Goal: Entertainment & Leisure: Consume media (video, audio)

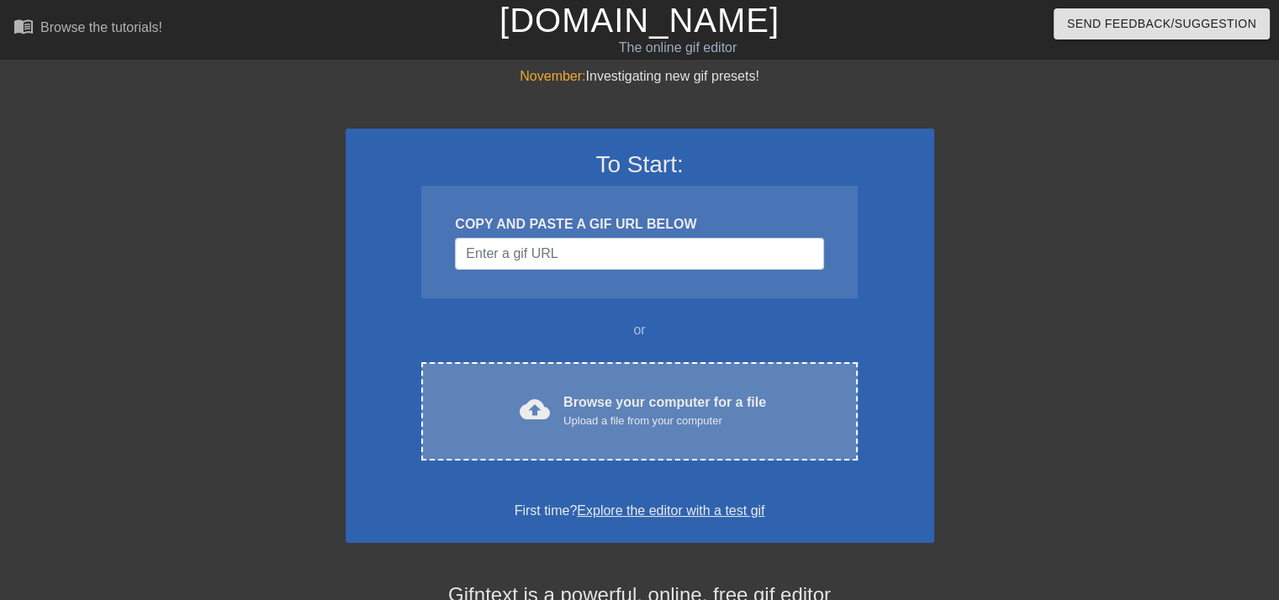
click at [702, 418] on div "Upload a file from your computer" at bounding box center [664, 421] width 203 height 17
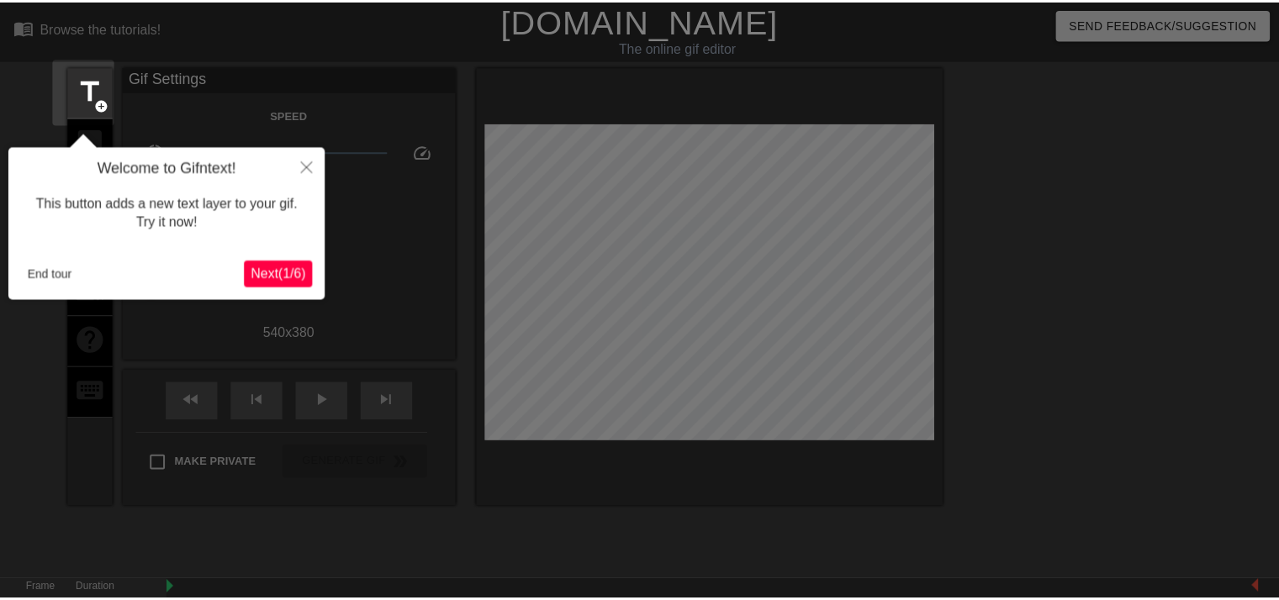
scroll to position [40, 0]
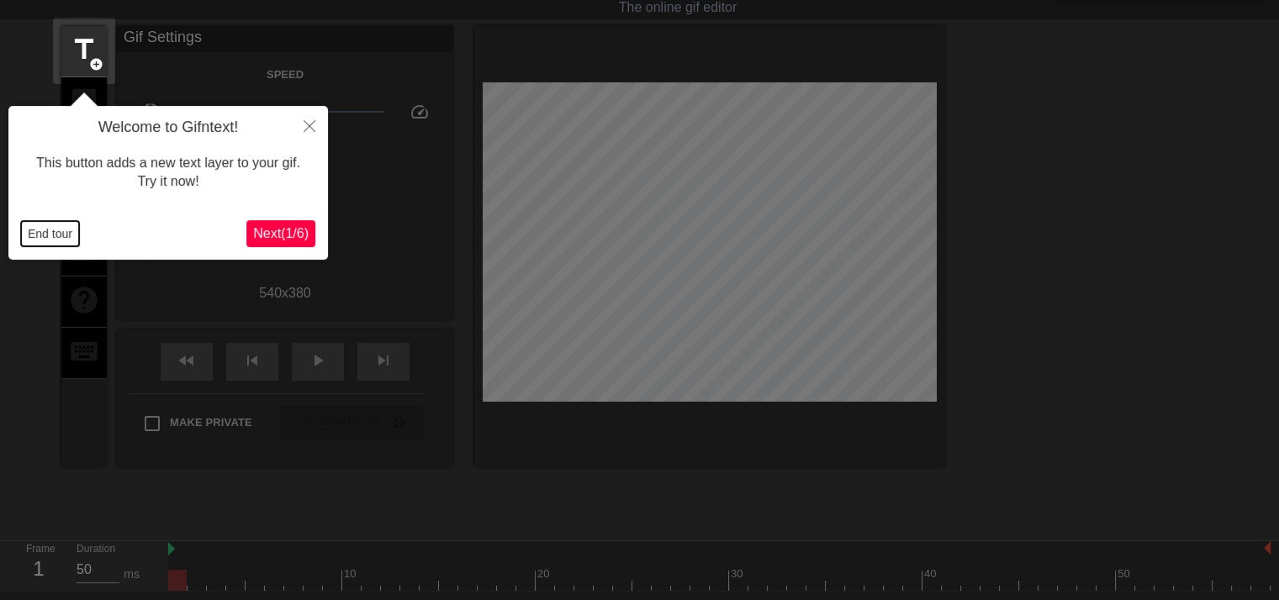
click at [61, 236] on button "End tour" at bounding box center [50, 233] width 58 height 25
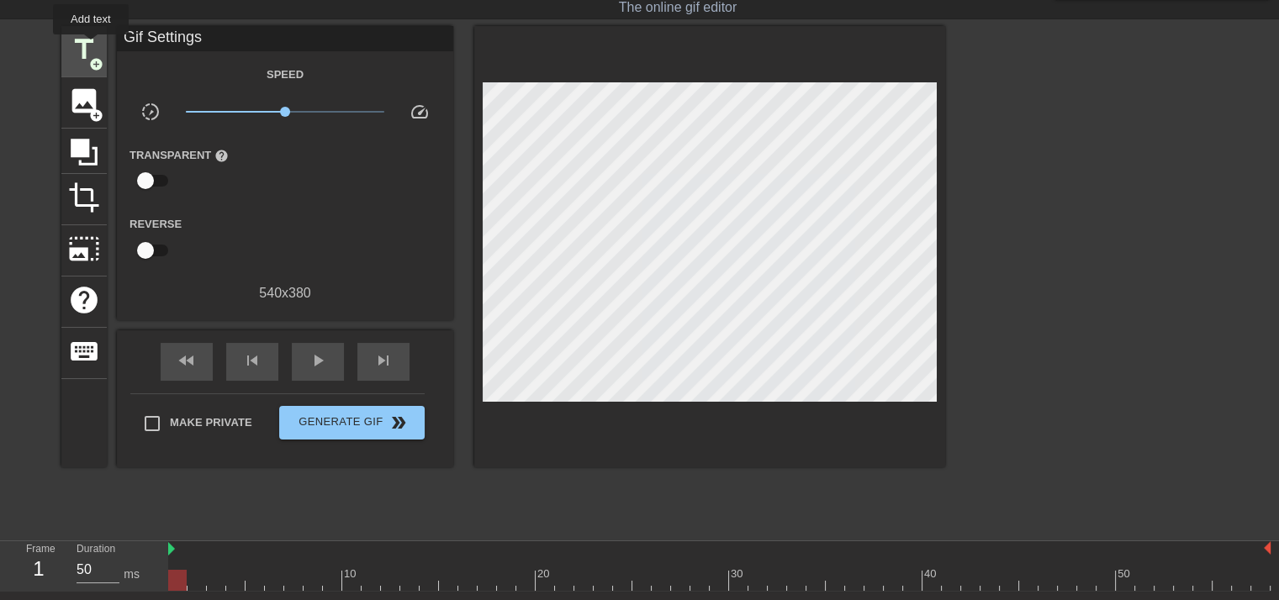
click at [87, 47] on span "title" at bounding box center [84, 50] width 32 height 32
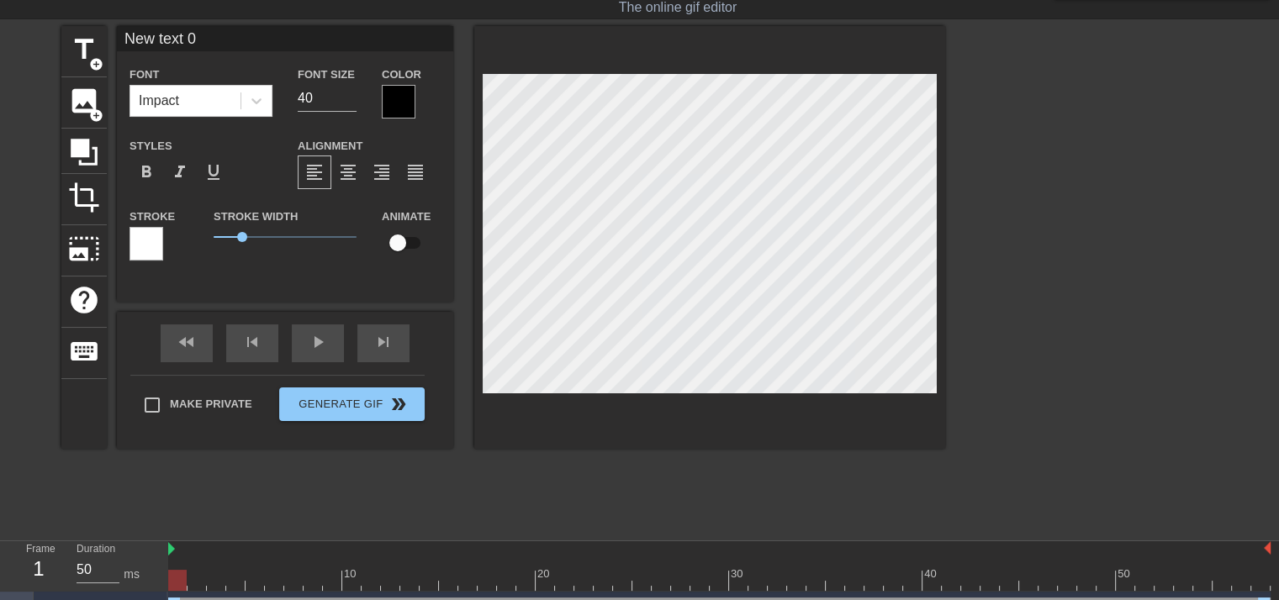
scroll to position [2, 3]
type input "W"
type textarea "W"
type input "Wh"
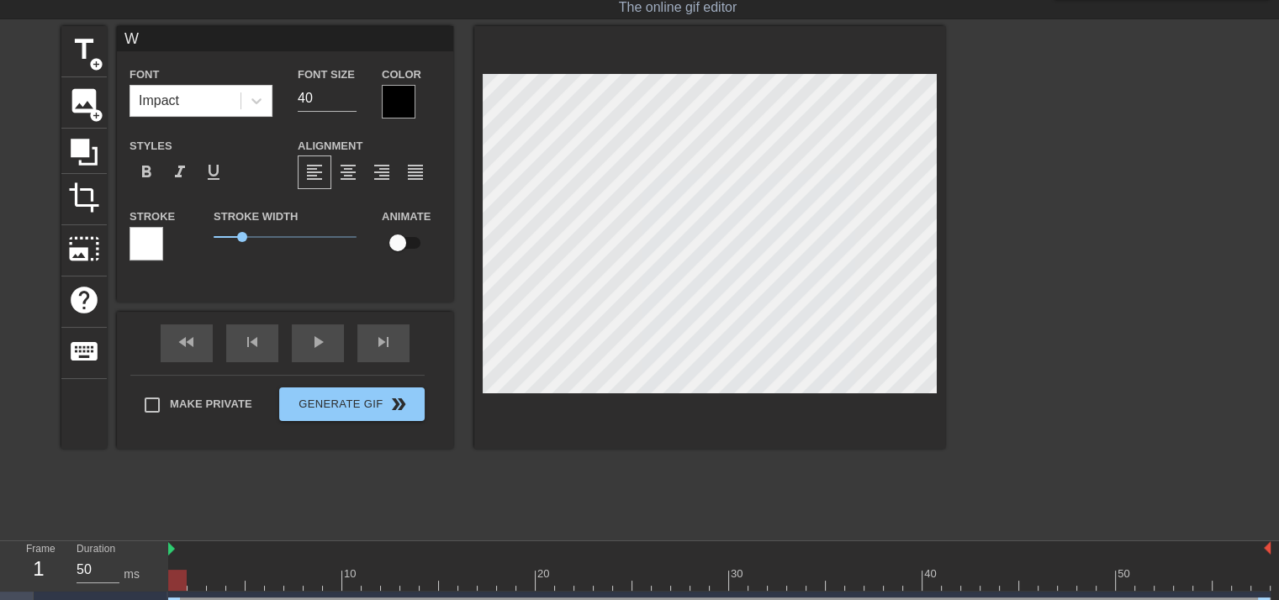
type textarea "Wh"
type input "Whe"
type textarea "Whe"
type input "Wh"
type textarea "Wh"
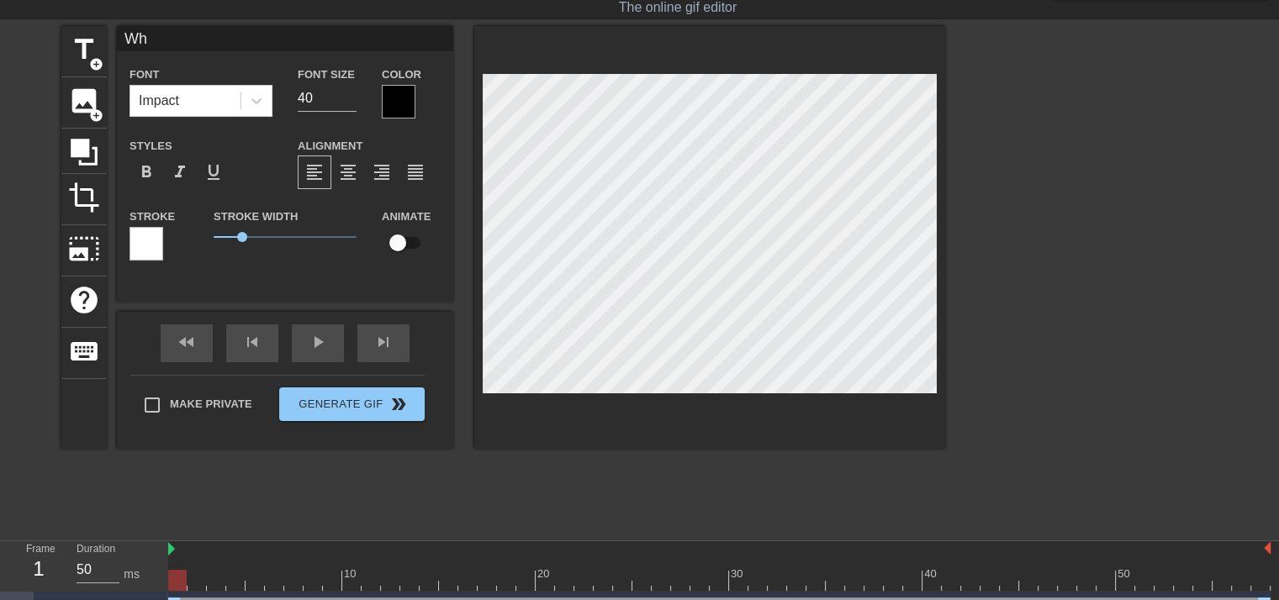
type input "W"
type textarea "W"
type input "M"
type textarea "M"
type input "My"
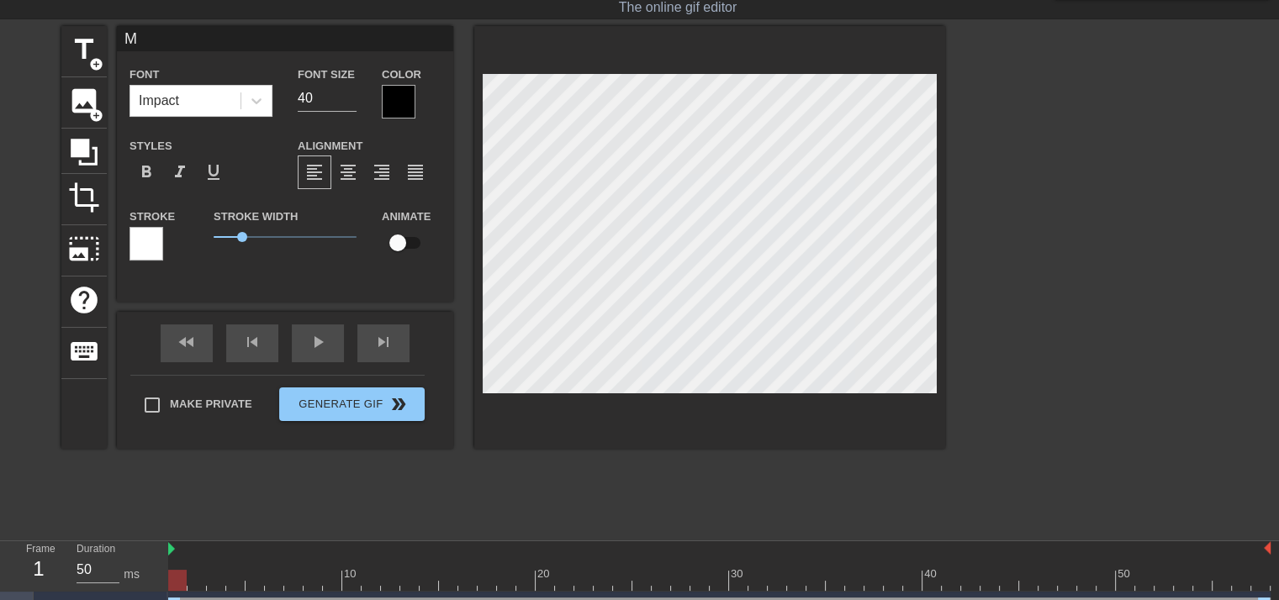
type textarea "My"
type input "My"
type textarea "My"
type input "My f"
type textarea "My f"
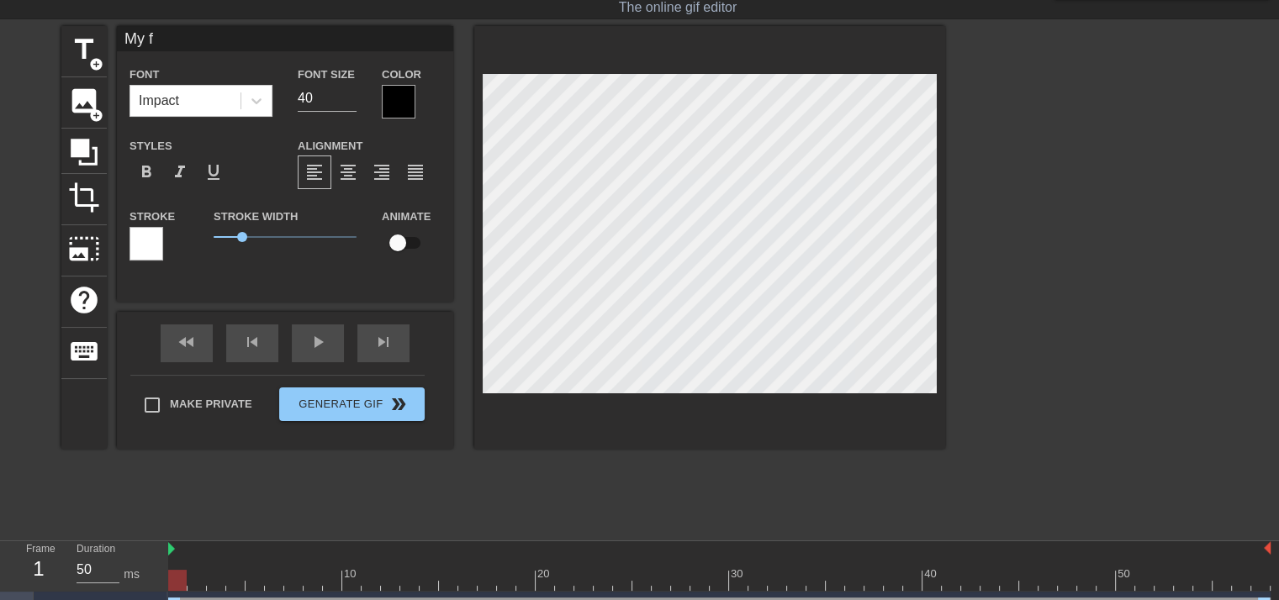
type input "My fa"
type textarea "My fa"
type input "My fac"
type textarea "My fac"
type input "My face"
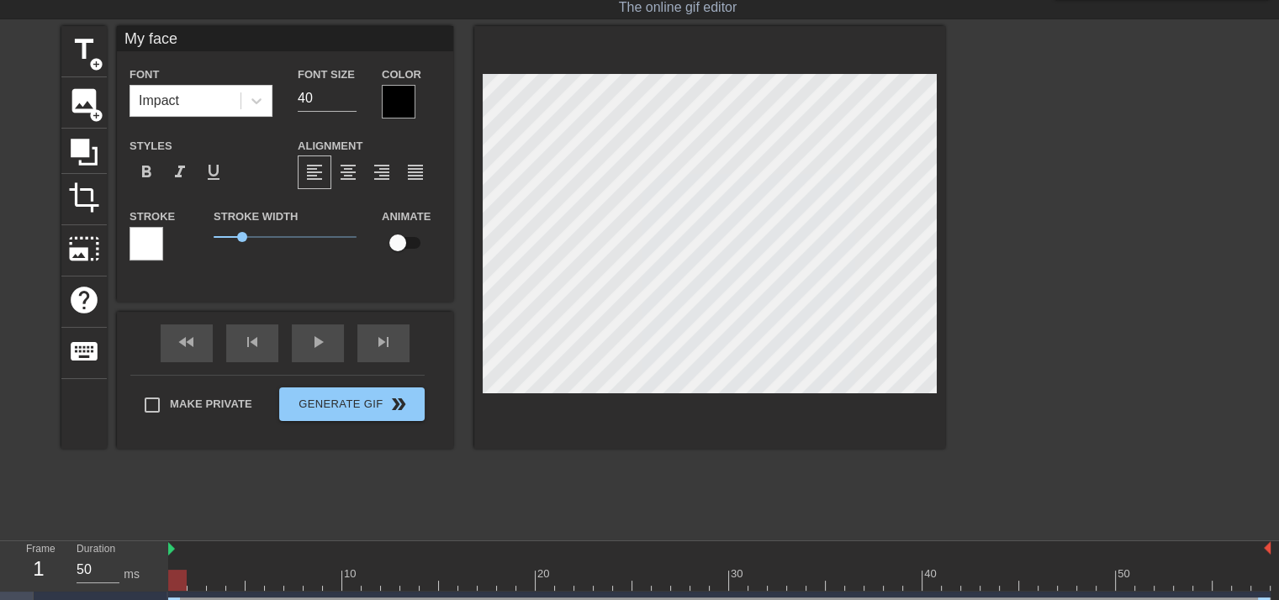
type textarea "My face"
type input "My face"
type textarea "My face"
type input "My face w"
type textarea "My face w"
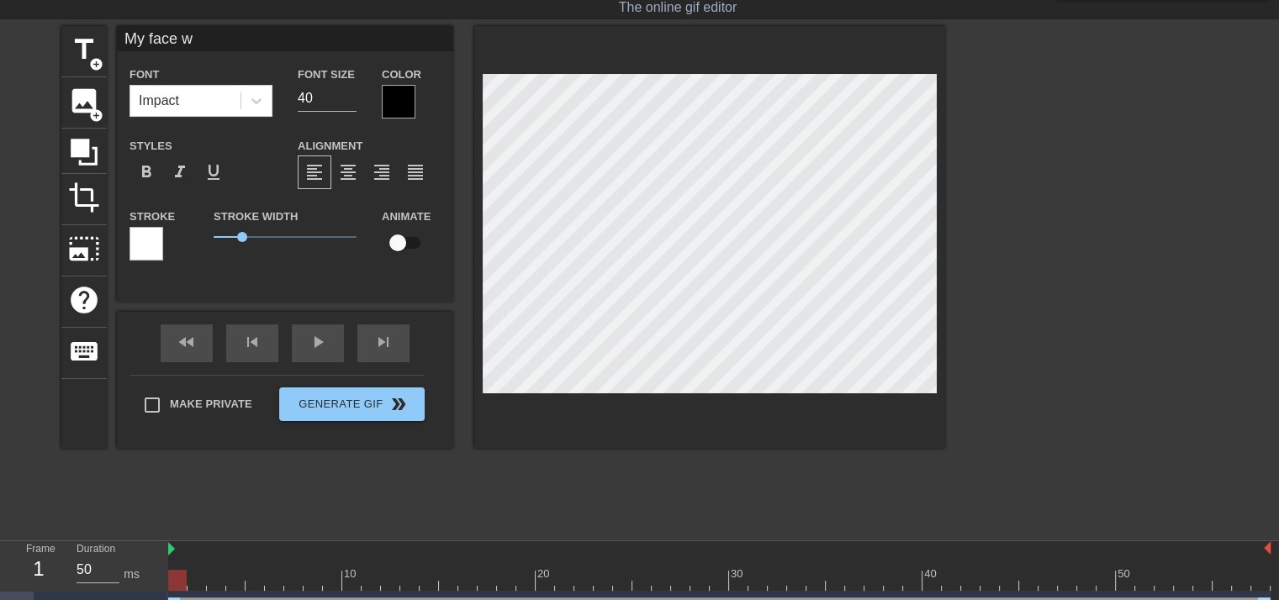
type input "My face wh"
type textarea "My face wh"
type input "My face whe"
type textarea "My face whe"
type input "My face when"
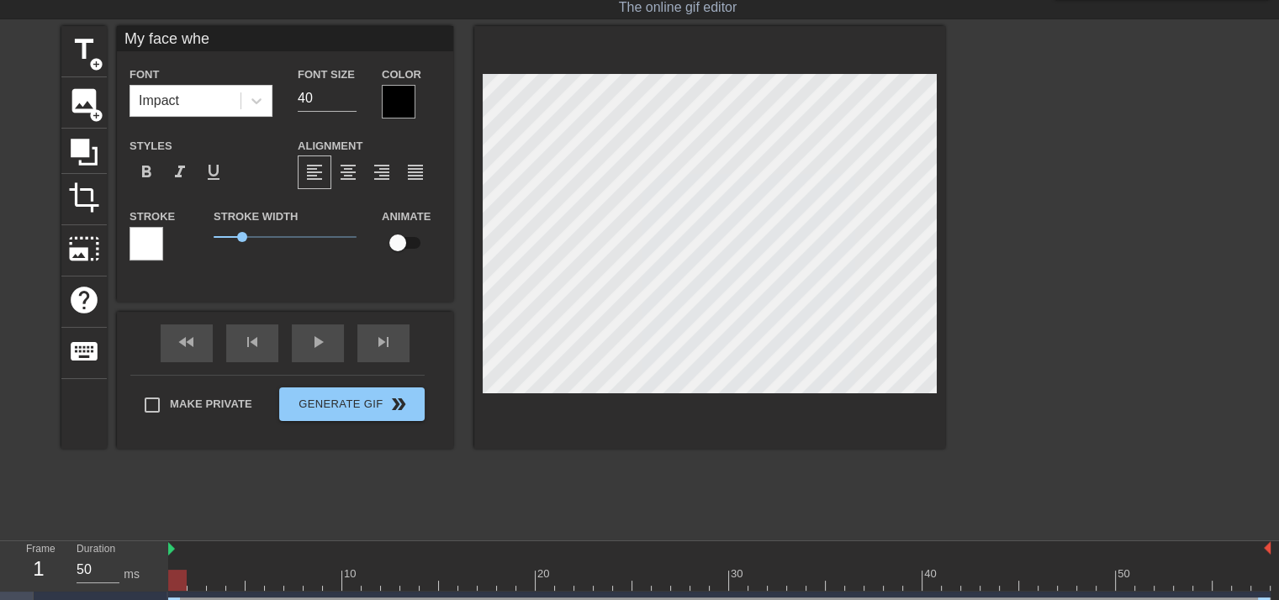
type textarea "My face when"
type input "My face when"
type textarea "My face when"
type input "My face when s"
type textarea "My face when s"
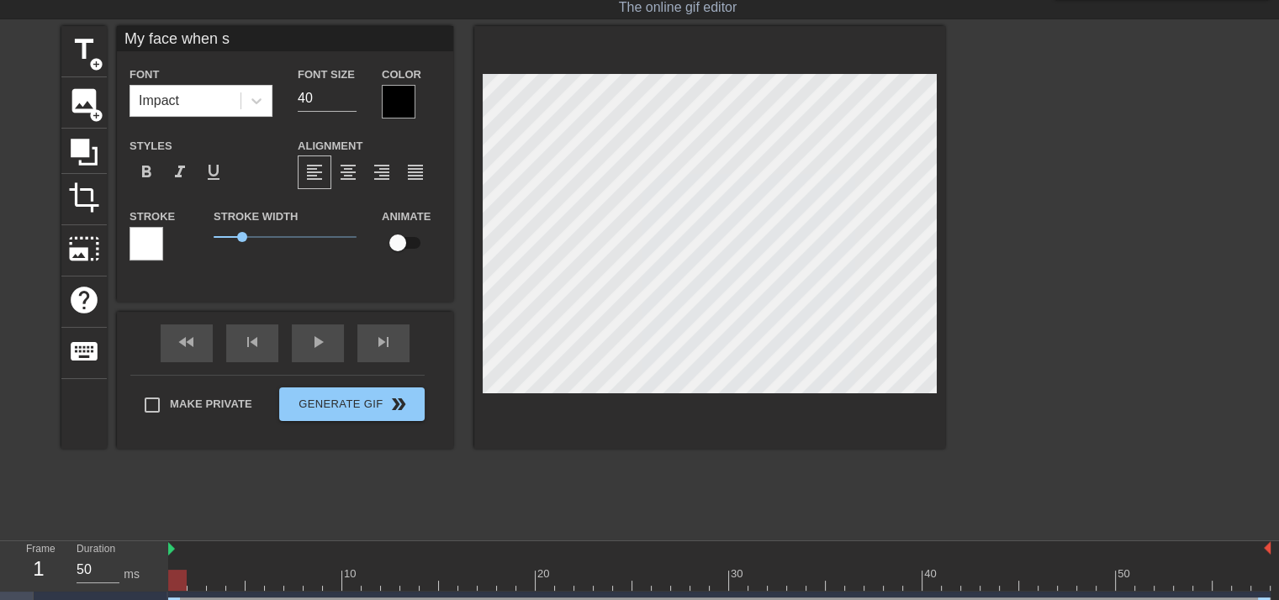
scroll to position [2, 6]
type input "My face when"
type textarea "My face when"
type input "My face when a"
type textarea "My face when a"
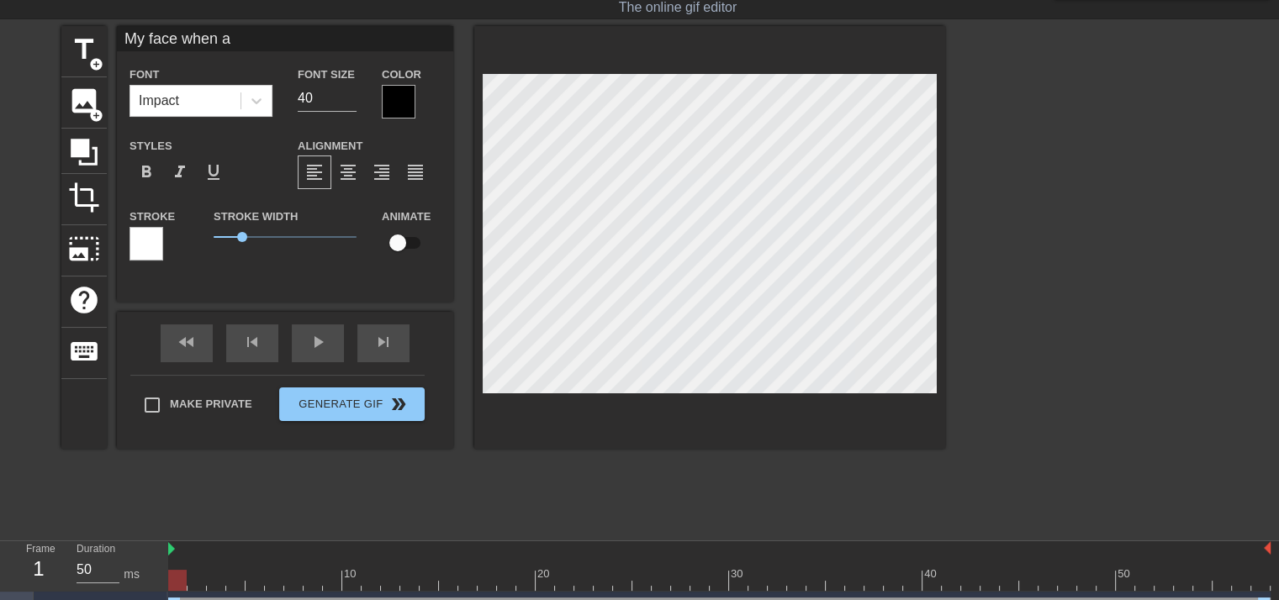
type input "My face when a"
type textarea "My face when a"
type input "My face when a s"
type textarea "My face when a s"
type input "My face when a sa"
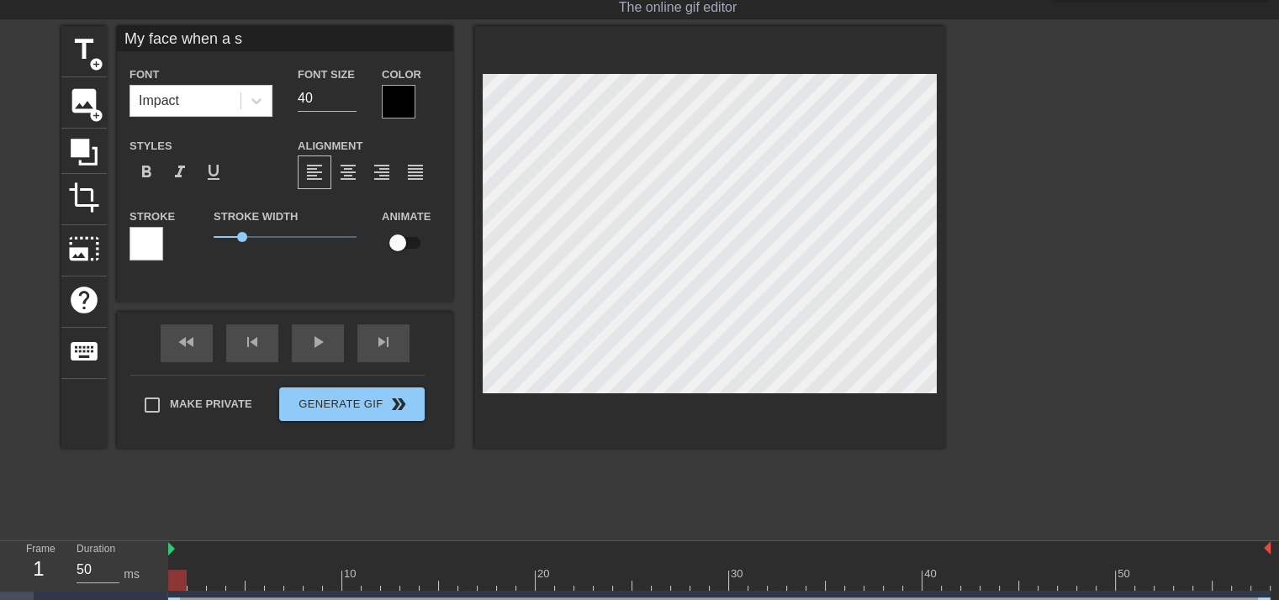
type textarea "My face when a sa"
type input "My face when a say"
type textarea "My face when a say"
type input "My face when a says"
type textarea "My face when a says"
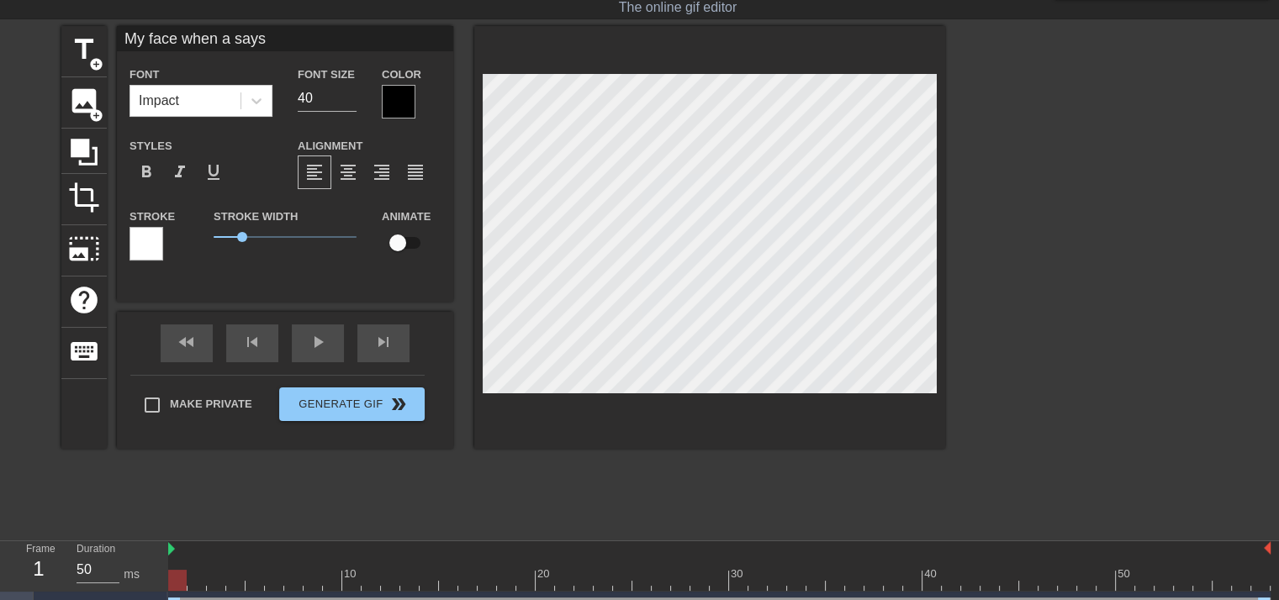
type input "My face when a says"
type textarea "My face when a says"
type input "My face when a says h"
type textarea "My face when a says h"
type input "My face when a says he"
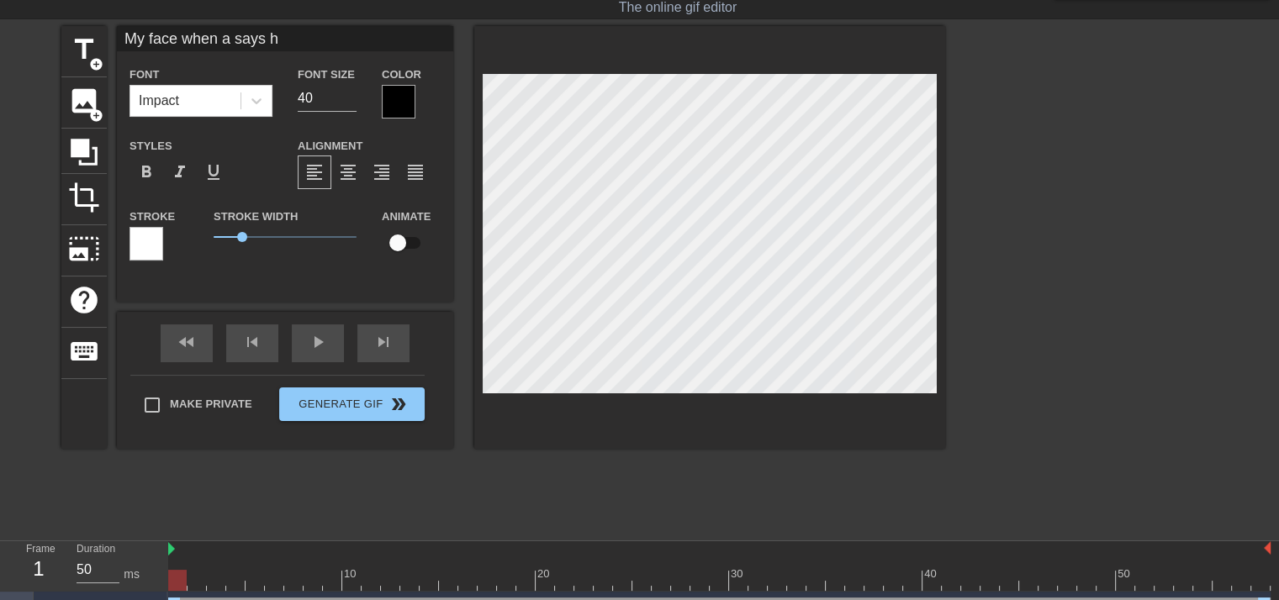
type textarea "My face when a says he"
type input "My face when a says he'"
type textarea "My face when a says he'"
type input "My face when a says he's"
type textarea "My face when a says he's"
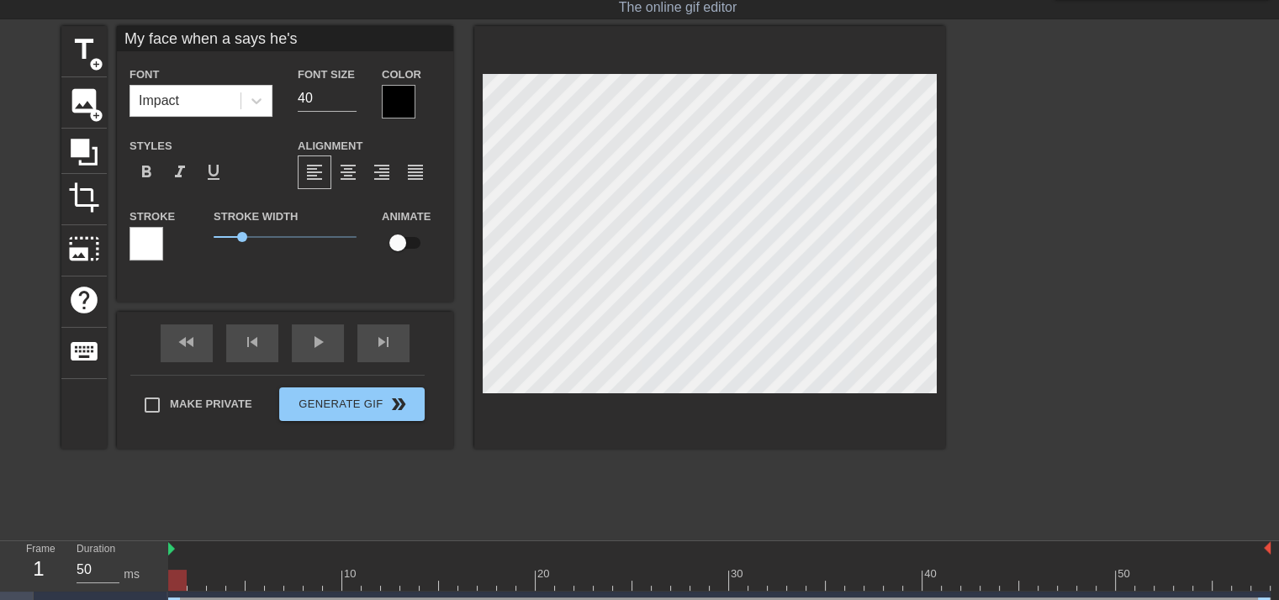
type input "My face when a says he's"
type textarea "My face when a says he's"
type input "My face when a says he's h"
type textarea "My face when a says he's h"
type input "My face when a says he's ho"
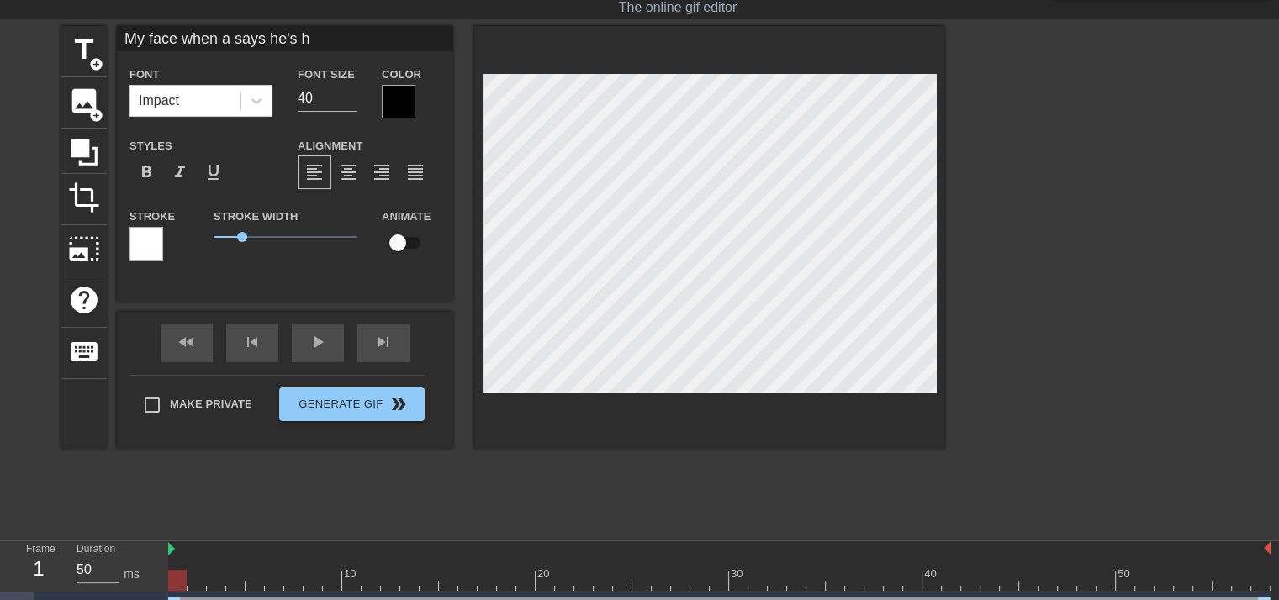
type textarea "My face when a says he's ho"
type input "My face when a says he's hor"
type textarea "My face when a says he's hor"
type input "My face when a says he's horn"
type textarea "My face when a says he's horn"
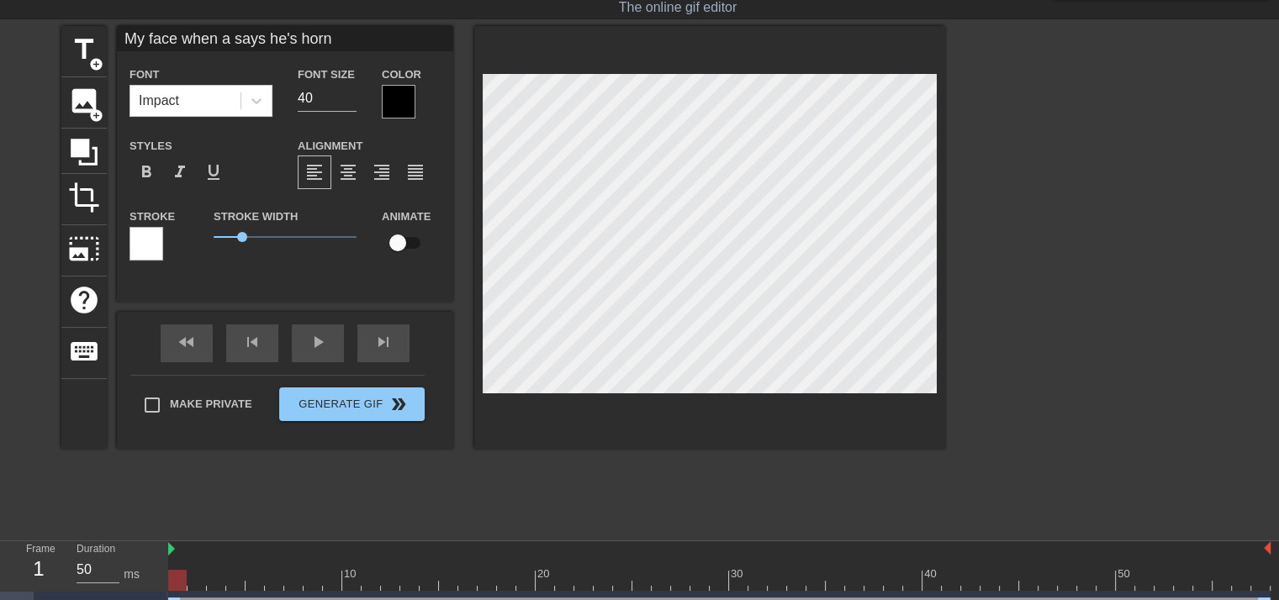
scroll to position [2, 12]
type input "My face when a says he's horny"
type textarea "My face when a says he's horny"
paste textarea "d"
type input "My face when ad says he's horny"
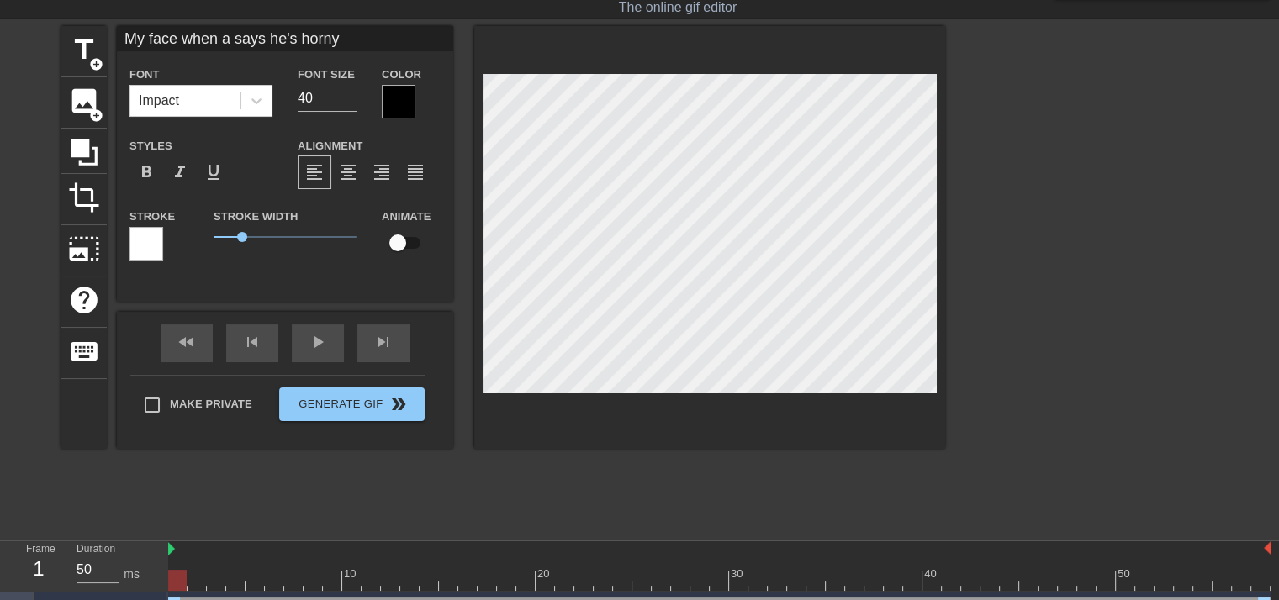
type textarea "My face when ad says he's horny"
paste textarea "d"
type input "My face when add says he's horny"
type textarea "My face when add says he's horny"
type input "My face when [PERSON_NAME] says he's horny"
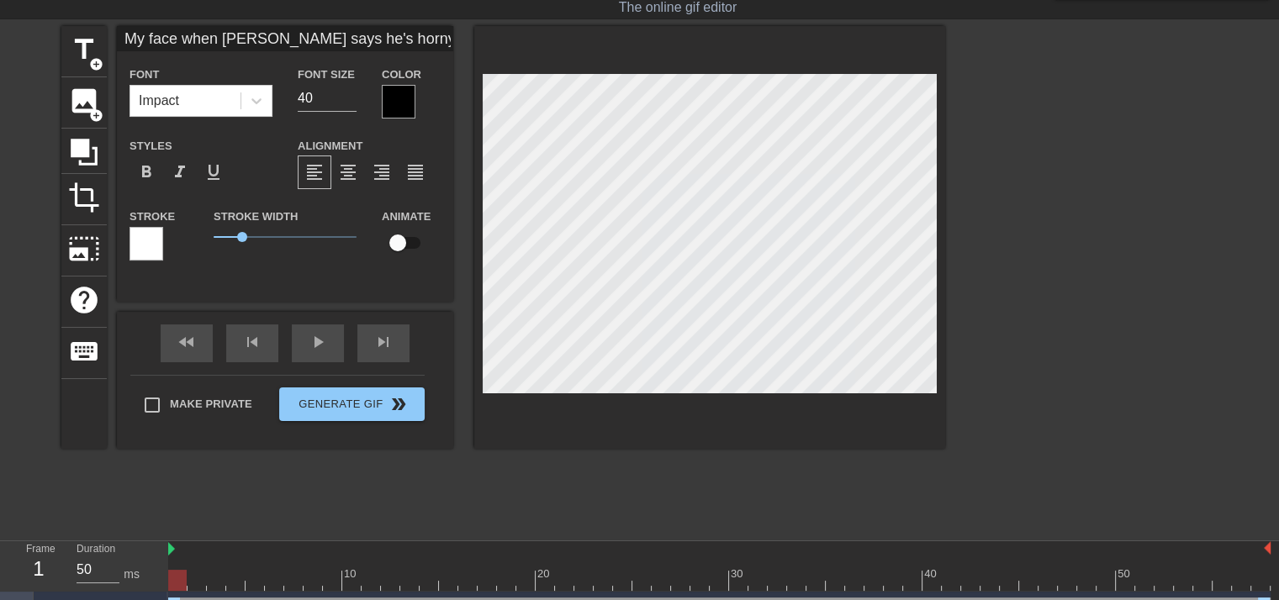
type textarea "My face when [PERSON_NAME] says he's horny"
paste textarea "d"
type input "My face when daddy says he's horny"
type textarea "My face when daddy says he's horny"
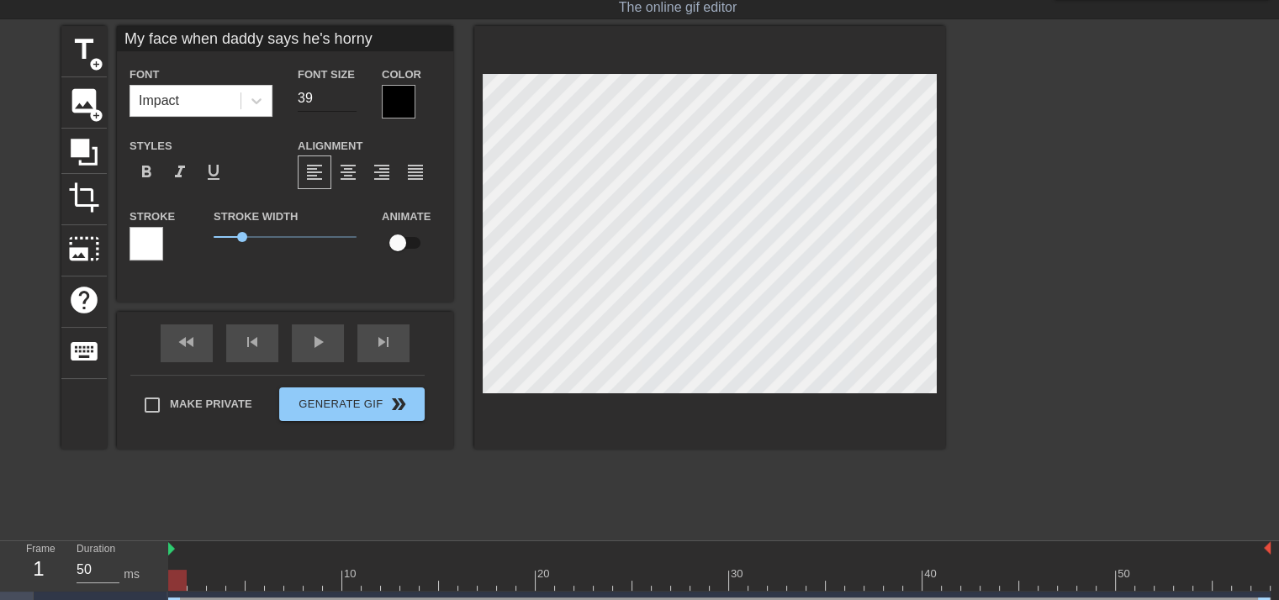
click at [353, 103] on input "39" at bounding box center [327, 98] width 59 height 27
click at [353, 103] on input "38" at bounding box center [327, 98] width 59 height 27
click at [353, 103] on input "37" at bounding box center [327, 98] width 59 height 27
click at [353, 103] on input "36" at bounding box center [327, 98] width 59 height 27
click at [353, 103] on input "35" at bounding box center [327, 98] width 59 height 27
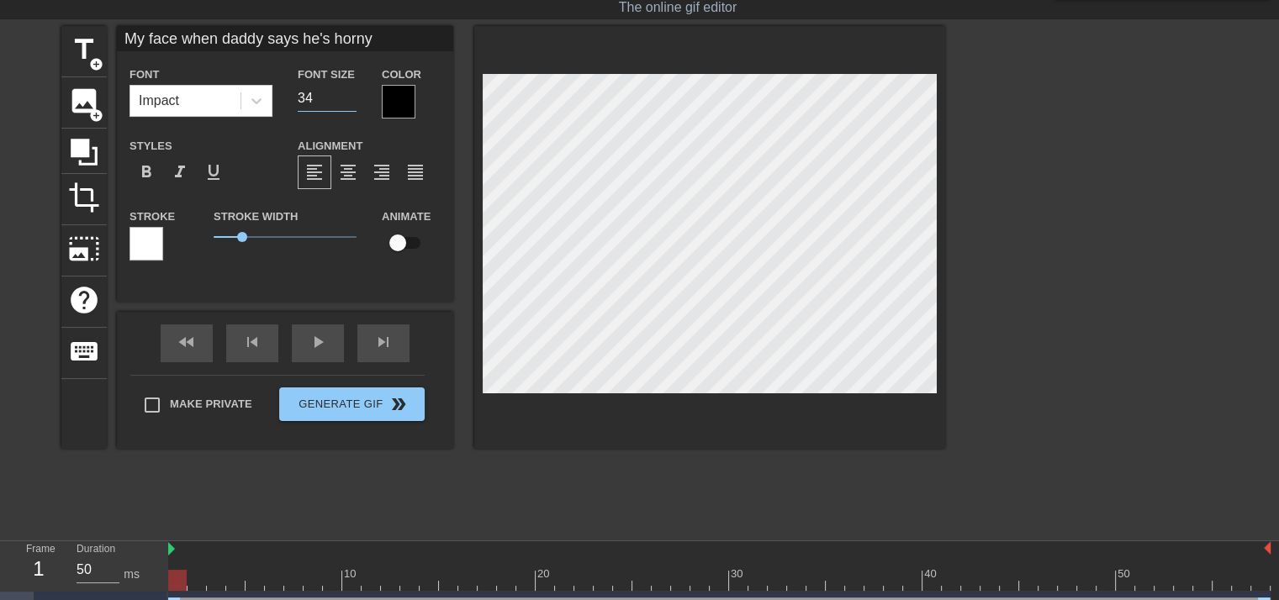
type input "34"
click at [353, 103] on input "34" at bounding box center [327, 98] width 59 height 27
click at [403, 103] on div at bounding box center [399, 102] width 34 height 34
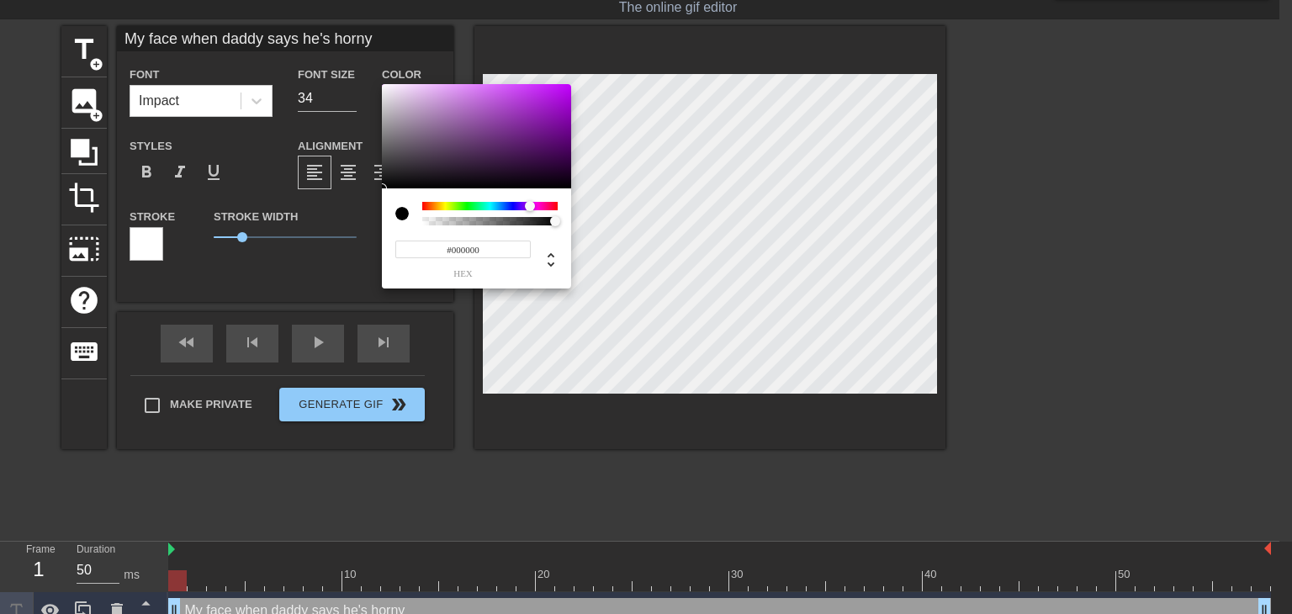
click at [530, 204] on div at bounding box center [489, 206] width 135 height 8
drag, startPoint x: 565, startPoint y: 119, endPoint x: 584, endPoint y: 140, distance: 28.6
click at [584, 140] on div "#590074 hex" at bounding box center [646, 307] width 1292 height 614
type input "#79019B"
click at [570, 125] on div at bounding box center [476, 136] width 189 height 104
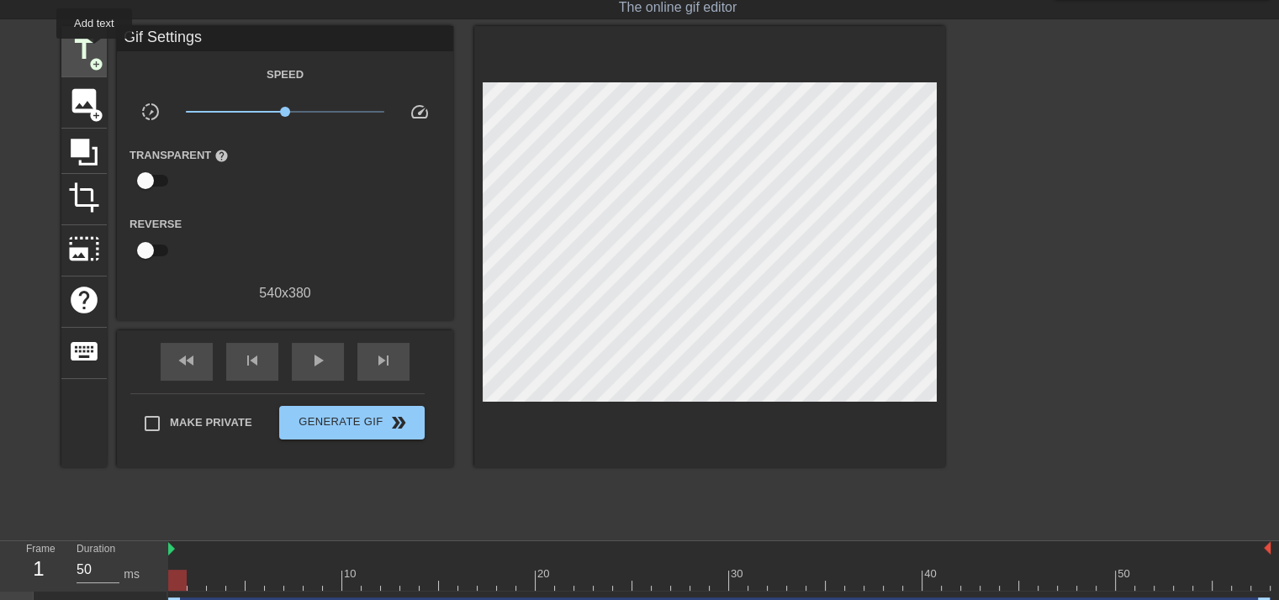
click at [94, 50] on span "title" at bounding box center [84, 50] width 32 height 32
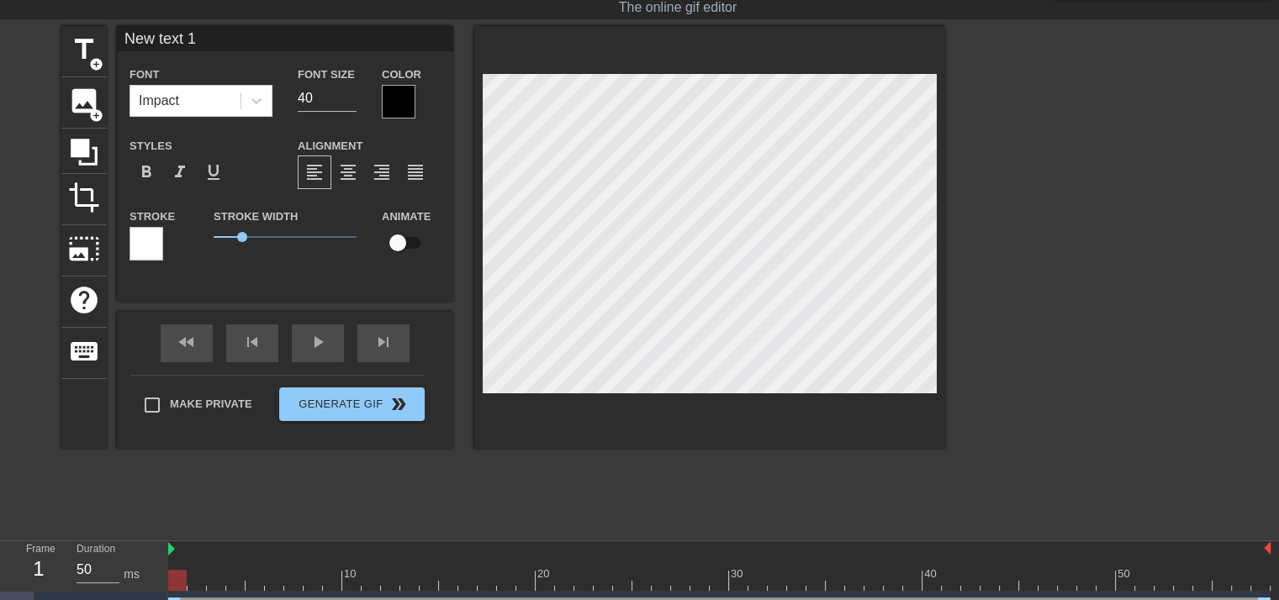
click at [154, 246] on div at bounding box center [147, 244] width 34 height 34
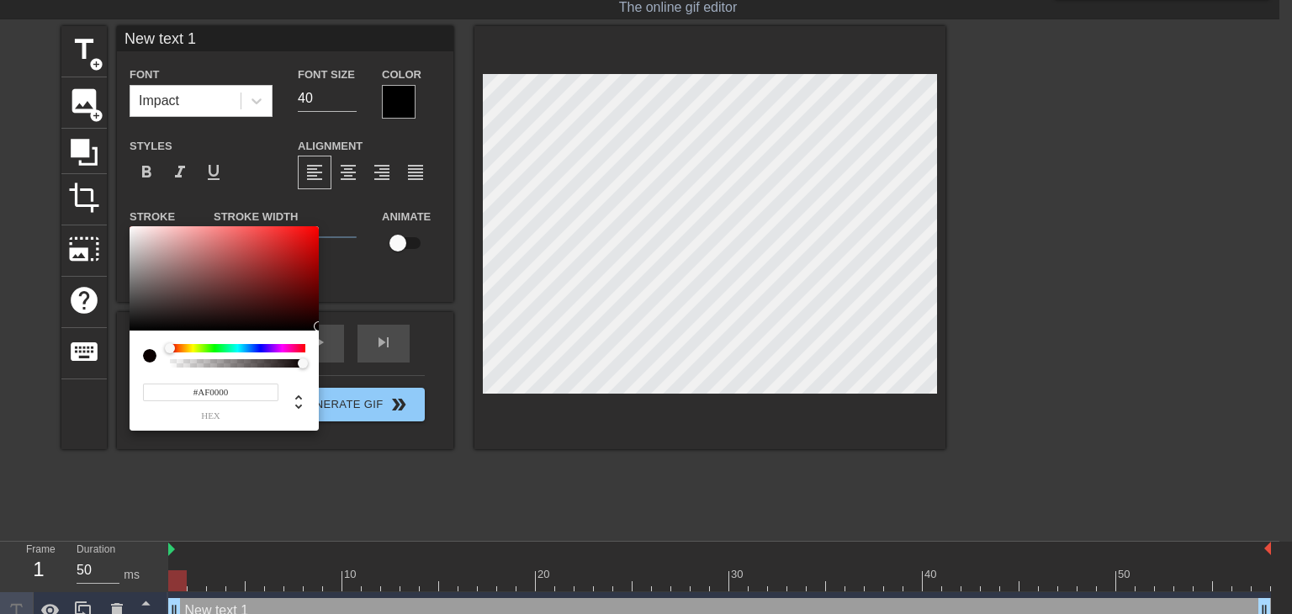
type input "#000000"
drag, startPoint x: 285, startPoint y: 299, endPoint x: 370, endPoint y: 357, distance: 102.9
click at [363, 355] on div "#000000 hex" at bounding box center [646, 307] width 1292 height 614
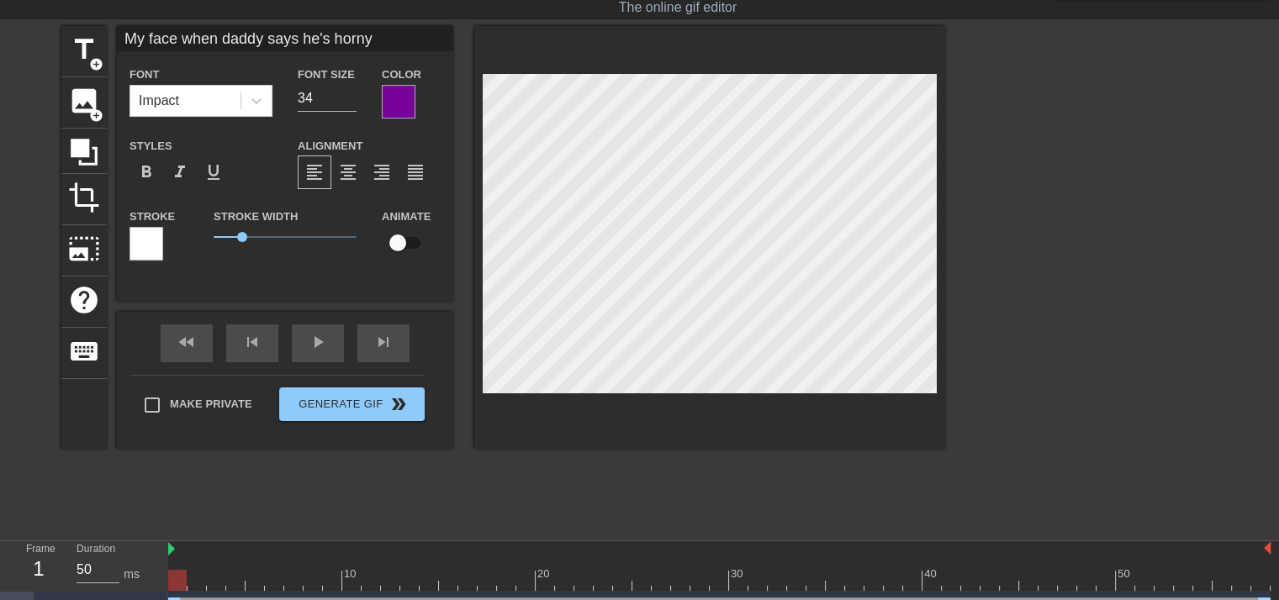
click at [151, 240] on div at bounding box center [147, 244] width 34 height 34
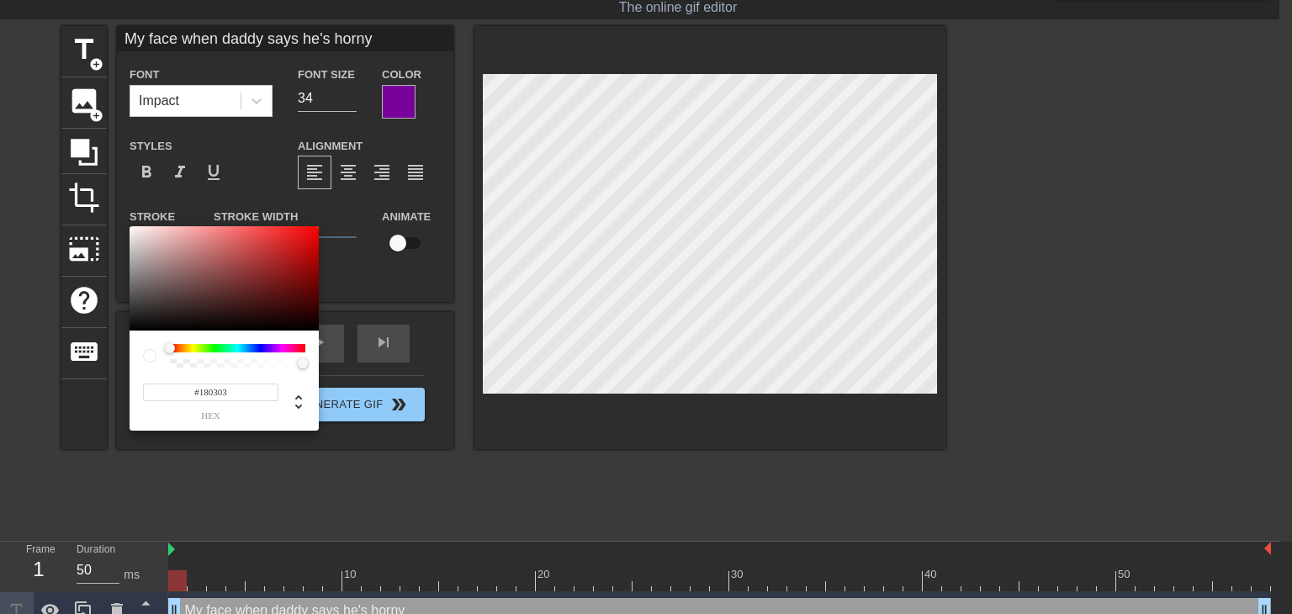
type input "#000000"
drag, startPoint x: 294, startPoint y: 320, endPoint x: 347, endPoint y: 352, distance: 62.2
click at [347, 352] on div "#000000 hex" at bounding box center [646, 307] width 1292 height 614
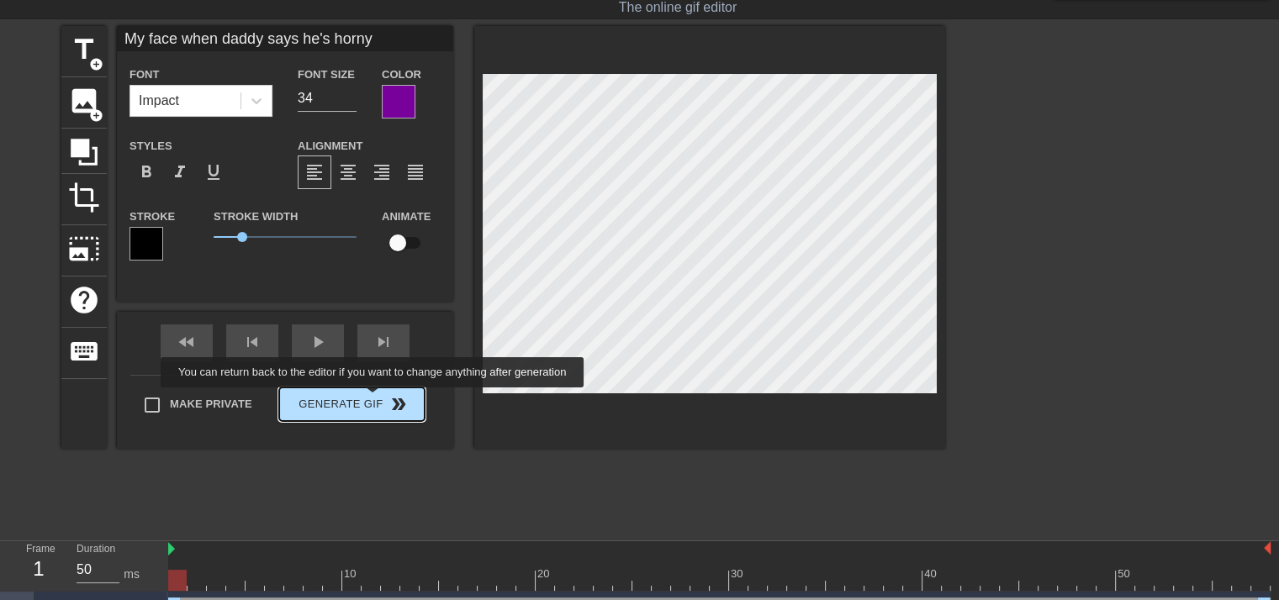
click at [374, 399] on div "Make Private Generate Gif double_arrow" at bounding box center [277, 408] width 294 height 66
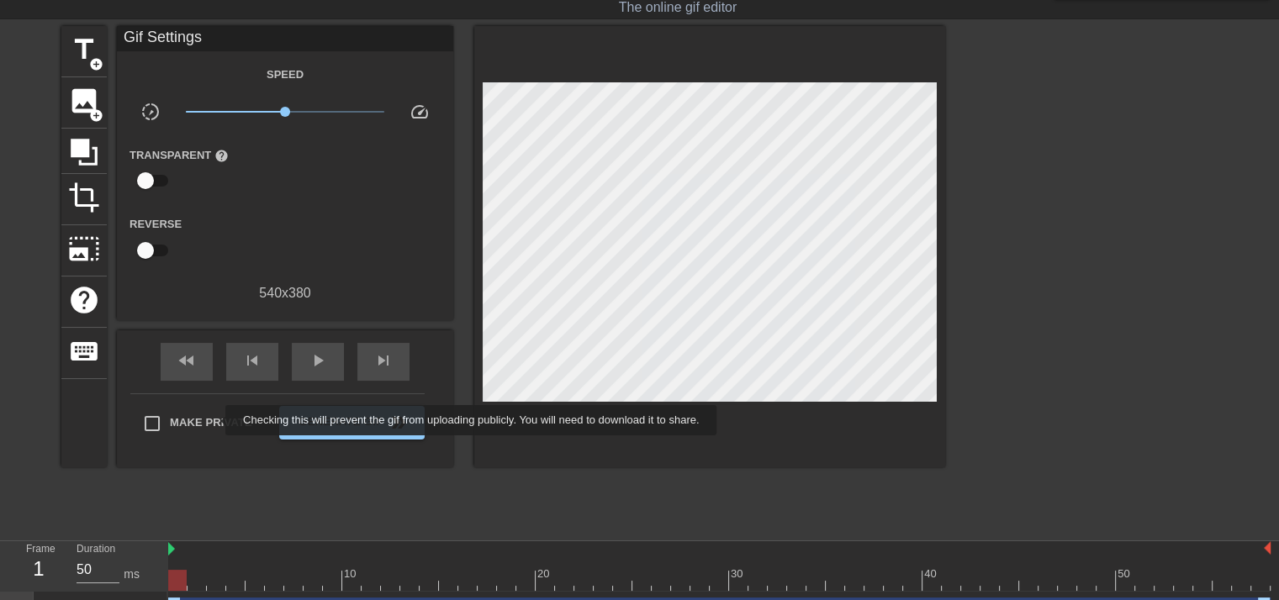
click at [211, 419] on span "Make Private" at bounding box center [211, 423] width 82 height 17
click at [170, 419] on input "Make Private" at bounding box center [152, 423] width 35 height 35
checkbox input "true"
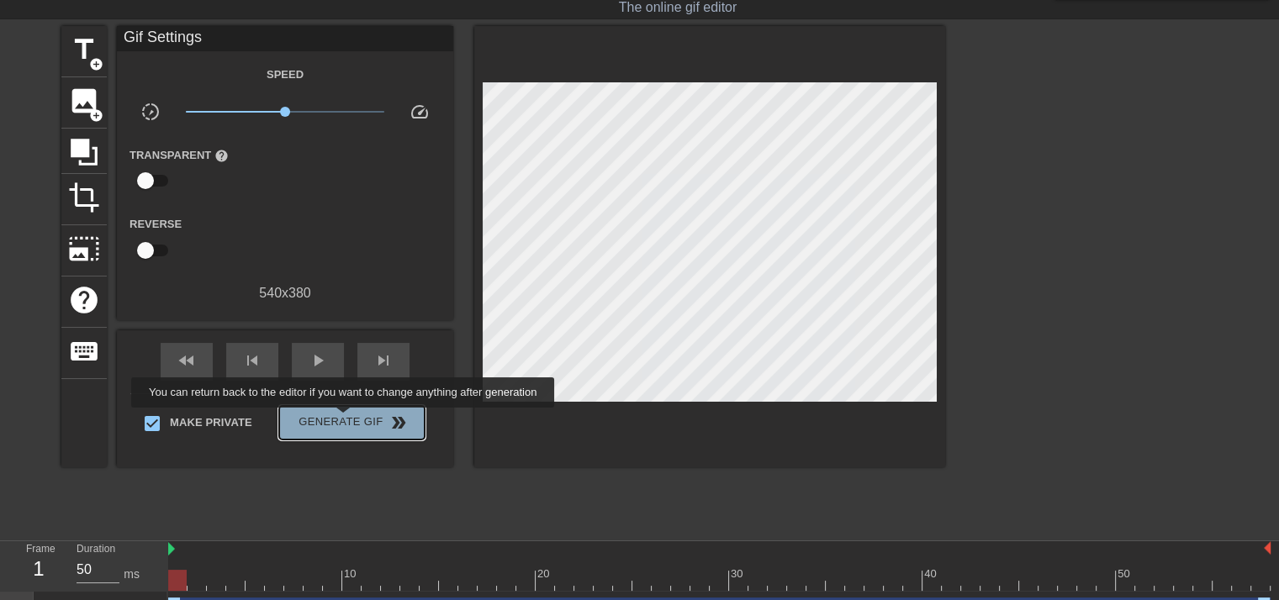
click at [345, 420] on span "Generate Gif double_arrow" at bounding box center [352, 423] width 132 height 20
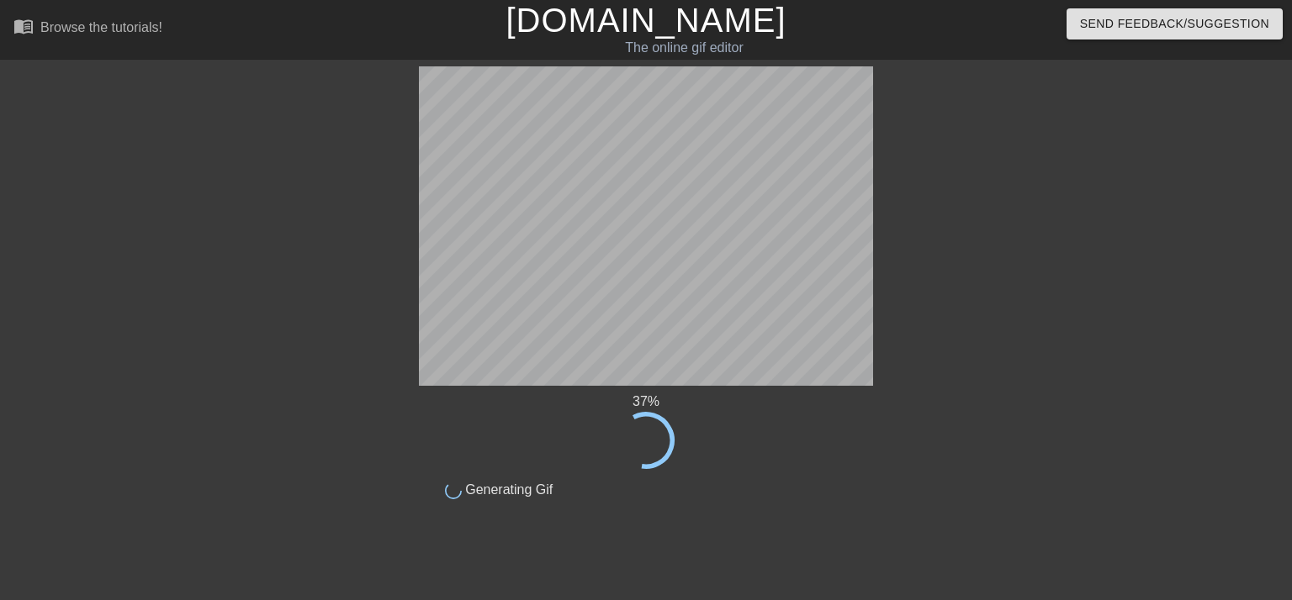
drag, startPoint x: 858, startPoint y: 53, endPoint x: 939, endPoint y: 9, distance: 91.8
click at [983, 179] on div at bounding box center [1019, 318] width 252 height 505
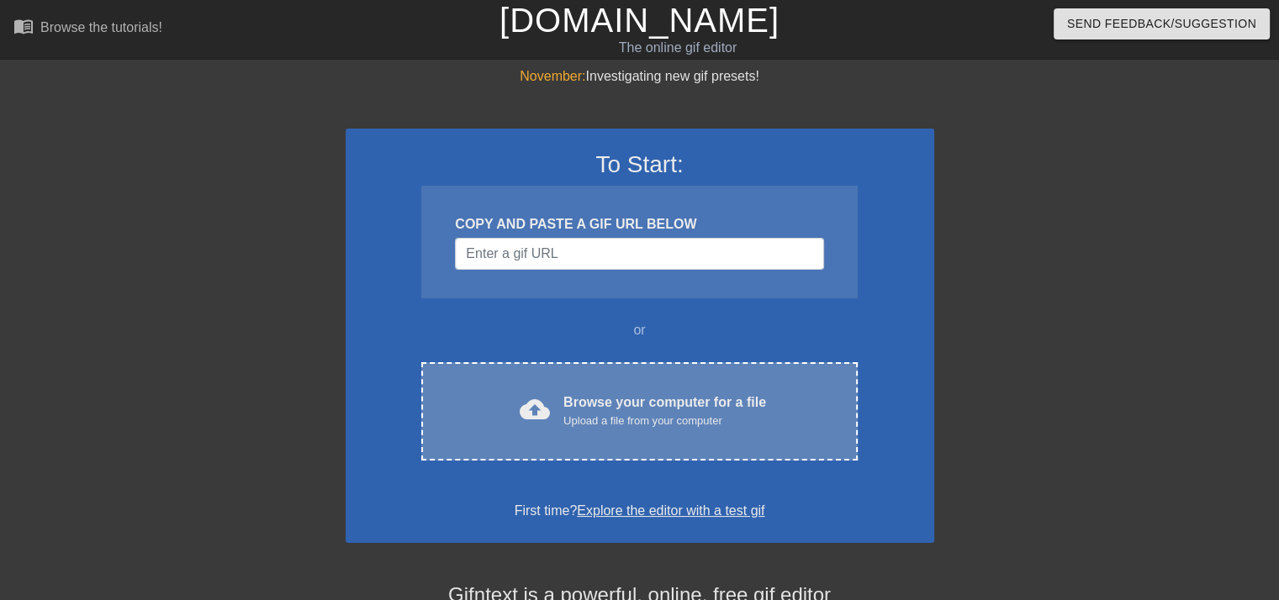
click at [663, 374] on div "cloud_upload Browse your computer for a file Upload a file from your computer C…" at bounding box center [639, 411] width 436 height 98
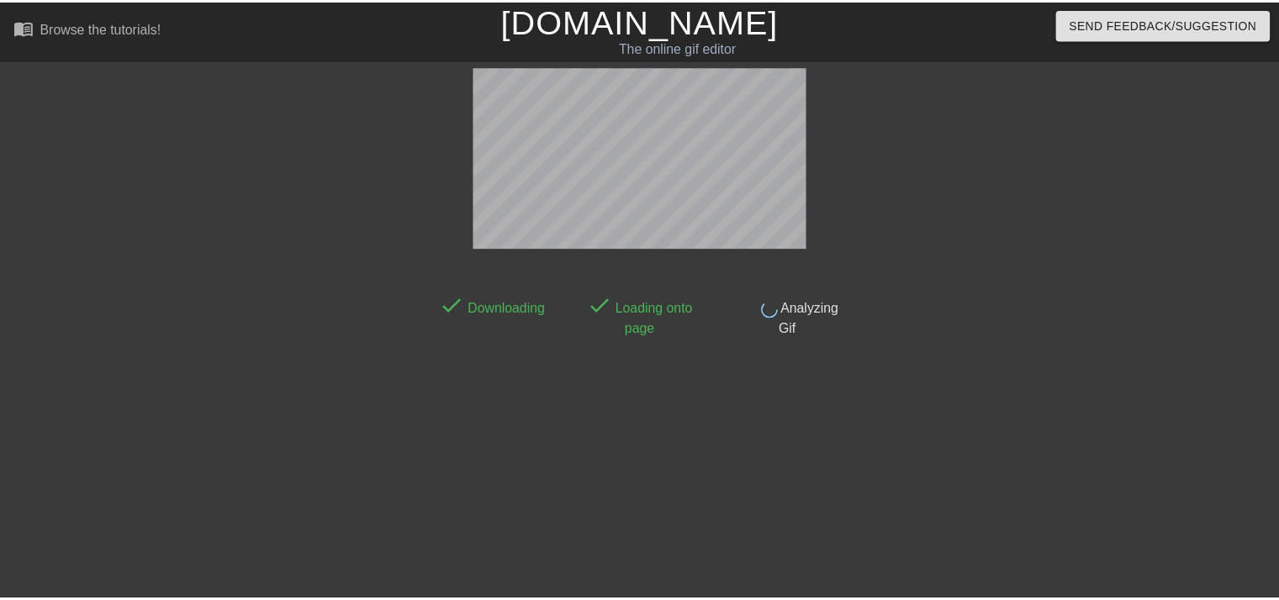
scroll to position [40, 0]
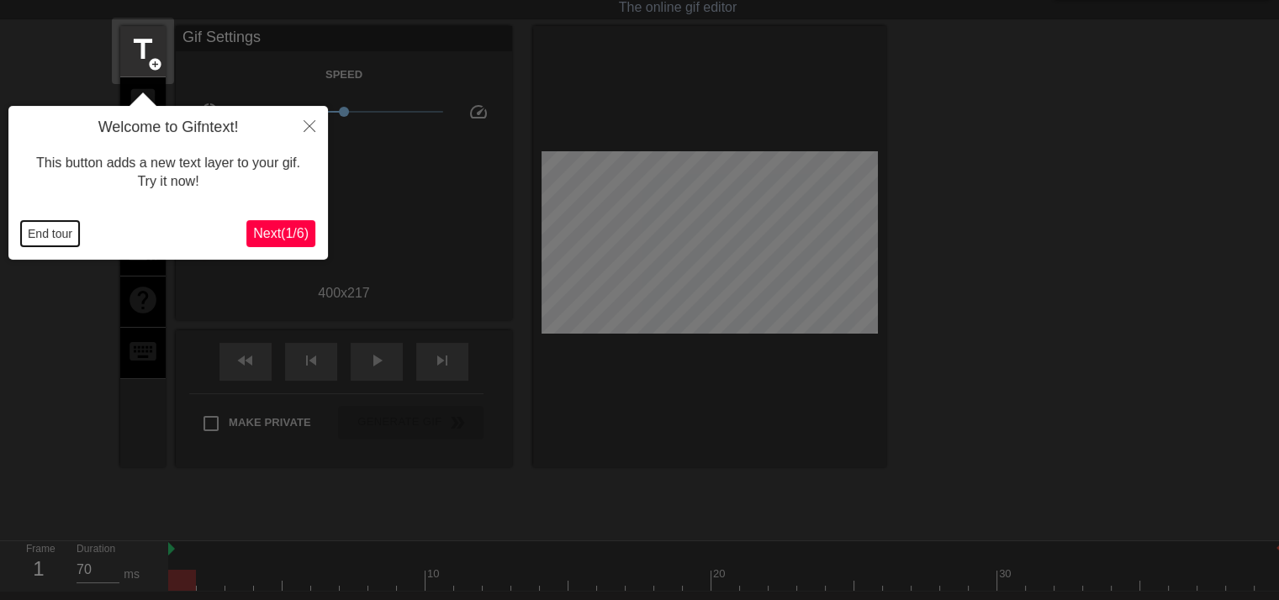
click at [49, 233] on button "End tour" at bounding box center [50, 233] width 58 height 25
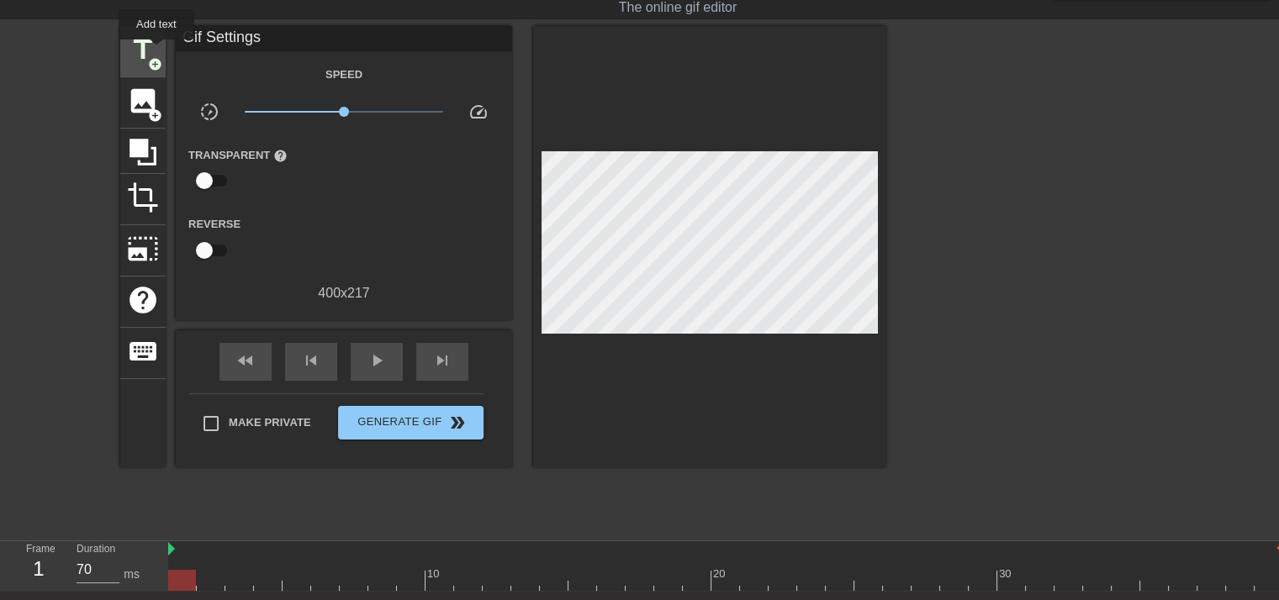
click at [156, 51] on span "title" at bounding box center [143, 50] width 32 height 32
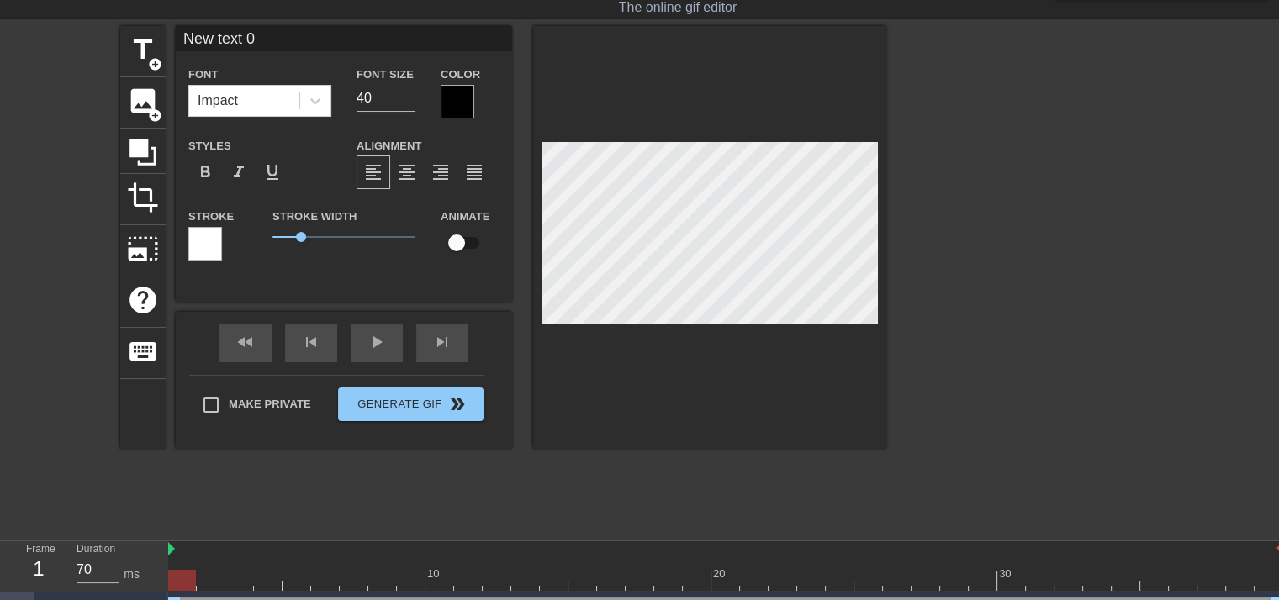
scroll to position [2, 2]
paste textarea "Convincing my dyke gf to try MAGA cock with me"
type input "Convincing my dyke gf to try MAGA cock with me"
type textarea "Convincing my dyke gf to try MAGA cock with me"
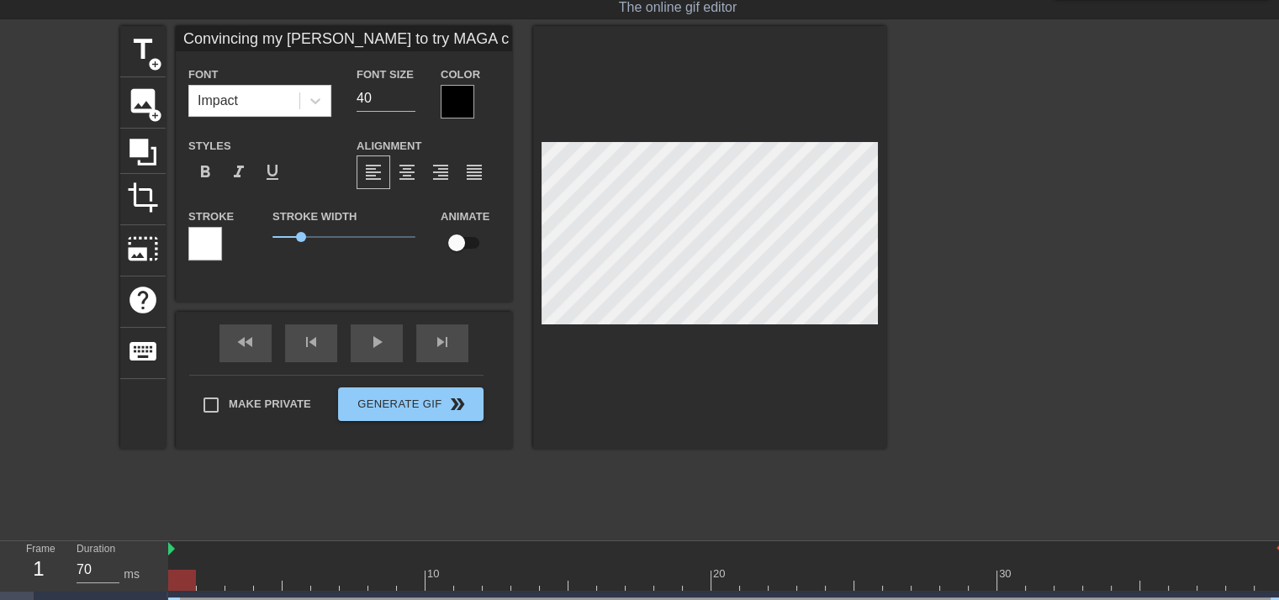
scroll to position [2, 12]
type input "Convincing my dyke gf to try MAGA cock with me"
type textarea "Convincing my dyke gf to try MAGA cock with me"
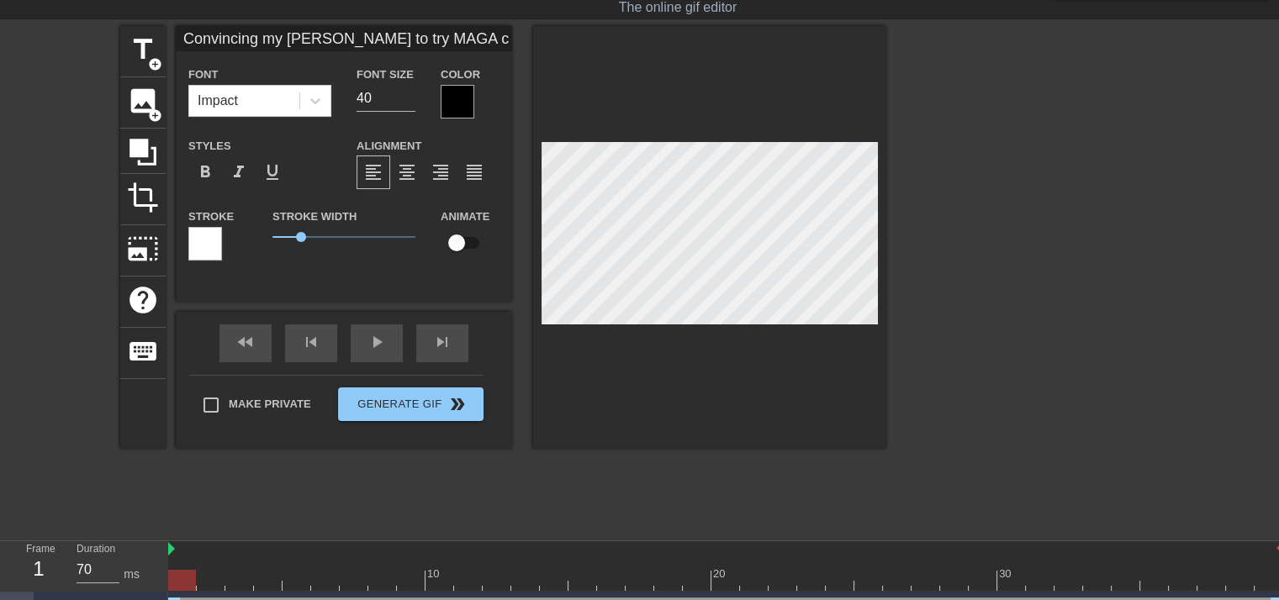
click at [404, 190] on div "title add_circle image add_circle crop photo_size_select_large help keyboard Co…" at bounding box center [503, 237] width 766 height 423
type input "Convincing my dyke gf to try MAGA cock with me"
type input "39"
click at [410, 102] on input "39" at bounding box center [386, 98] width 59 height 27
type input "Convincing my dyke gf to try MAGA cock with me"
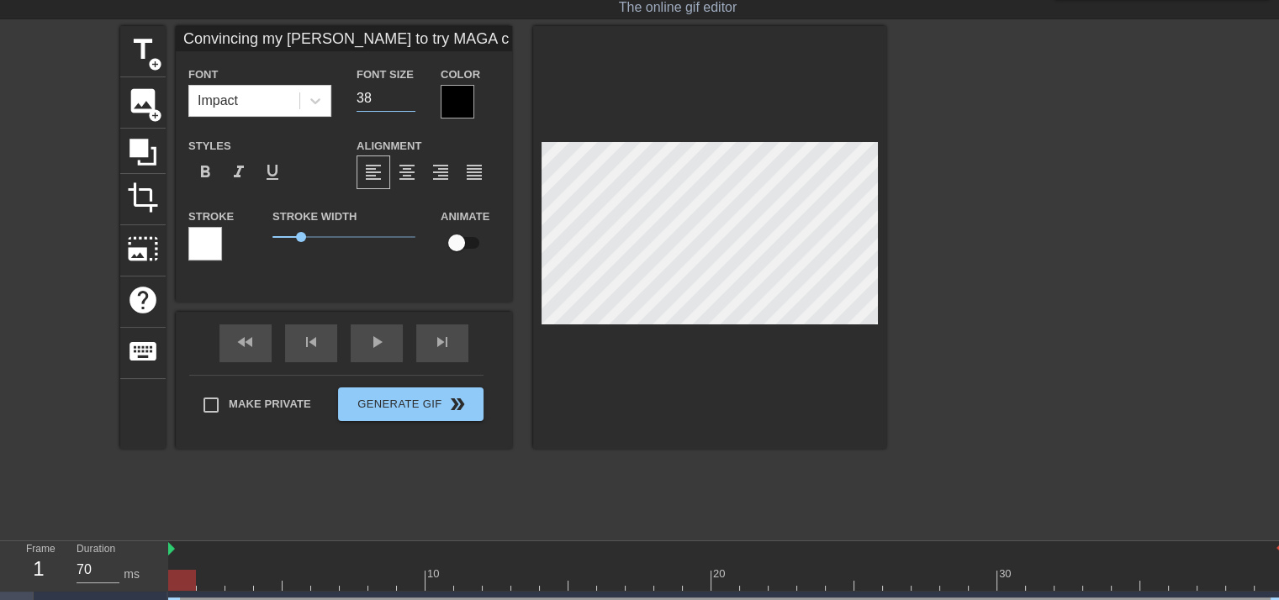
type input "38"
click at [410, 102] on input "38" at bounding box center [386, 98] width 59 height 27
type input "Convincing my dyke gf to try MAGA cock with me"
type input "37"
click at [410, 102] on input "37" at bounding box center [386, 98] width 59 height 27
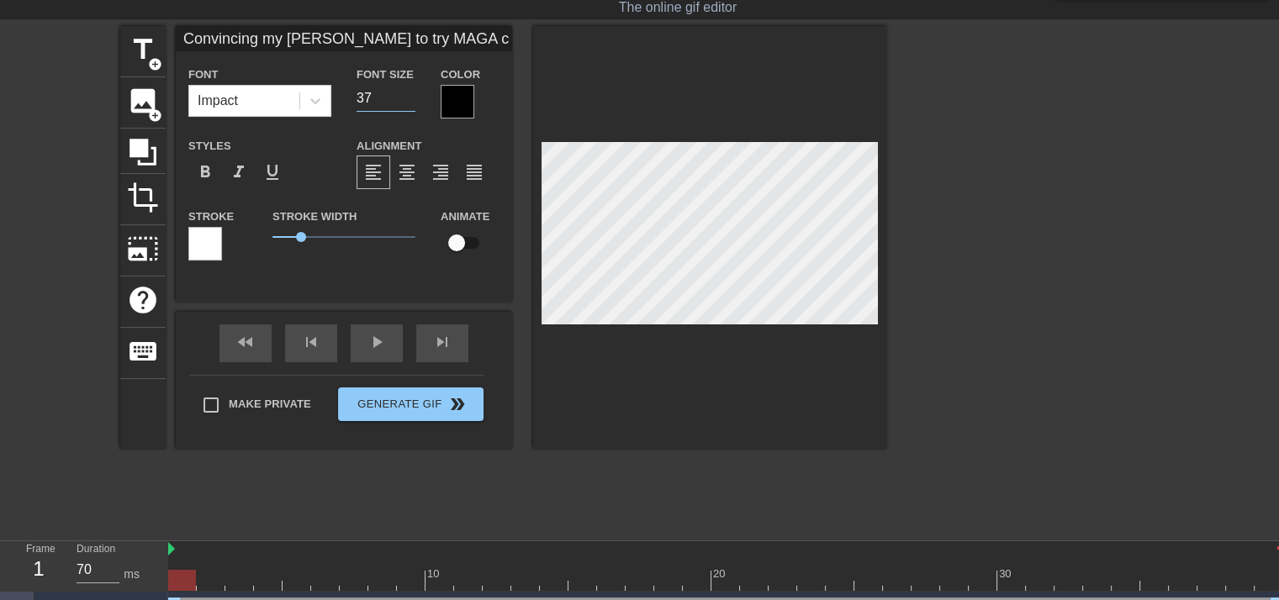
type input "Convincing my dyke gf to try MAGA cock with me"
type input "36"
click at [410, 102] on input "36" at bounding box center [386, 98] width 59 height 27
type input "Convincing my dyke gf to try MAGA cock with me"
type input "35"
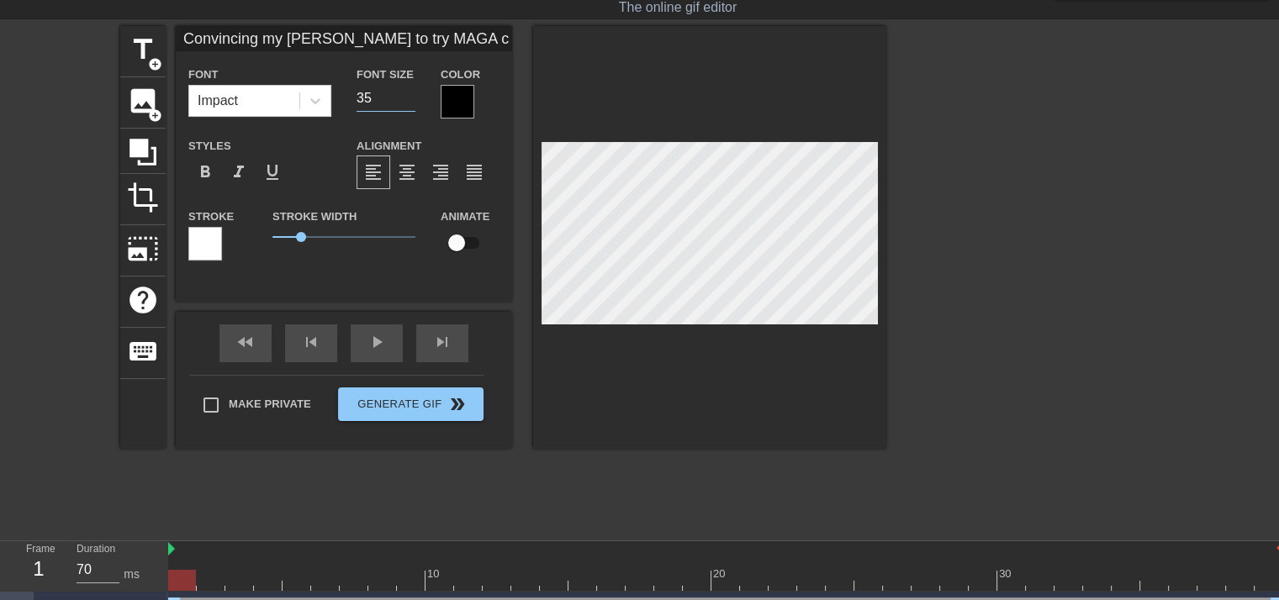
click at [410, 102] on input "35" at bounding box center [386, 98] width 59 height 27
type input "Convincing my dyke gf to try MAGA cock with me"
type input "34"
click at [410, 102] on input "34" at bounding box center [386, 98] width 59 height 27
type input "Convincing my dyke gf to try MAGA cock with me"
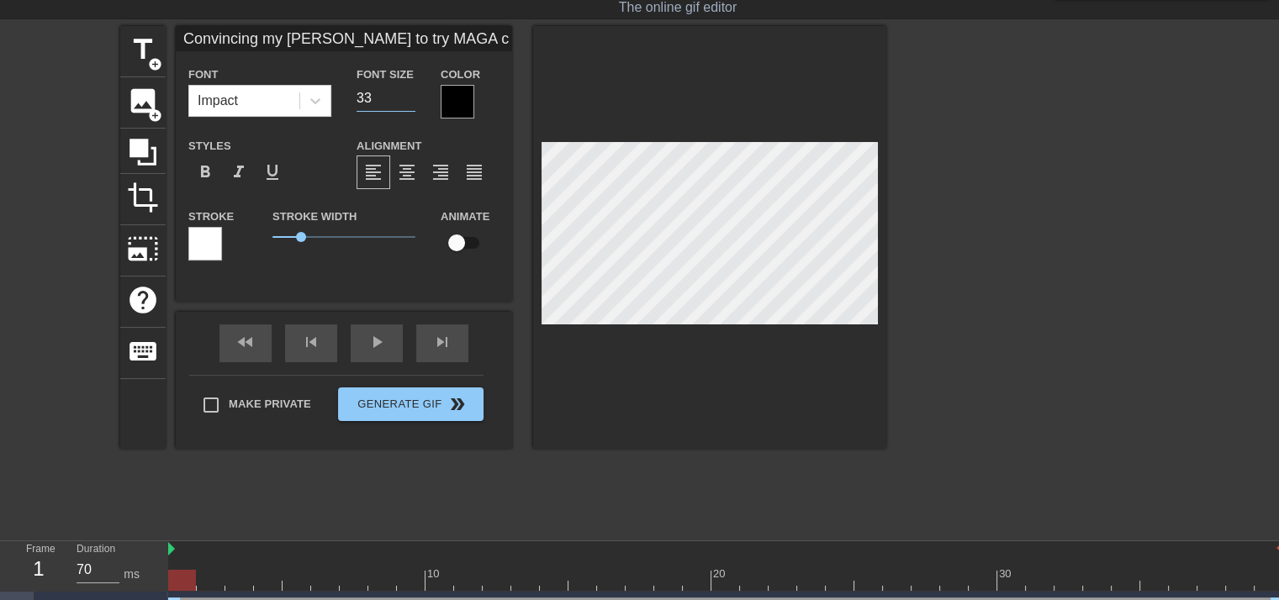
type input "33"
click at [410, 102] on input "33" at bounding box center [386, 98] width 59 height 27
type input "Convincing my dyke gf to try MAGA cock with me"
type input "32"
click at [410, 102] on input "32" at bounding box center [386, 98] width 59 height 27
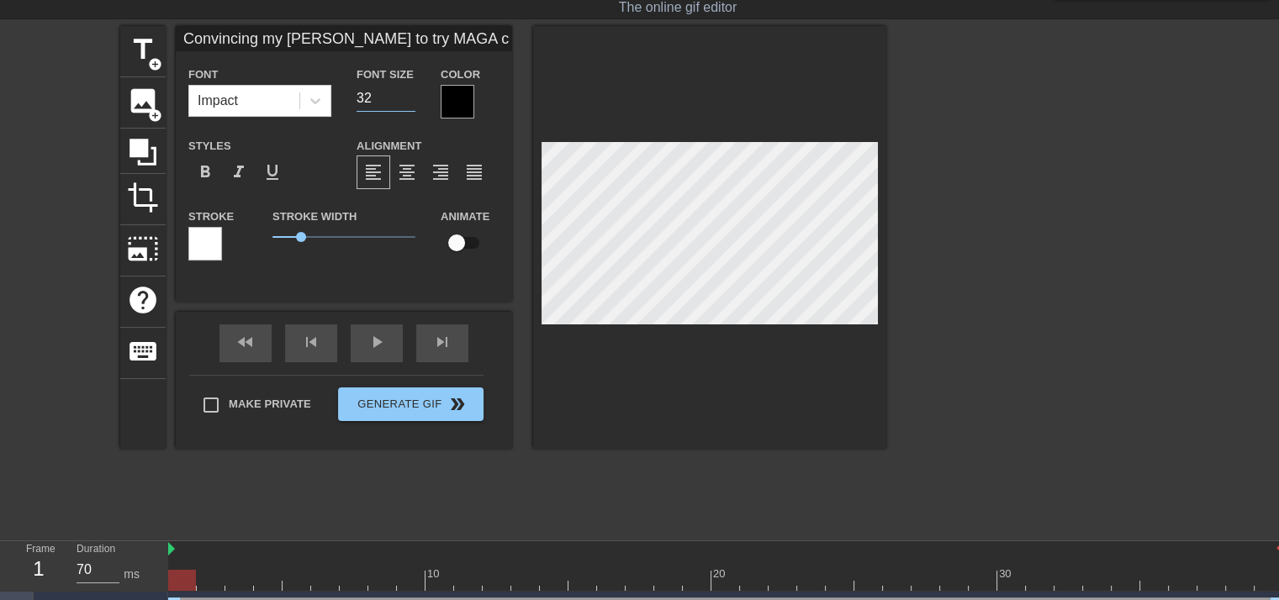
type input "Convincing my dyke gf to try MAGA cock with me"
type input "31"
click at [410, 102] on input "31" at bounding box center [386, 98] width 59 height 27
type input "Convincing my dyke gf to try MAGA cock with me"
type input "30"
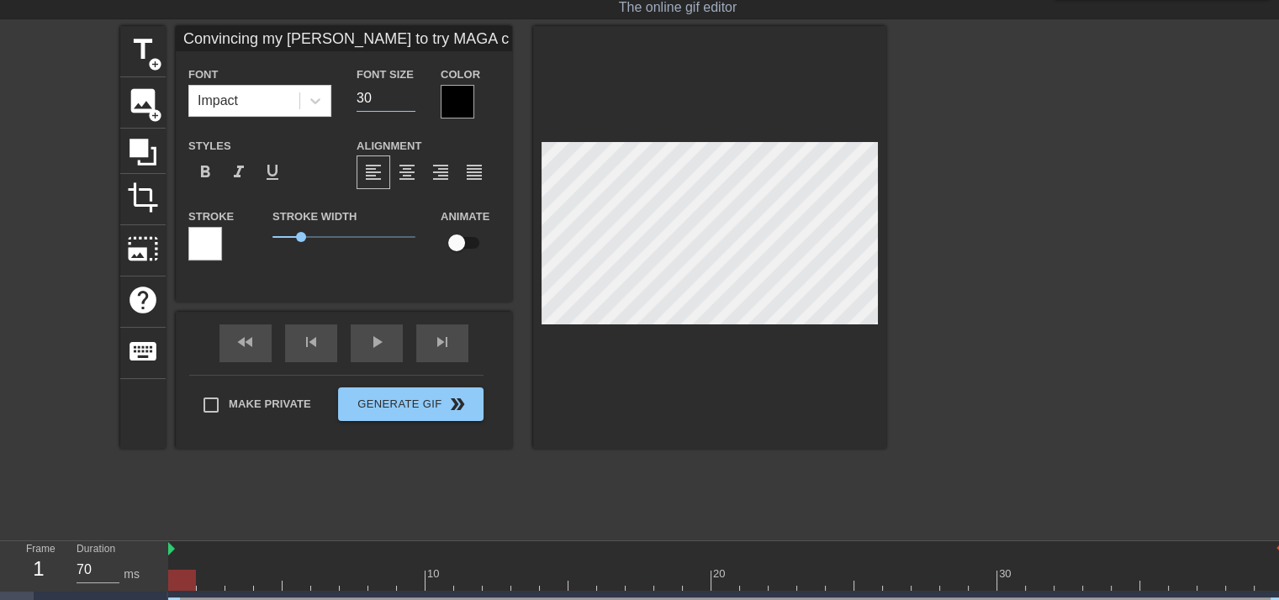
click at [410, 102] on input "30" at bounding box center [386, 98] width 59 height 27
type input "Convincing my dyke gf to try MAGA cock with me"
type input "29"
click at [410, 102] on input "29" at bounding box center [386, 98] width 59 height 27
type input "Convincing my dyke gf to try MAGA cock with me"
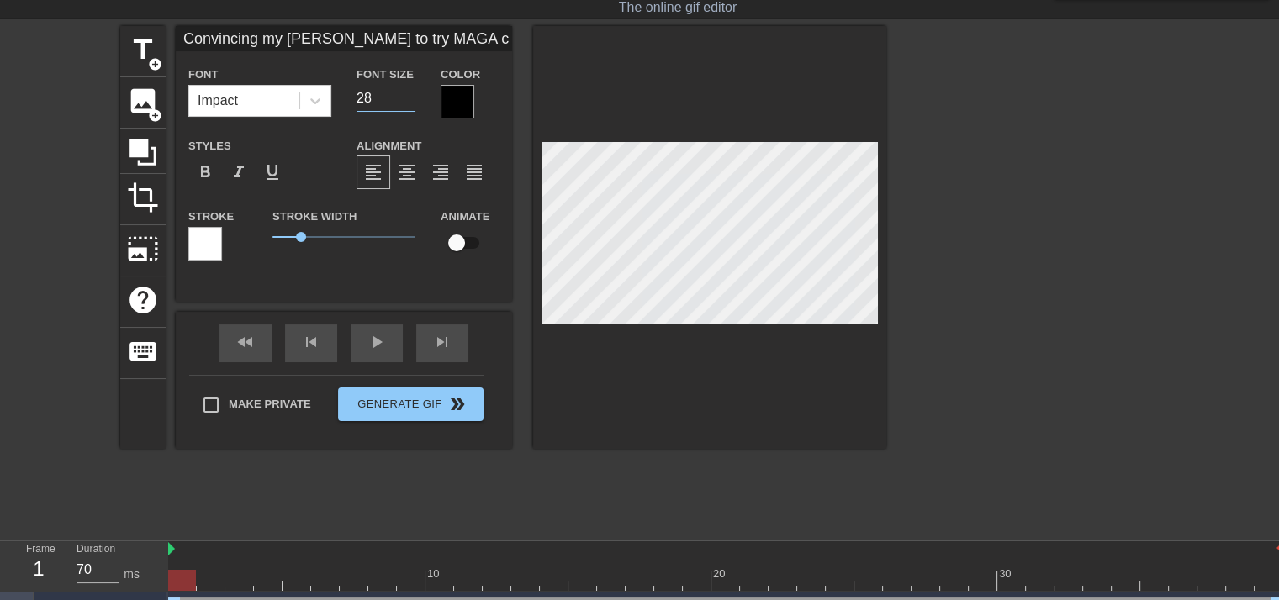
type input "28"
click at [410, 102] on input "28" at bounding box center [386, 98] width 59 height 27
type input "Convincing my dyke gf to try MAGA cock with me"
type input "27"
click at [410, 102] on input "27" at bounding box center [386, 98] width 59 height 27
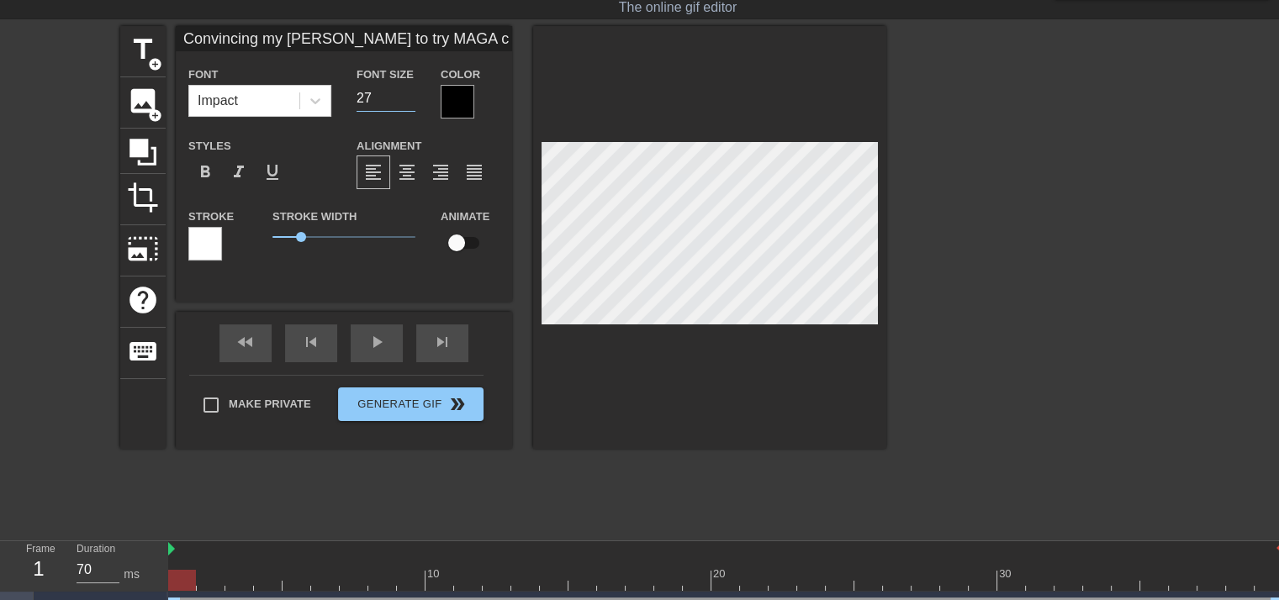
type input "Convincing my dyke gf to try MAGA cock with me"
type input "26"
click at [410, 102] on input "26" at bounding box center [386, 98] width 59 height 27
type textarea "Convincing my dyke gf to try MAGA cock with me"
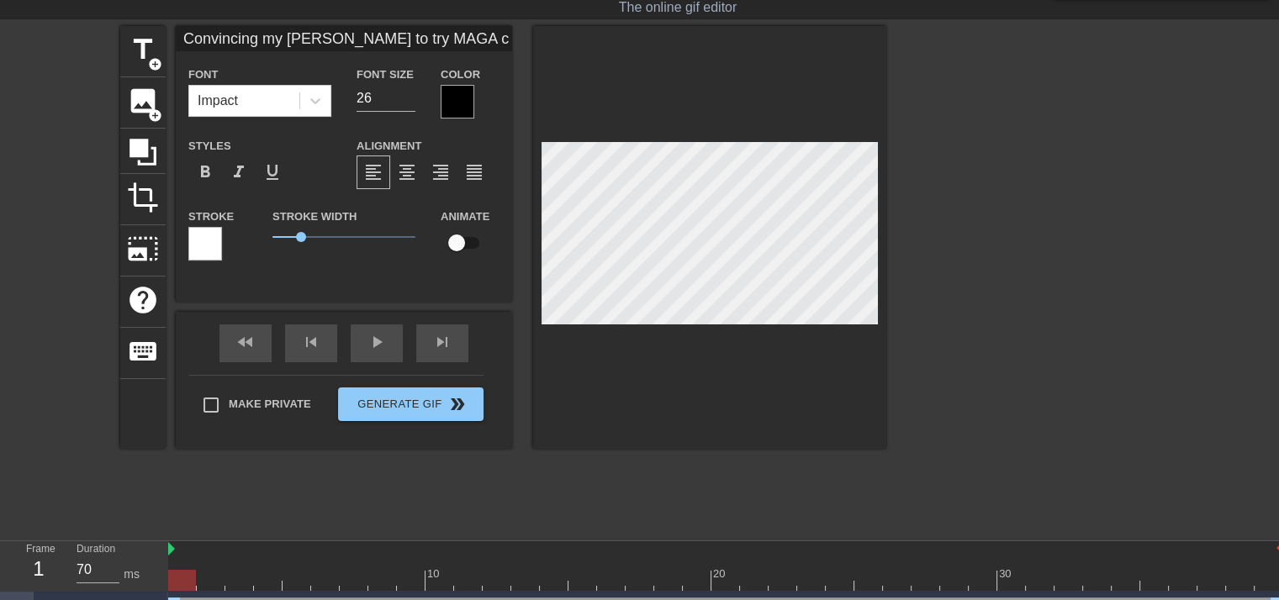
type input "Convincing my dyke gf to try MAGA cock with me"
type textarea "Convincing my dyke gf to try MAGA cock with me"
click at [407, 172] on span "format_align_center" at bounding box center [407, 172] width 20 height 20
type input "Convincing my dyke gf to try MAGA cock with me"
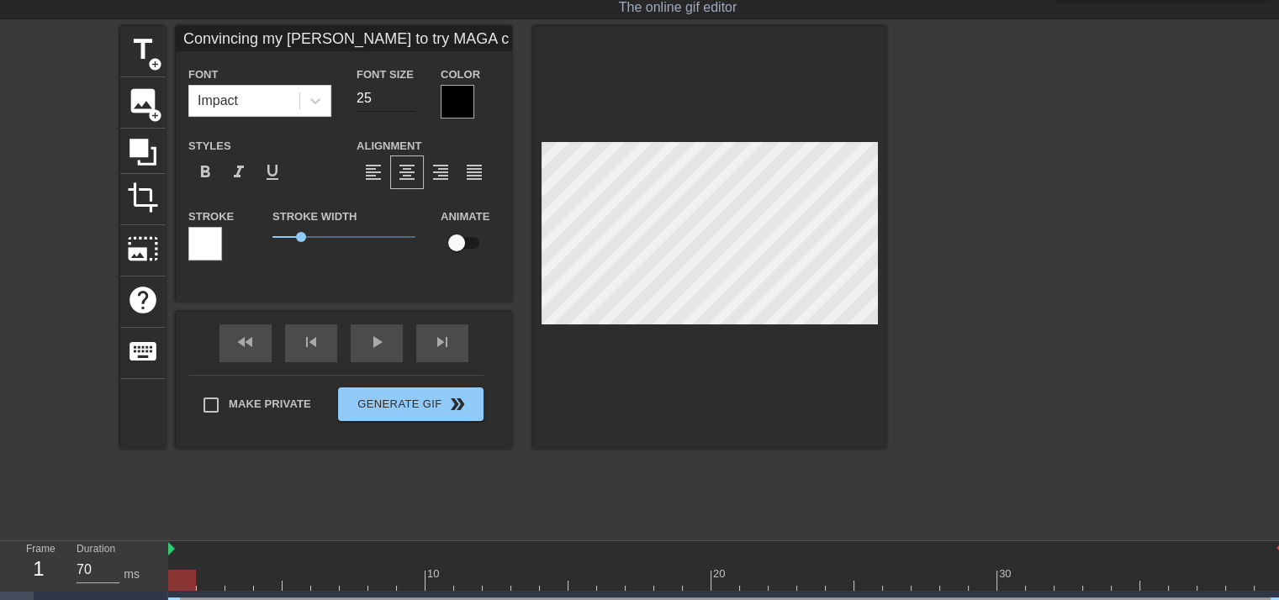
type input "25"
click at [406, 103] on input "25" at bounding box center [386, 98] width 59 height 27
type input "Convincing my dyke gf to try MAGA cock with me"
type input "24"
click at [406, 103] on input "24" at bounding box center [386, 98] width 59 height 27
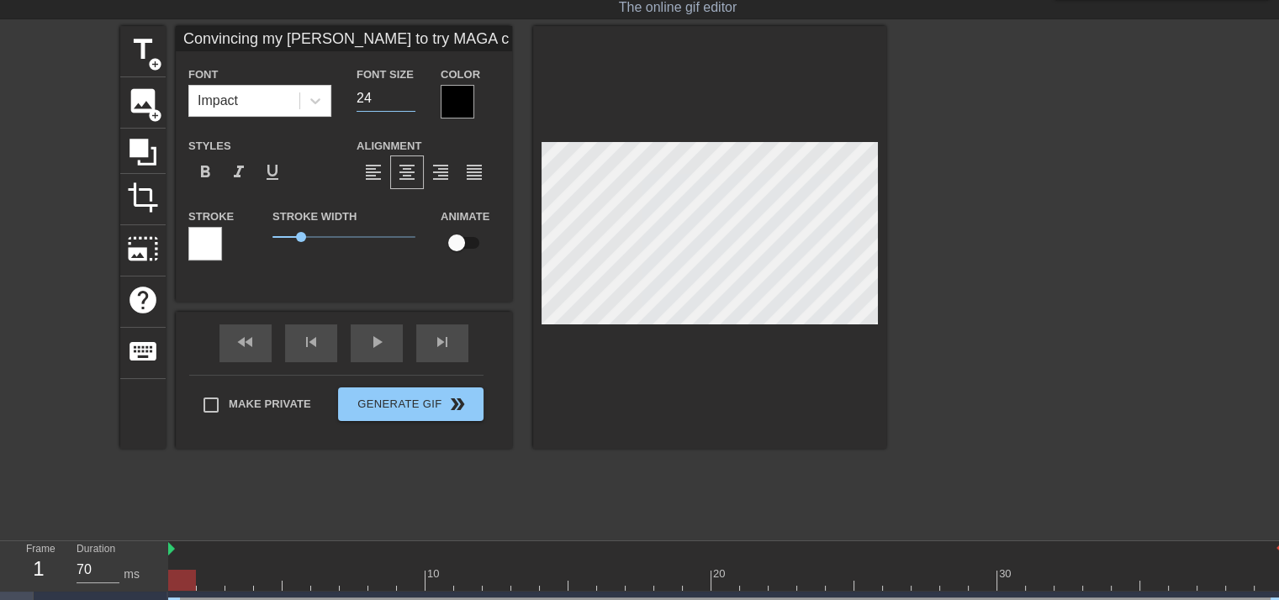
type input "Convincing my dyke gf to try MAGA cock with me"
type input "23"
click at [406, 103] on input "23" at bounding box center [386, 98] width 59 height 27
type input "Convincing my dyke gf to try MAGA cock with me"
type input "22"
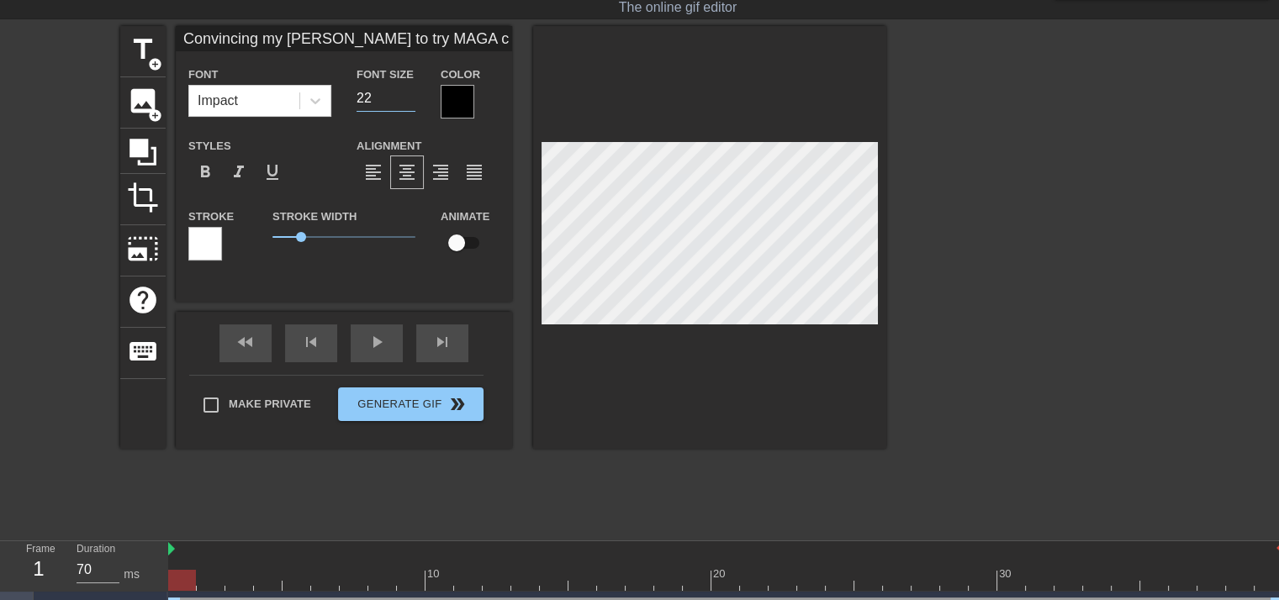
click at [406, 103] on input "22" at bounding box center [386, 98] width 59 height 27
type input "Convincing my dyke gf to try MAGA cock with me"
type input "23"
click at [410, 89] on input "23" at bounding box center [386, 98] width 59 height 27
type input "Convincing my dyke gf to try MAGA cock with me"
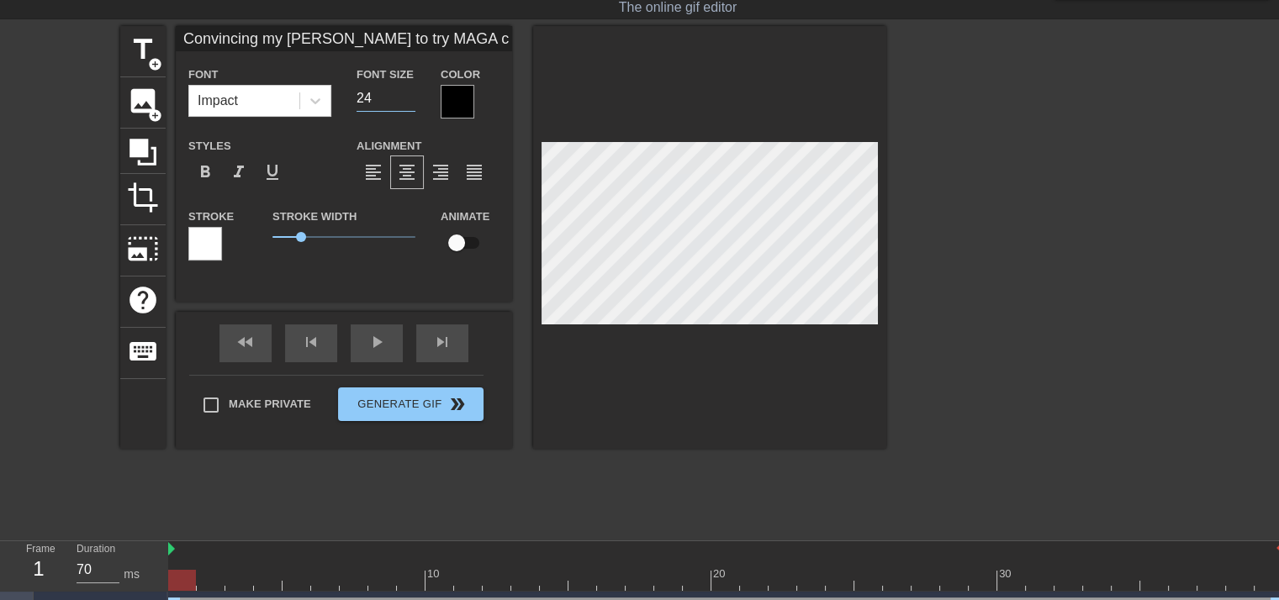
type input "24"
click at [410, 89] on input "24" at bounding box center [386, 98] width 59 height 27
click at [456, 95] on div at bounding box center [458, 102] width 34 height 34
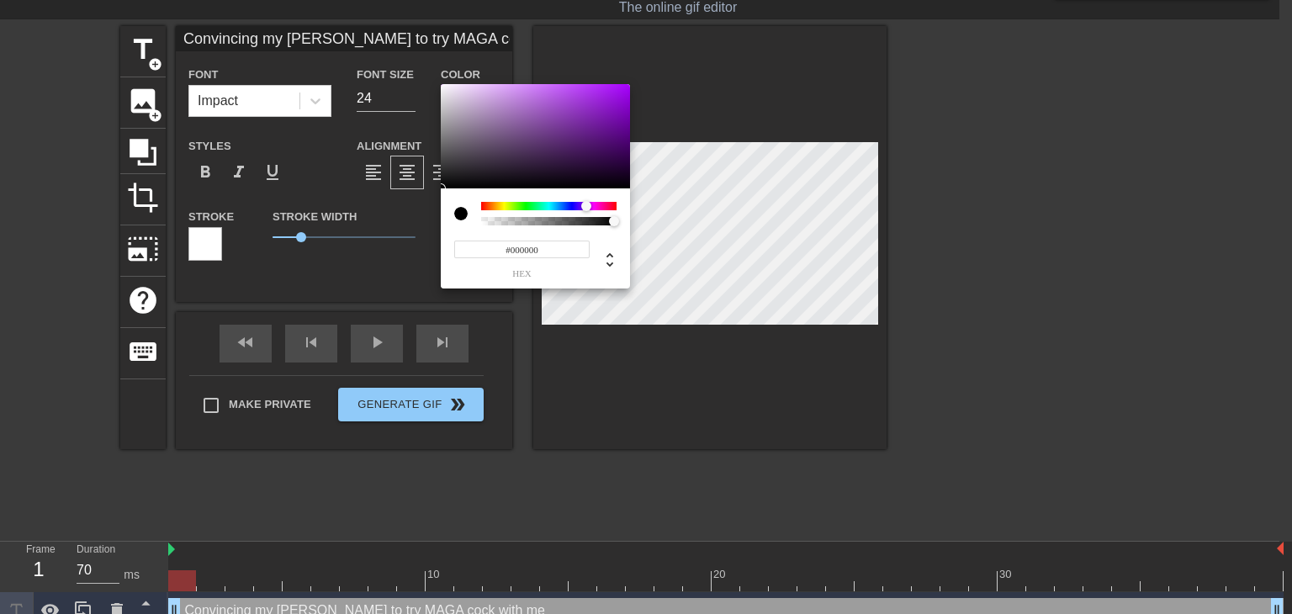
click at [586, 204] on div at bounding box center [548, 206] width 135 height 8
type input "Convincing my dyke gf to try MAGA cock with me"
type input "#6B099E"
type input "Convincing my dyke gf to try MAGA cock with me"
type input "#69049E"
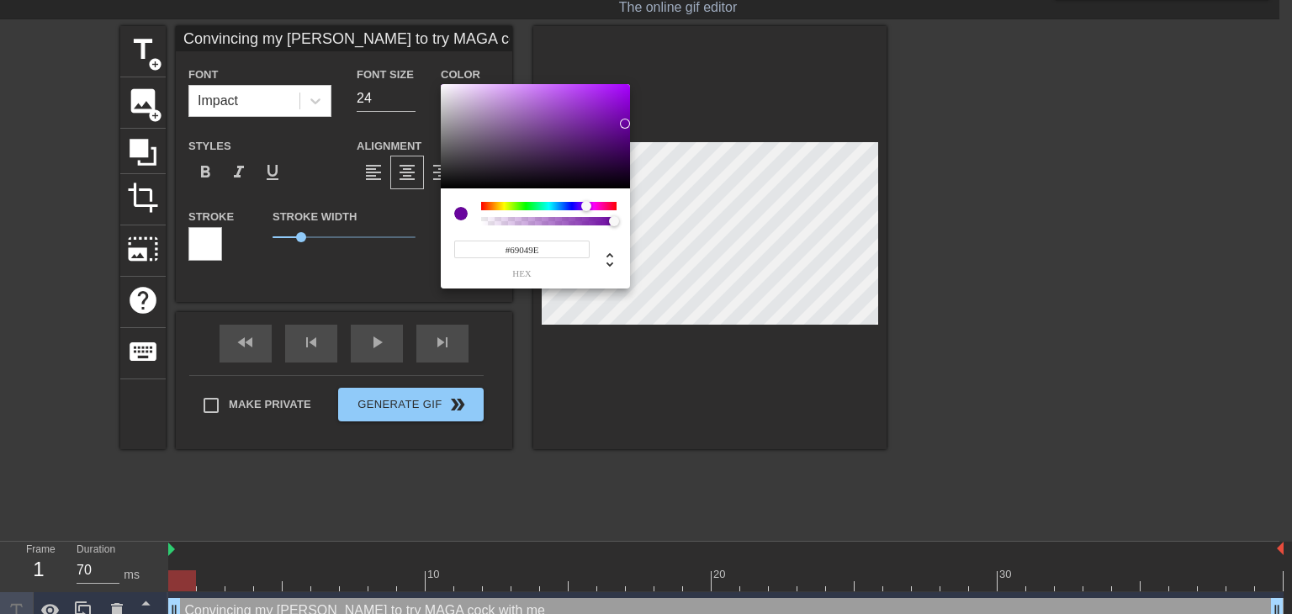
type input "Convincing my dyke gf to try MAGA cock with me"
type input "#67009E"
type input "Convincing my dyke gf to try MAGA cock with me"
type input "#630097"
type input "Convincing my dyke gf to try MAGA cock with me"
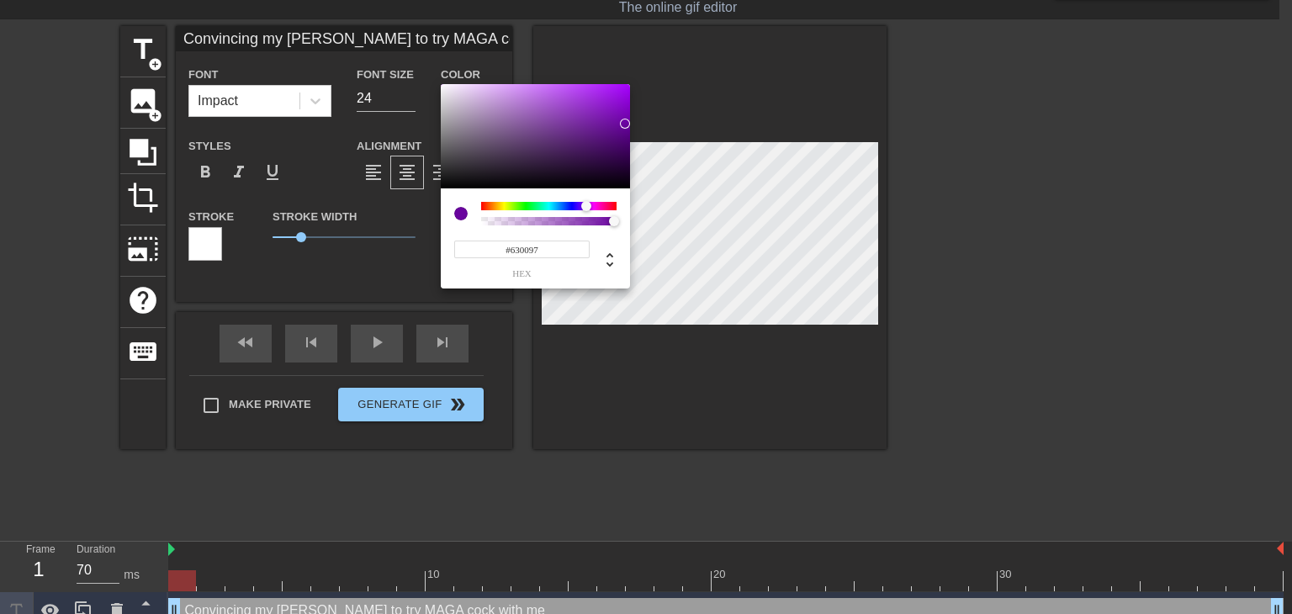
type input "#620095"
type input "Convincing my dyke gf to try MAGA cock with me"
type input "#5F0091"
drag, startPoint x: 628, startPoint y: 124, endPoint x: 640, endPoint y: 129, distance: 12.5
click at [640, 129] on div "#5F0091 hex" at bounding box center [646, 307] width 1292 height 614
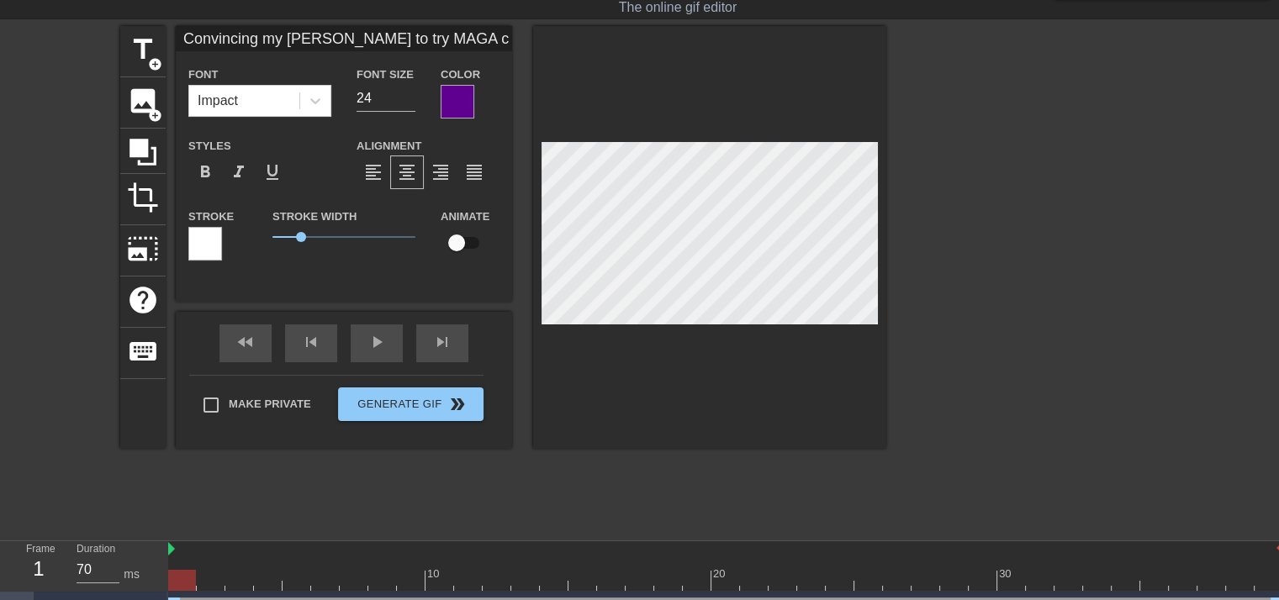
click at [209, 257] on div at bounding box center [205, 244] width 34 height 34
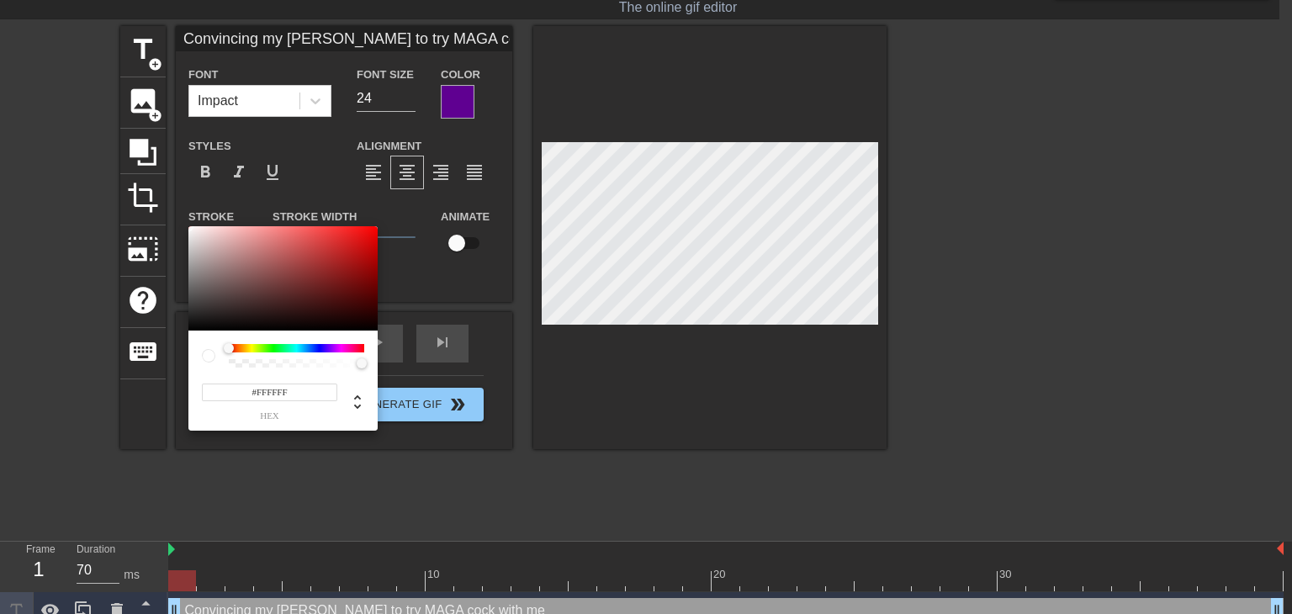
type input "Convincing my dyke gf to try MAGA cock with me"
type input "#2B1F1F"
type input "Convincing my dyke gf to try MAGA cock with me"
type input "#271C1C"
type input "Convincing my dyke gf to try MAGA cock with me"
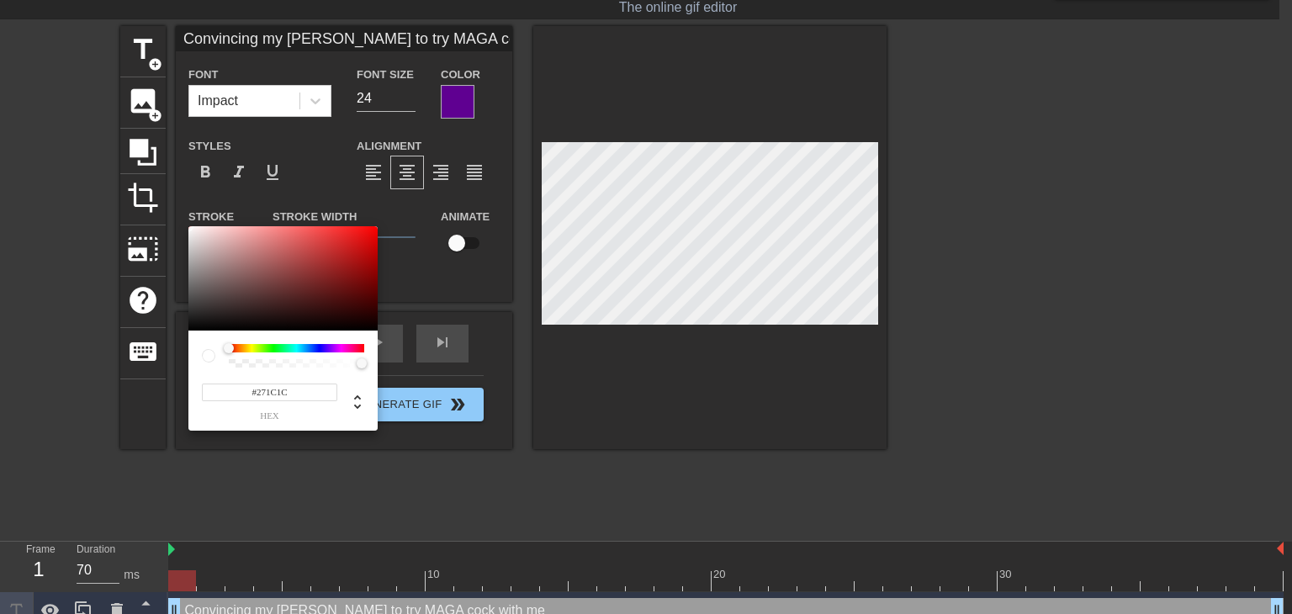
type input "#0C0909"
type input "Convincing my dyke gf to try MAGA cock with me"
type input "#000000"
type input "Convincing my dyke gf to try MAGA cock with me"
drag, startPoint x: 242, startPoint y: 314, endPoint x: 237, endPoint y: 351, distance: 37.3
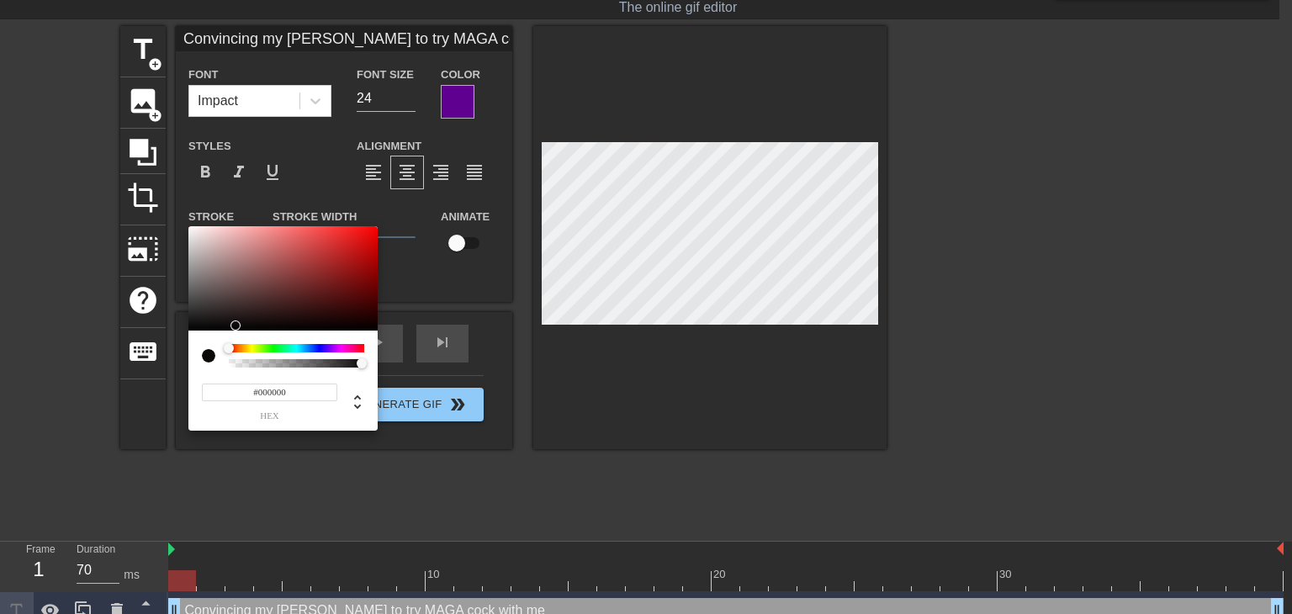
click at [237, 351] on div "#000000 hex" at bounding box center [282, 328] width 189 height 204
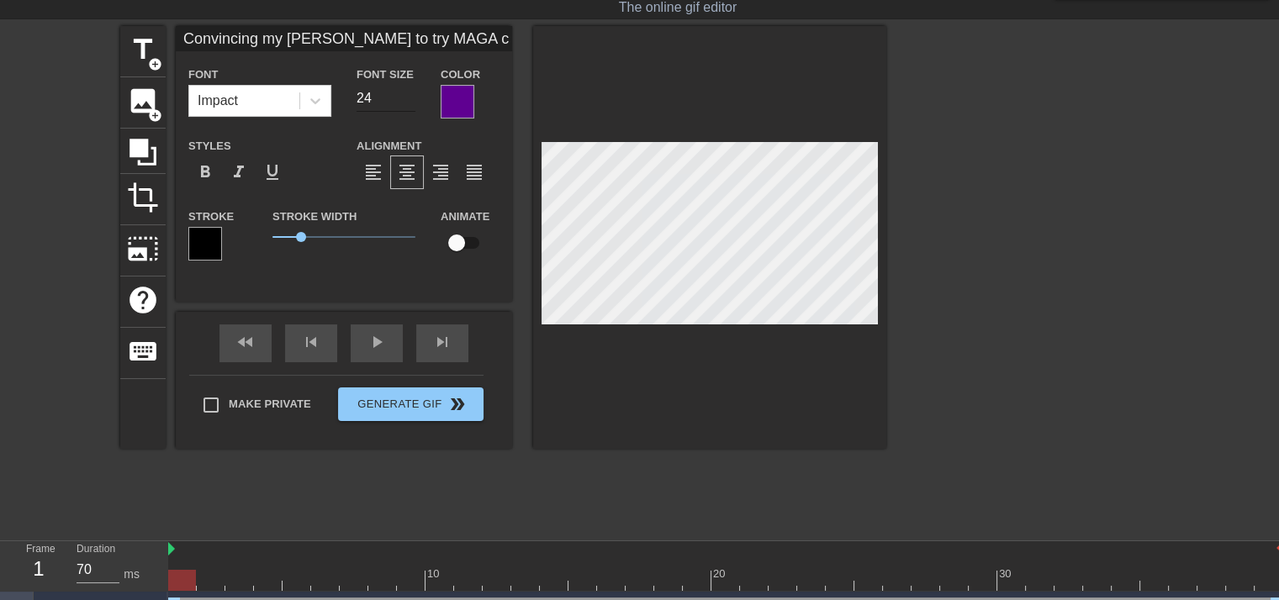
type input "Convincing my dyke gf to try MAGA cock with me"
type input "25"
click at [404, 92] on input "25" at bounding box center [386, 98] width 59 height 27
type input "Convincing my dyke gf to try MAGA cock with me"
type input "26"
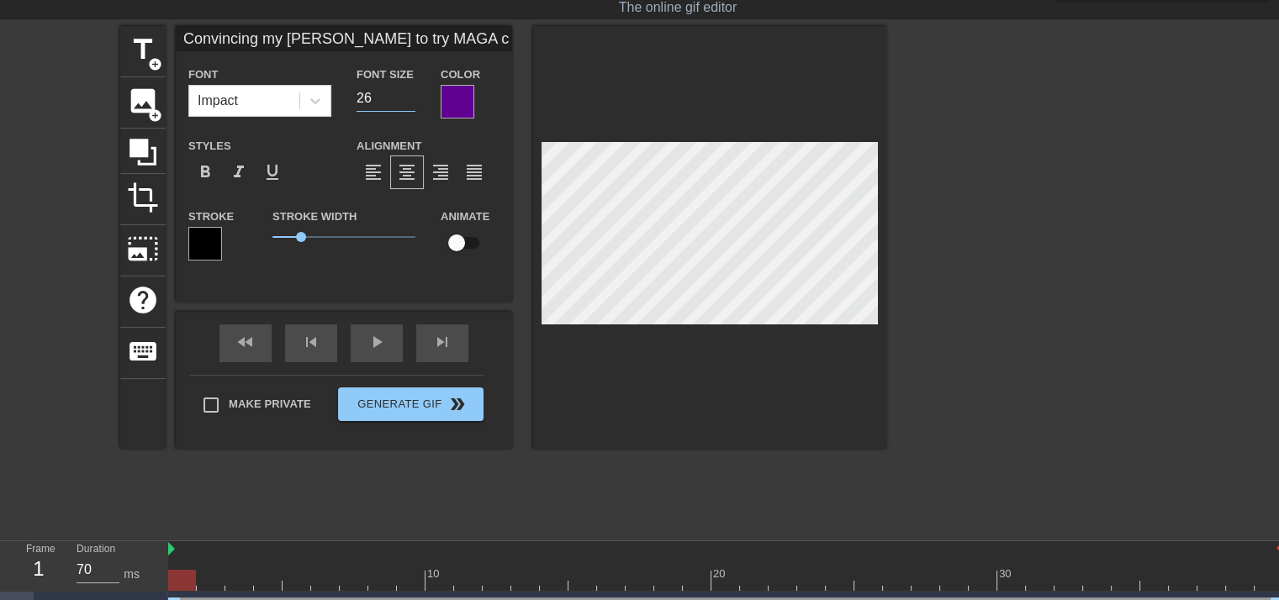
click at [404, 92] on input "26" at bounding box center [386, 98] width 59 height 27
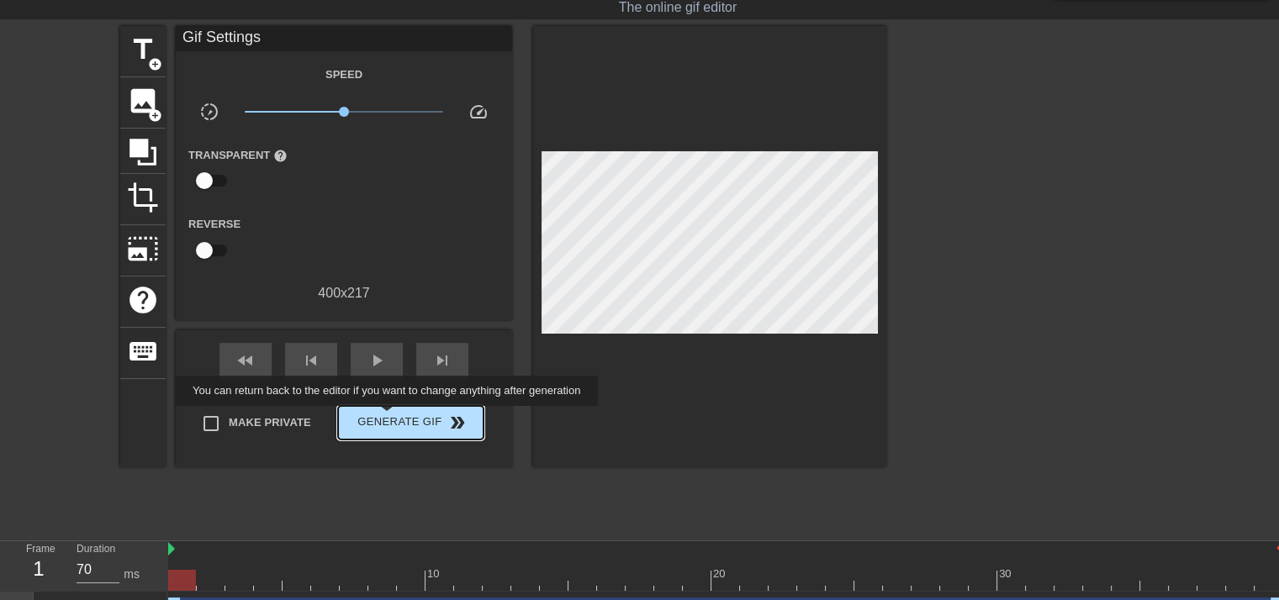
click at [389, 418] on span "Generate Gif double_arrow" at bounding box center [411, 423] width 132 height 20
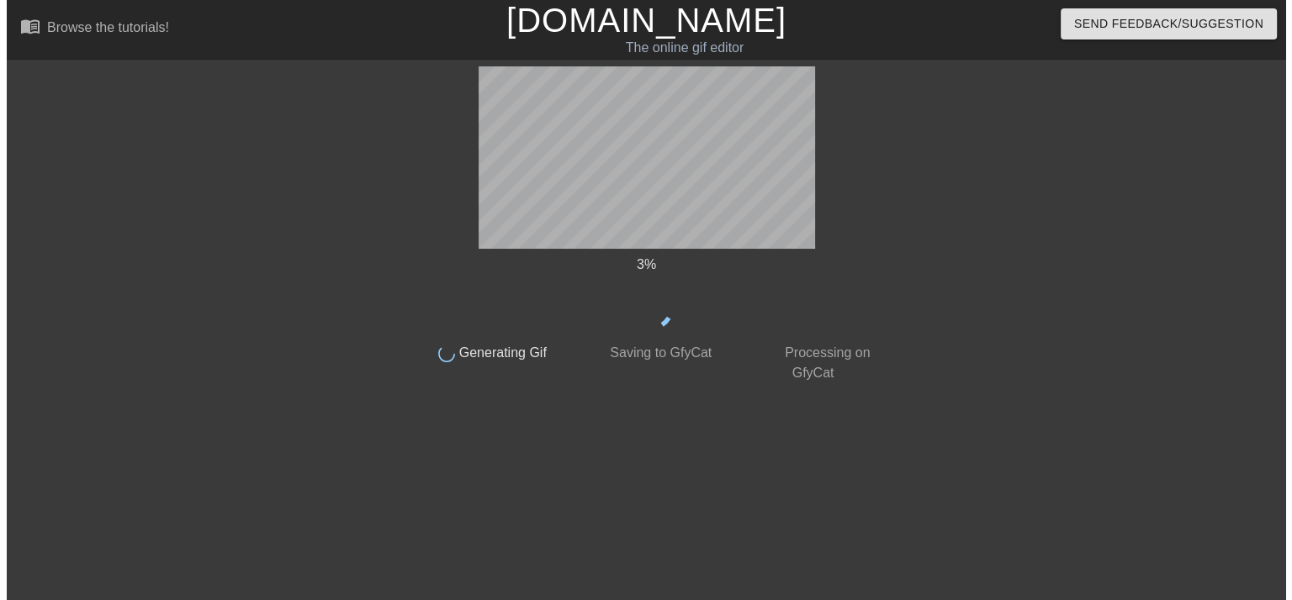
scroll to position [0, 0]
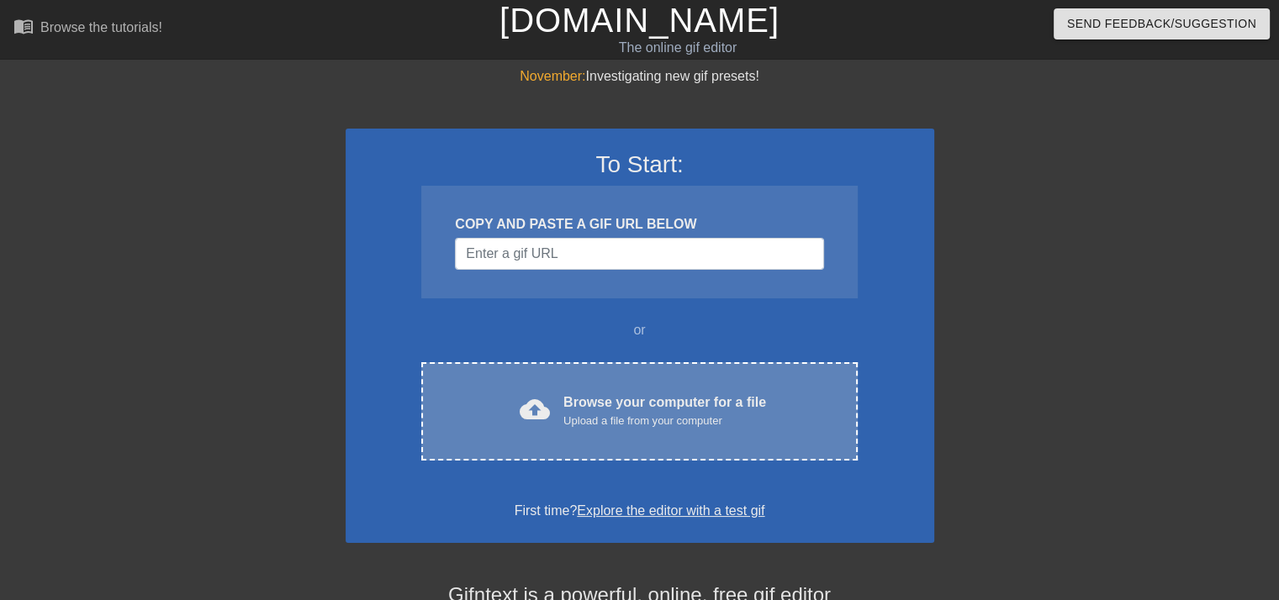
click at [734, 413] on div "Upload a file from your computer" at bounding box center [664, 421] width 203 height 17
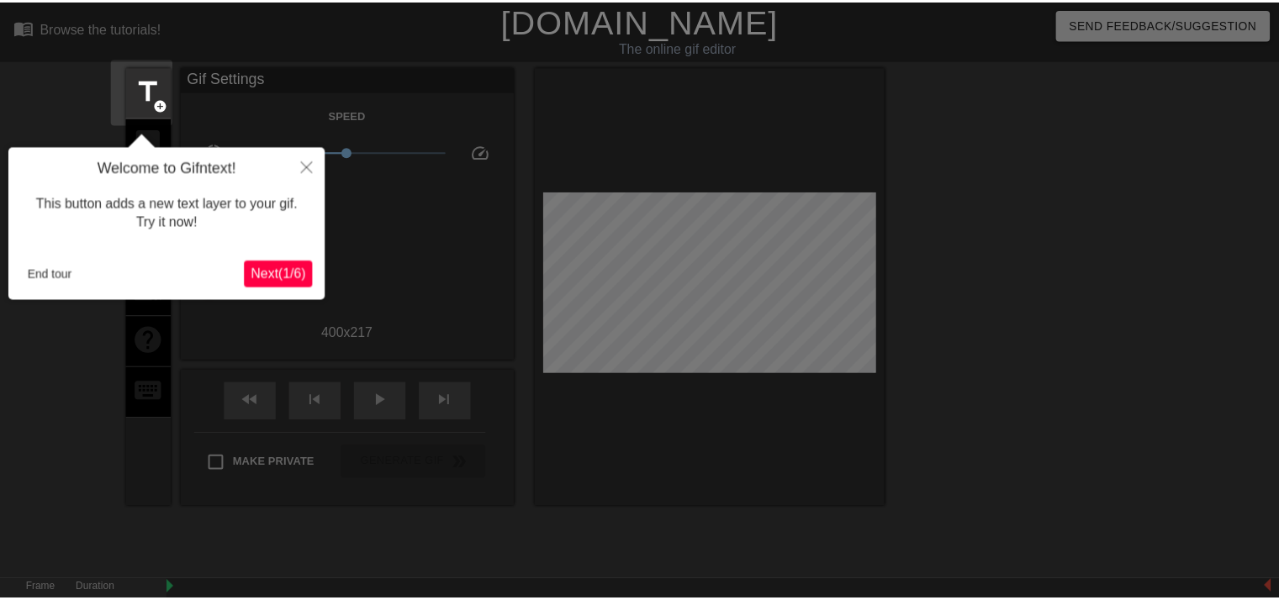
scroll to position [40, 0]
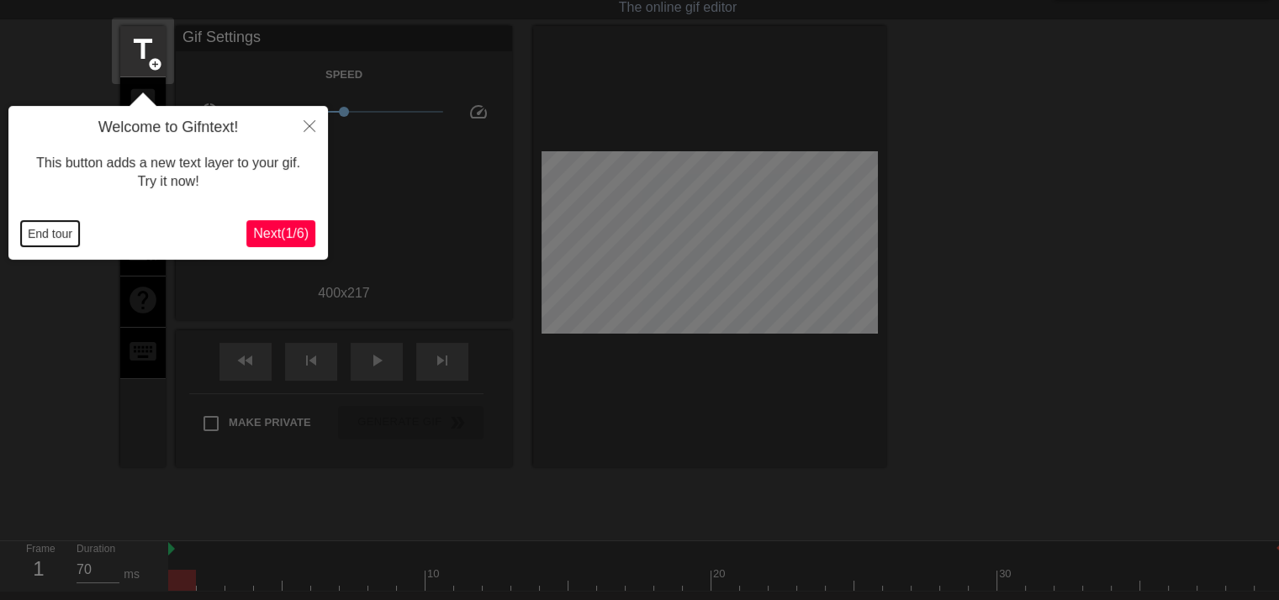
click at [34, 244] on button "End tour" at bounding box center [50, 233] width 58 height 25
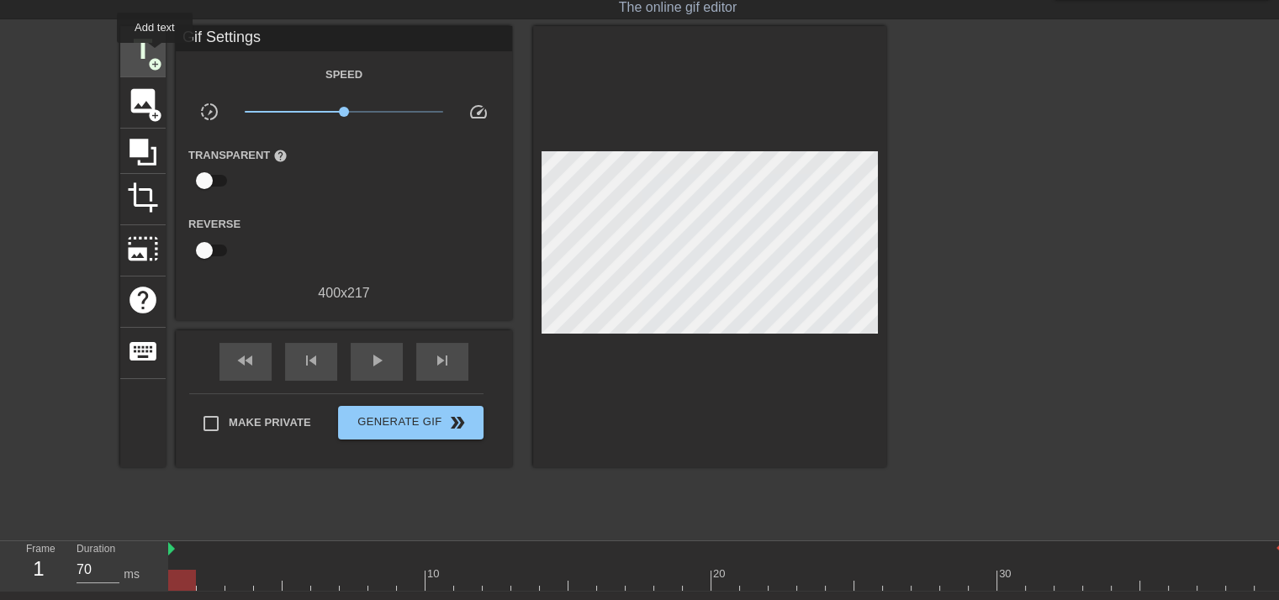
click at [152, 53] on span "title" at bounding box center [143, 50] width 32 height 32
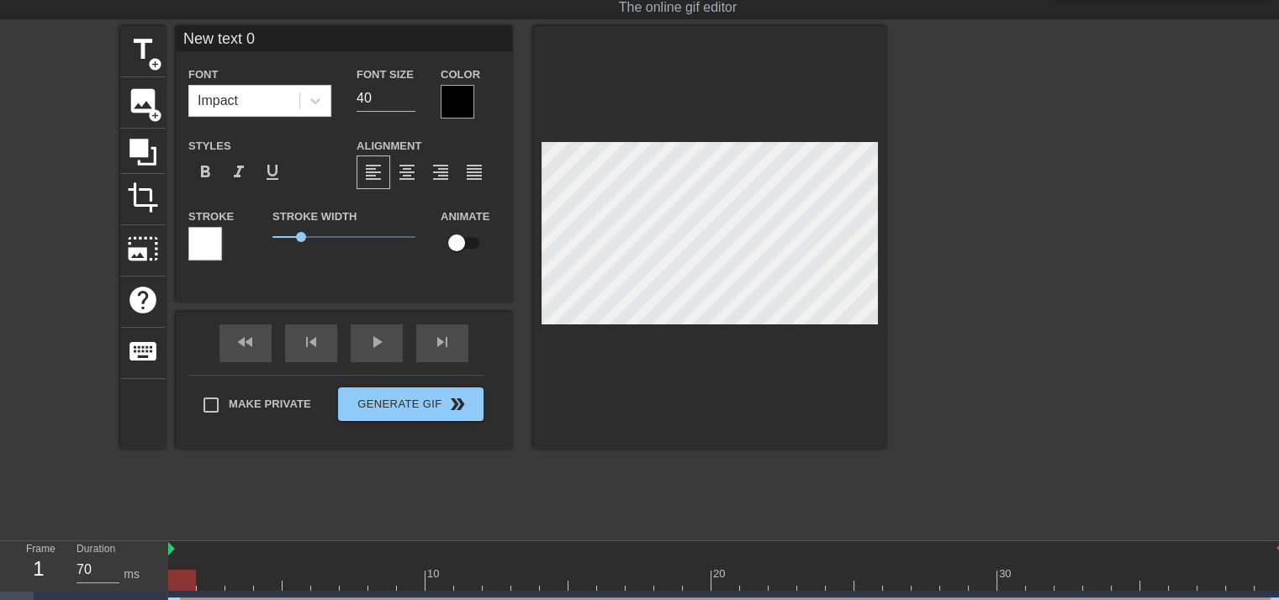
paste textarea "Convincing my dyke gf to try MAGA cock with me"
type input "Convincing my dyke gf to try MAGA cock with me"
type textarea "Convincing my dyke gf to try MAGA cock with me"
type input "Convincing my dyke gf to try MAGA cock with me"
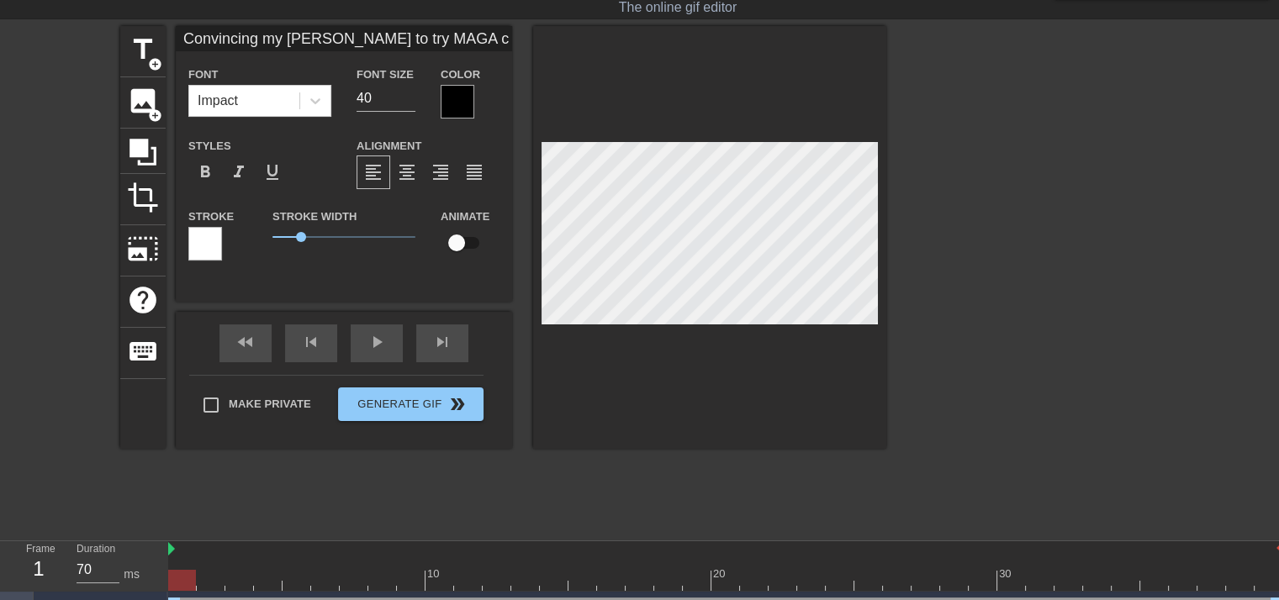
type textarea "Convincing my dyke gf to try MAGA cock with me"
click at [397, 177] on div "title add_circle image add_circle crop photo_size_select_large help keyboard Co…" at bounding box center [503, 237] width 766 height 423
type input "Convincing my dyke gf to try MAGA cock with me"
type input "39"
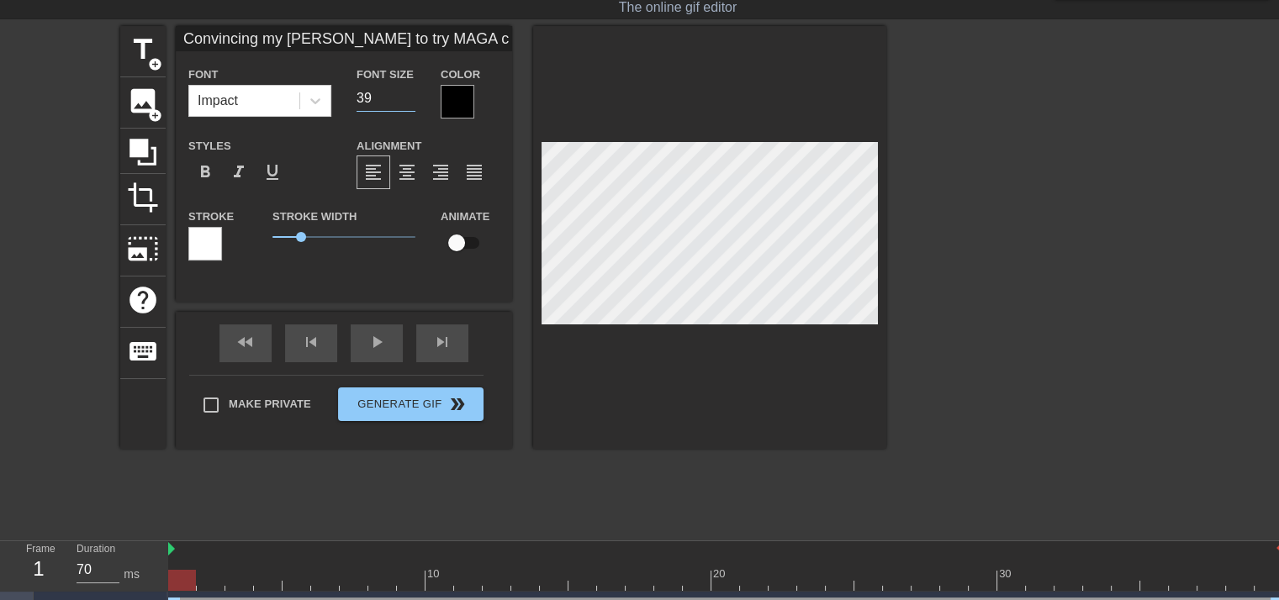
type input "Convincing my dyke gf to try MAGA cock with me"
type input "38"
type input "Convincing my dyke gf to try MAGA cock with me"
type input "37"
type input "Convincing my dyke gf to try MAGA cock with me"
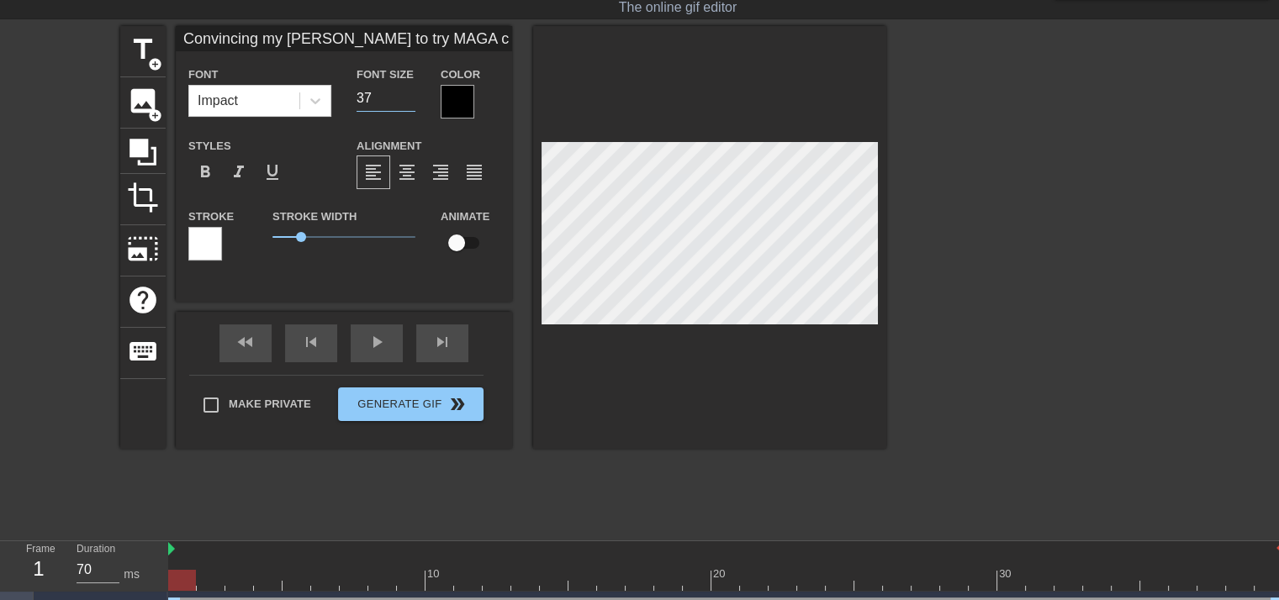
type input "36"
type input "Convincing my dyke gf to try MAGA cock with me"
type input "35"
type input "Convincing my dyke gf to try MAGA cock with me"
type input "34"
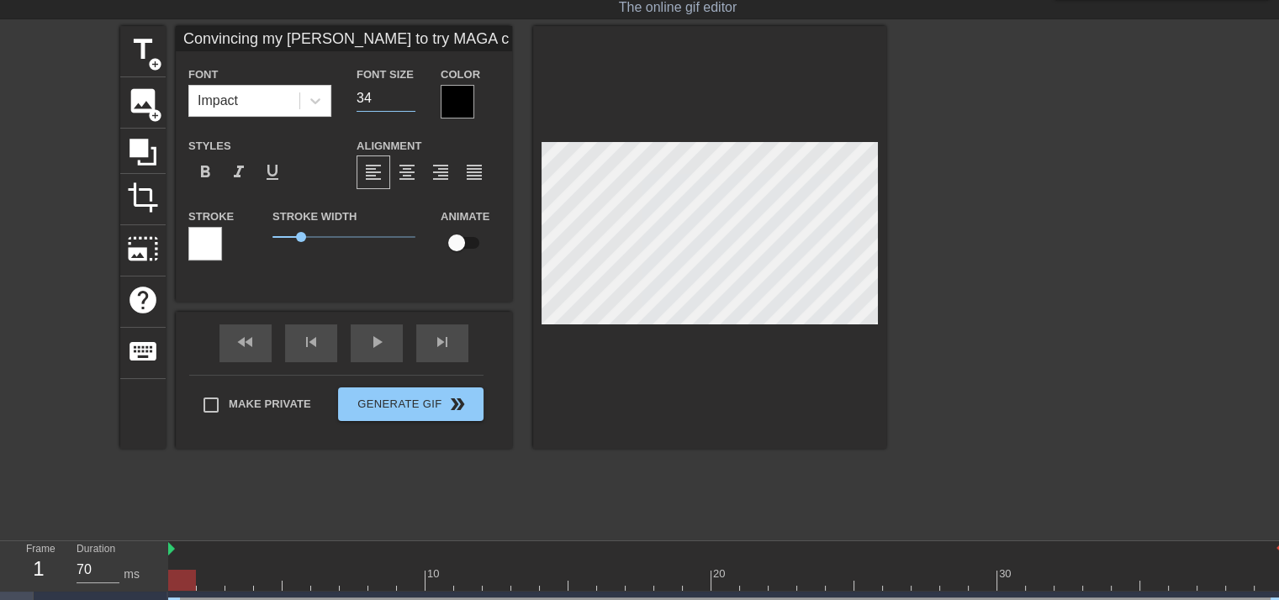
type input "Convincing my dyke gf to try MAGA cock with me"
type input "33"
type input "Convincing my dyke gf to try MAGA cock with me"
type input "32"
type input "Convincing my dyke gf to try MAGA cock with me"
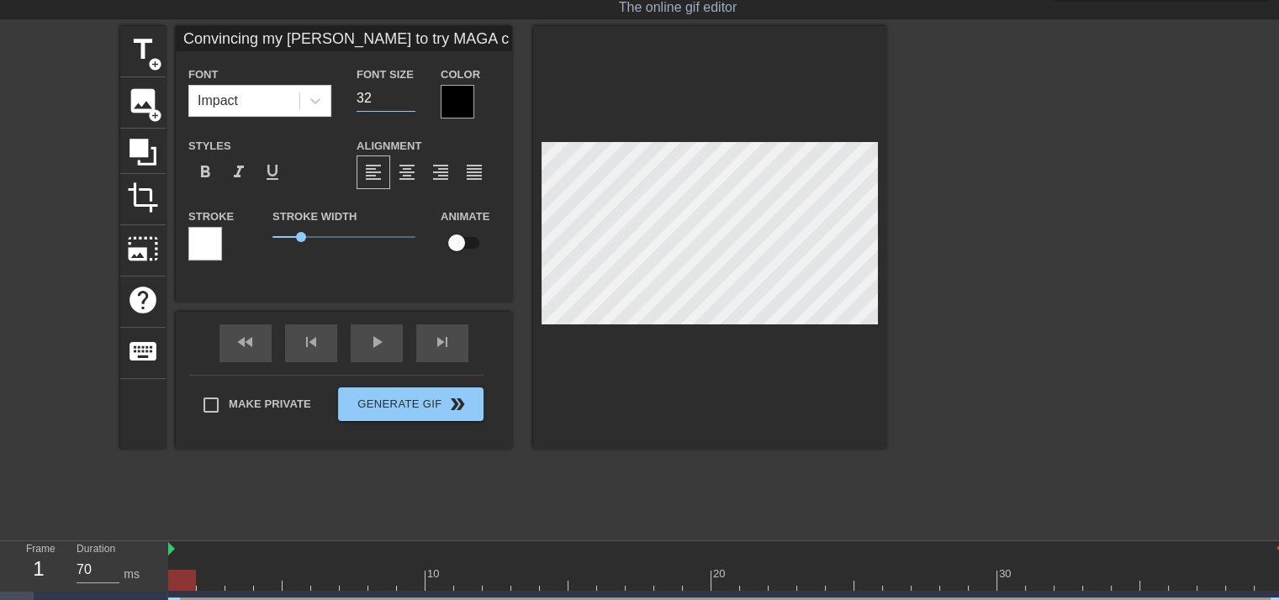
type input "31"
type input "Convincing my dyke gf to try MAGA cock with me"
type input "30"
type input "Convincing my dyke gf to try MAGA cock with me"
type input "29"
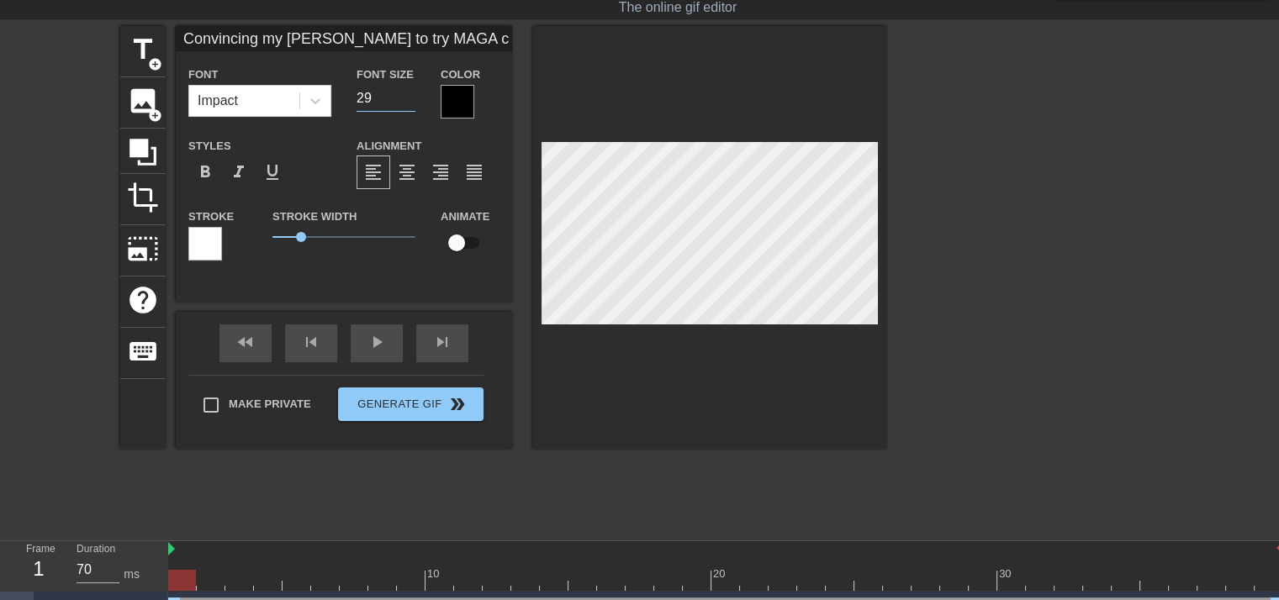
click at [413, 98] on input "29" at bounding box center [386, 98] width 59 height 27
click at [400, 177] on span "format_align_center" at bounding box center [407, 172] width 20 height 20
click at [465, 98] on div at bounding box center [458, 102] width 34 height 34
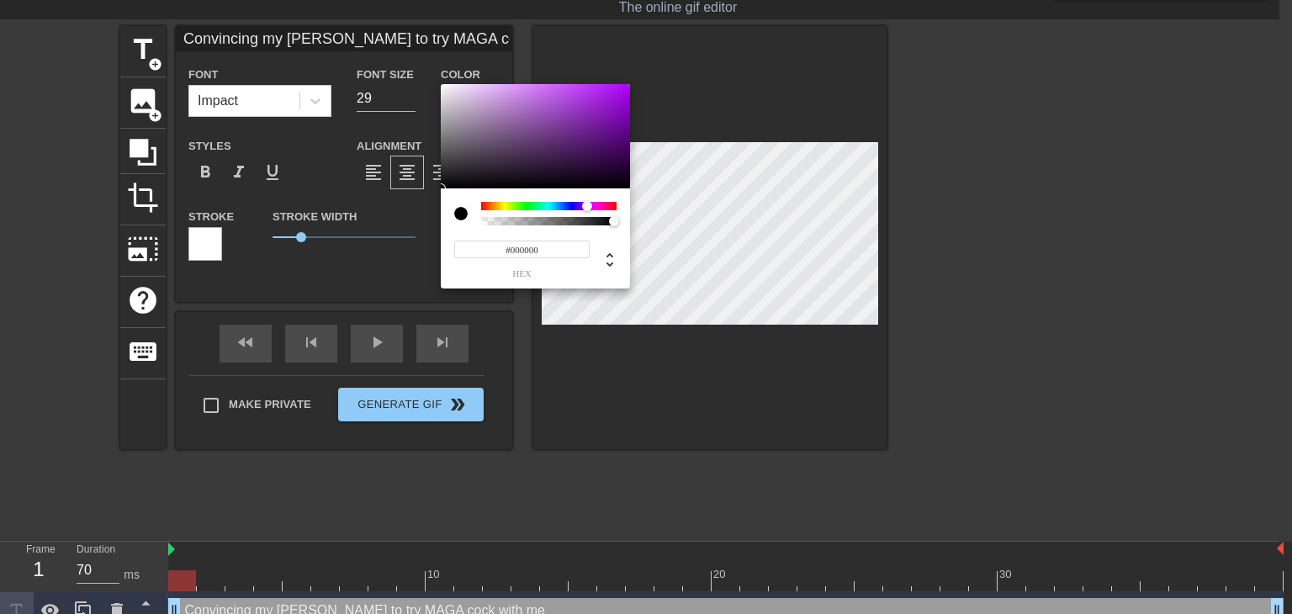
click at [587, 208] on div at bounding box center [548, 206] width 135 height 8
type input "Convincing my dyke gf to try MAGA cock with me"
type input "#7304A4"
type input "Convincing my dyke gf to try MAGA cock with me"
type input "#6C019B"
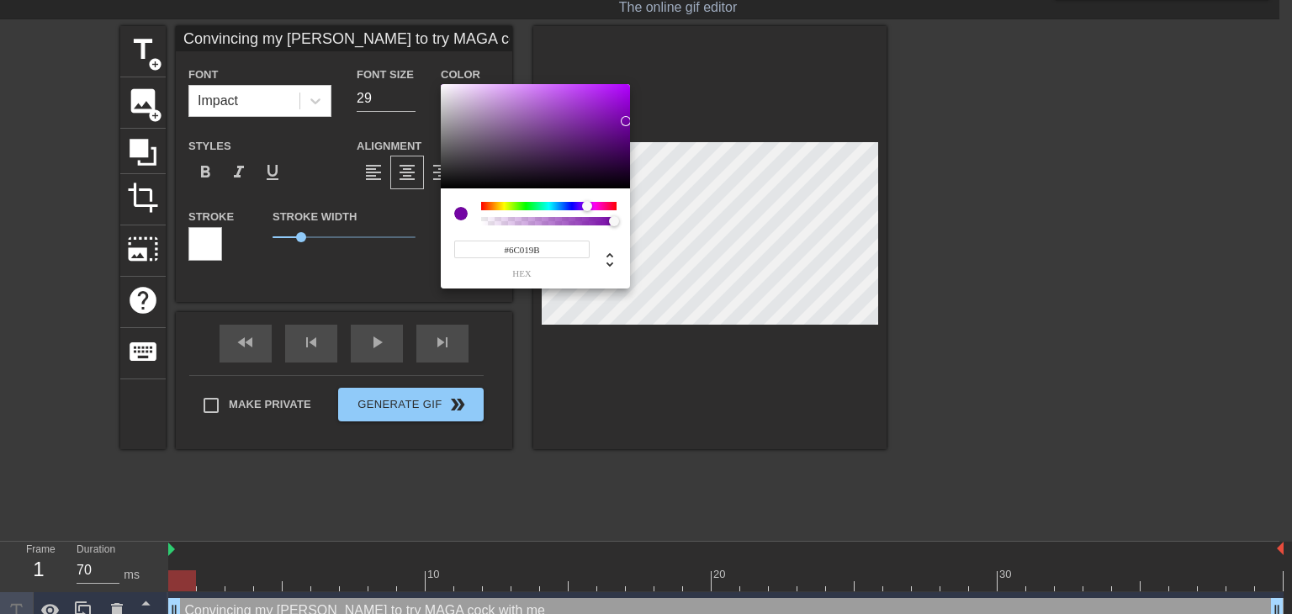
type input "Convincing my dyke gf to try MAGA cock with me"
type input "#680095"
type input "Convincing my dyke gf to try MAGA cock with me"
type input "#64008F"
type input "Convincing my dyke gf to try MAGA cock with me"
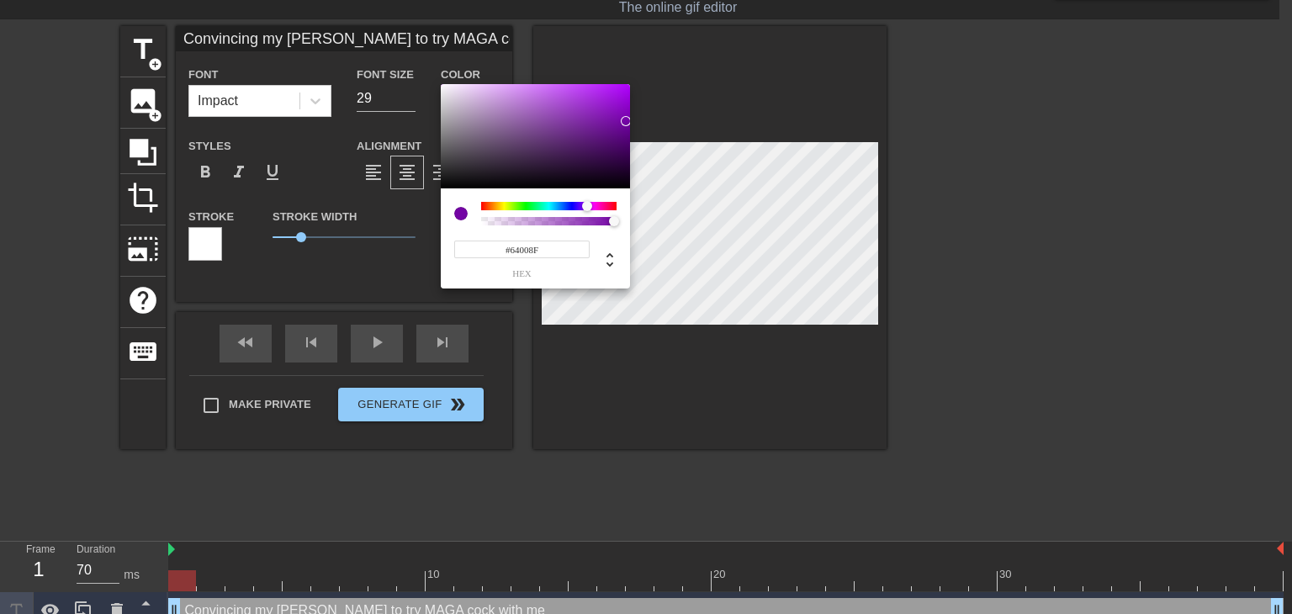
type input "#63008D"
drag, startPoint x: 627, startPoint y: 124, endPoint x: 638, endPoint y: 130, distance: 12.8
click at [638, 130] on div "#63008D hex" at bounding box center [646, 307] width 1292 height 614
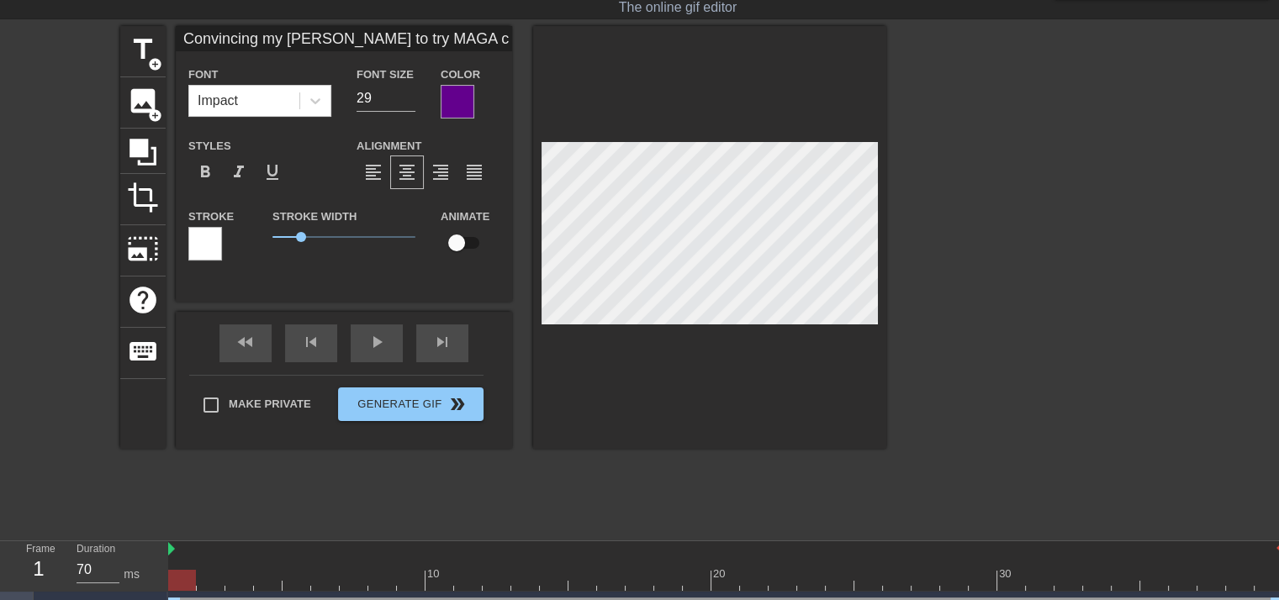
click at [199, 241] on div at bounding box center [205, 244] width 34 height 34
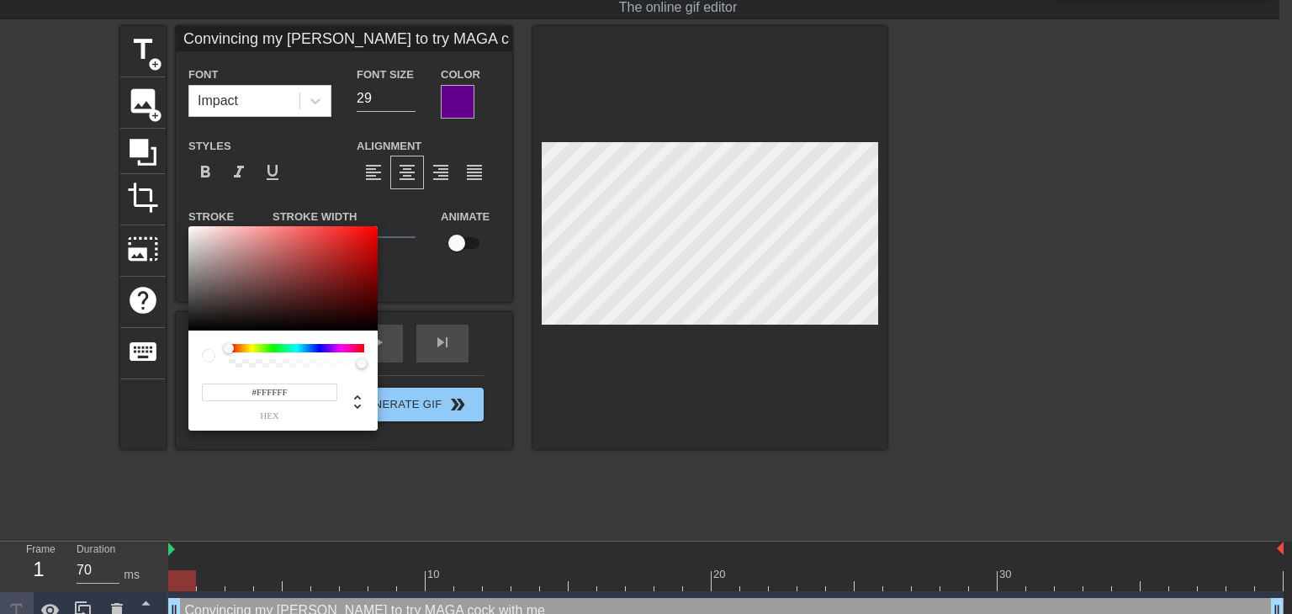
type input "Convincing my dyke gf to try MAGA cock with me"
type input "#400909"
type input "Convincing my dyke gf to try MAGA cock with me"
type input "#290606"
type input "Convincing my dyke gf to try MAGA cock with me"
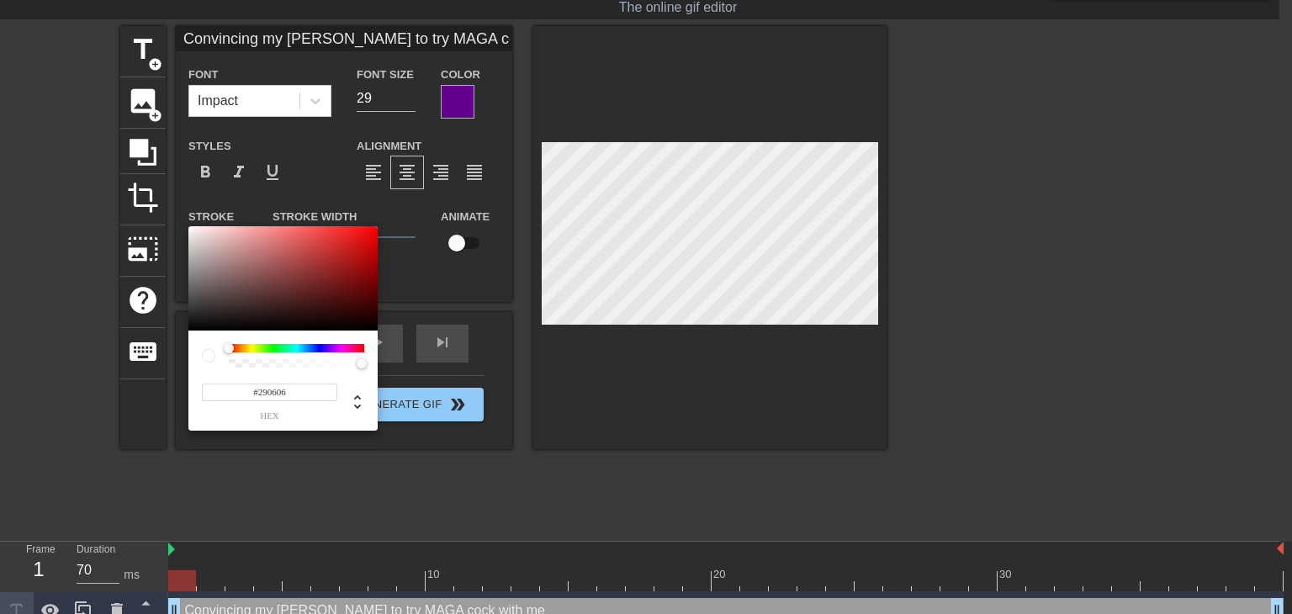
type input "#000000"
type input "Convincing my dyke gf to try MAGA cock with me"
drag, startPoint x: 352, startPoint y: 325, endPoint x: 353, endPoint y: 344, distance: 18.6
click at [353, 344] on div "#000000 hex" at bounding box center [282, 328] width 189 height 204
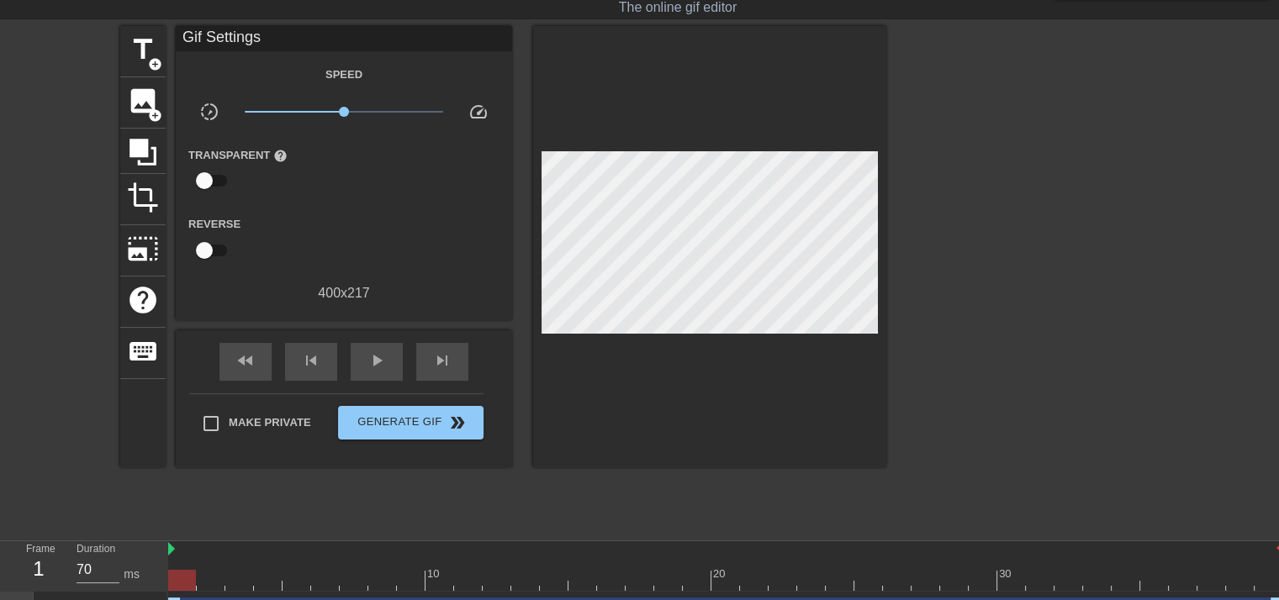
click at [969, 213] on div at bounding box center [1033, 278] width 252 height 505
click at [256, 425] on span "Make Private" at bounding box center [270, 423] width 82 height 17
click at [229, 425] on input "Make Private" at bounding box center [210, 423] width 35 height 35
checkbox input "true"
drag, startPoint x: 28, startPoint y: 593, endPoint x: 50, endPoint y: 594, distance: 22.7
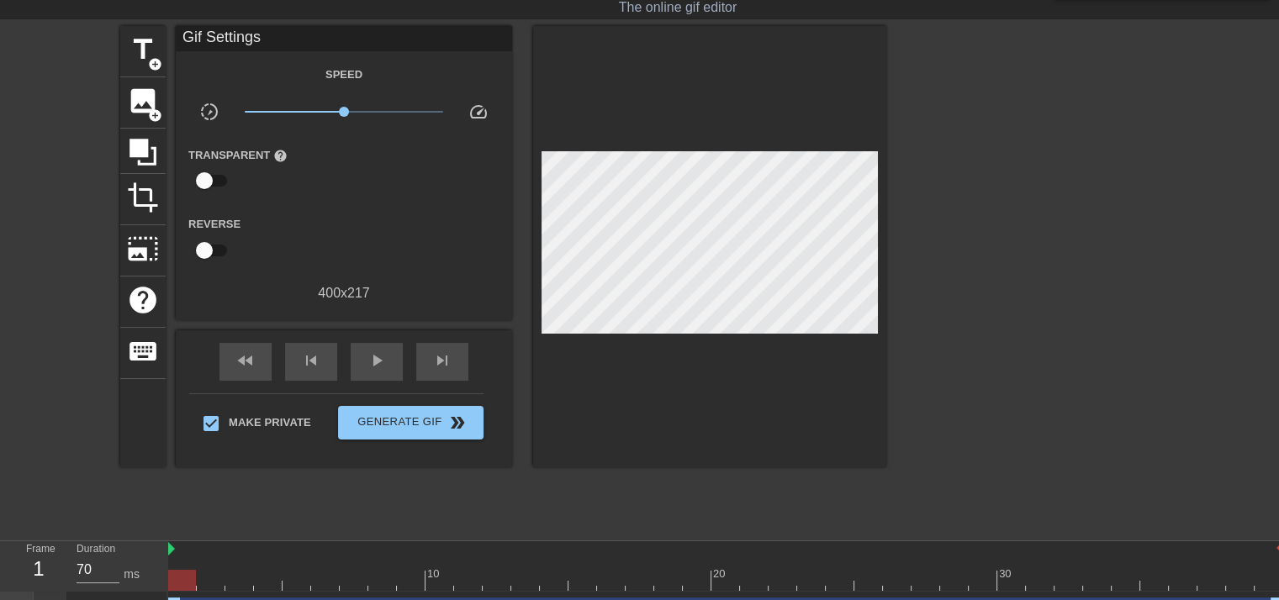
click at [50, 594] on div at bounding box center [84, 611] width 168 height 38
click at [85, 597] on div at bounding box center [83, 610] width 34 height 37
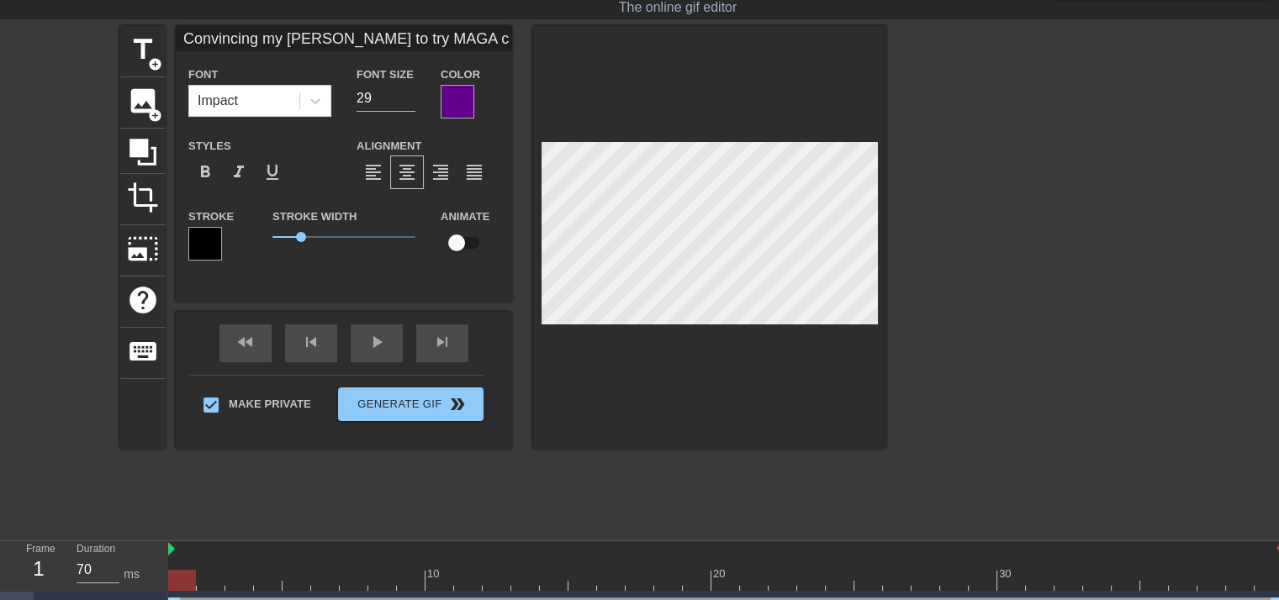
click at [23, 596] on div at bounding box center [17, 610] width 34 height 37
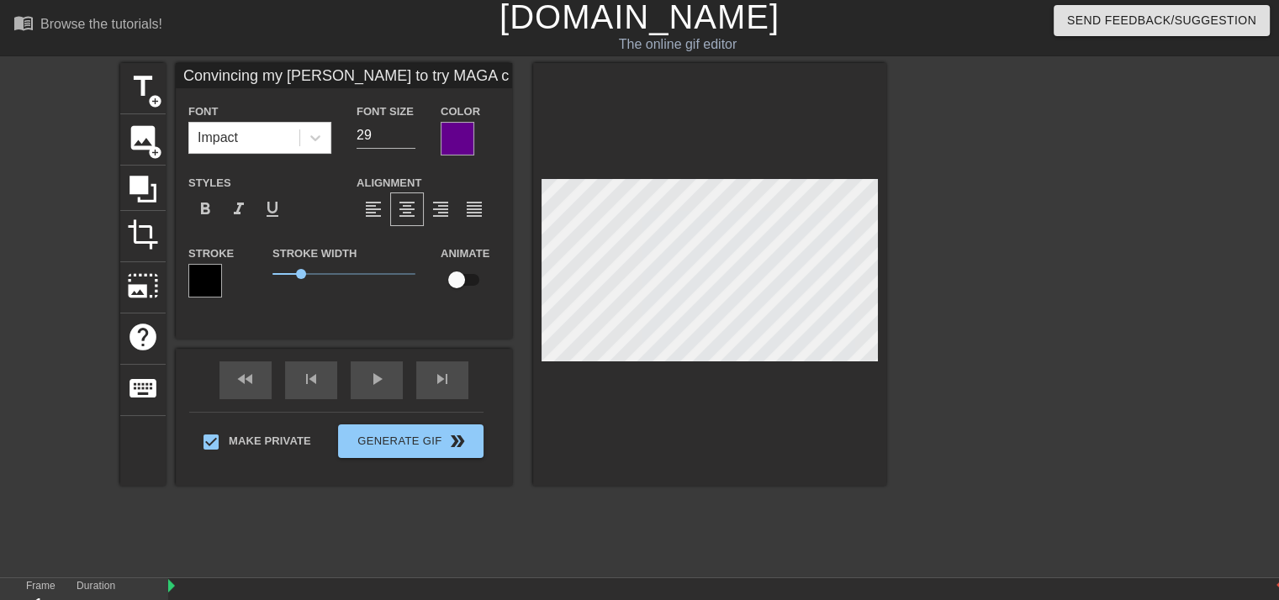
scroll to position [0, 0]
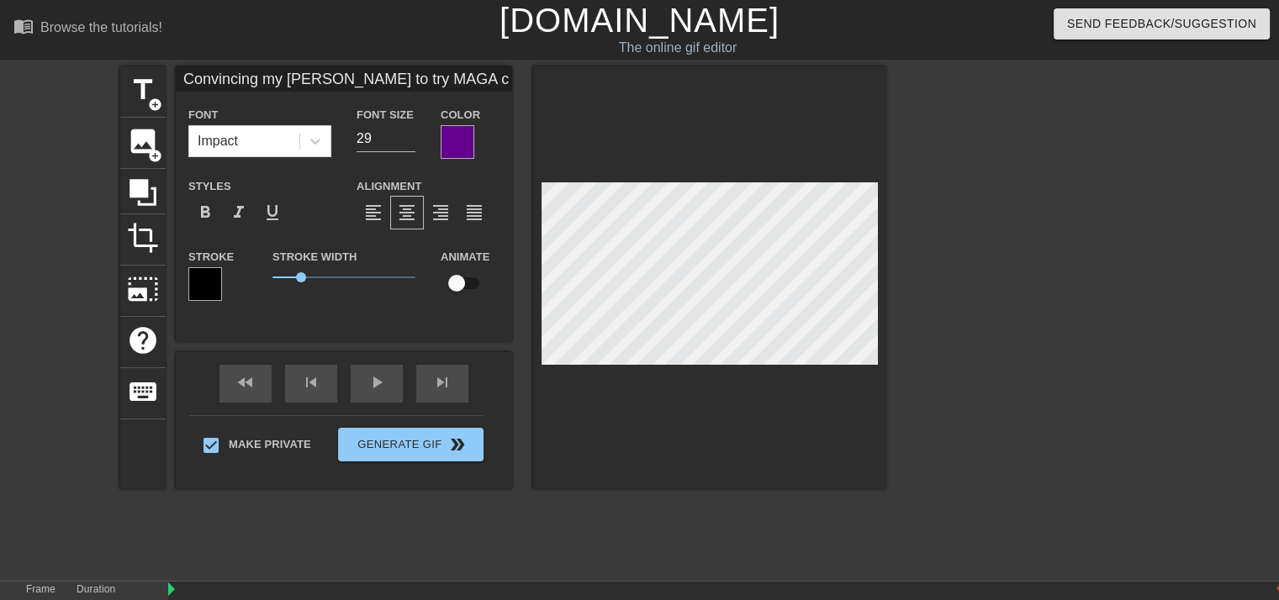
click at [1026, 287] on div at bounding box center [1033, 318] width 252 height 505
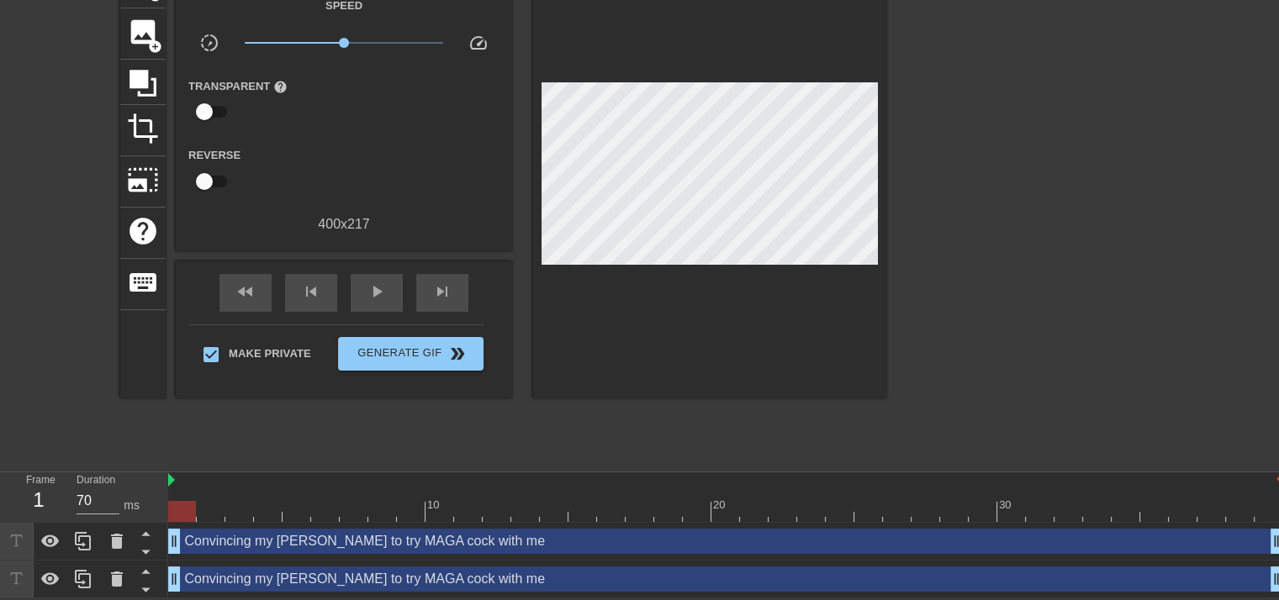
scroll to position [110, 0]
click at [110, 579] on icon at bounding box center [117, 579] width 20 height 20
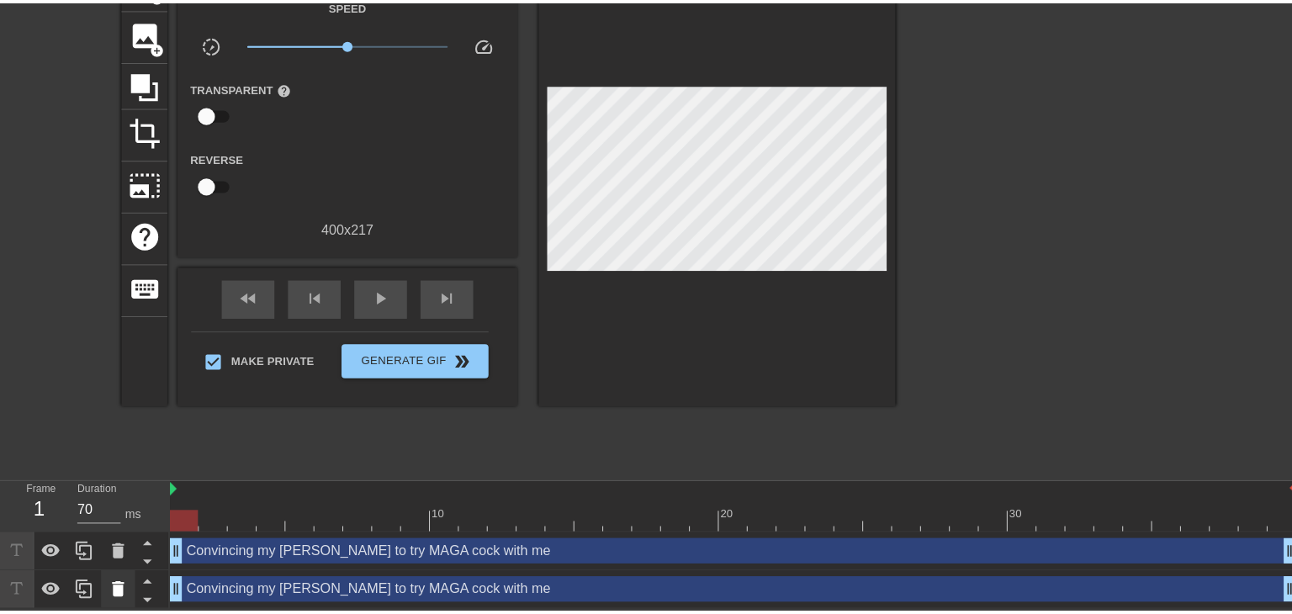
scroll to position [98, 0]
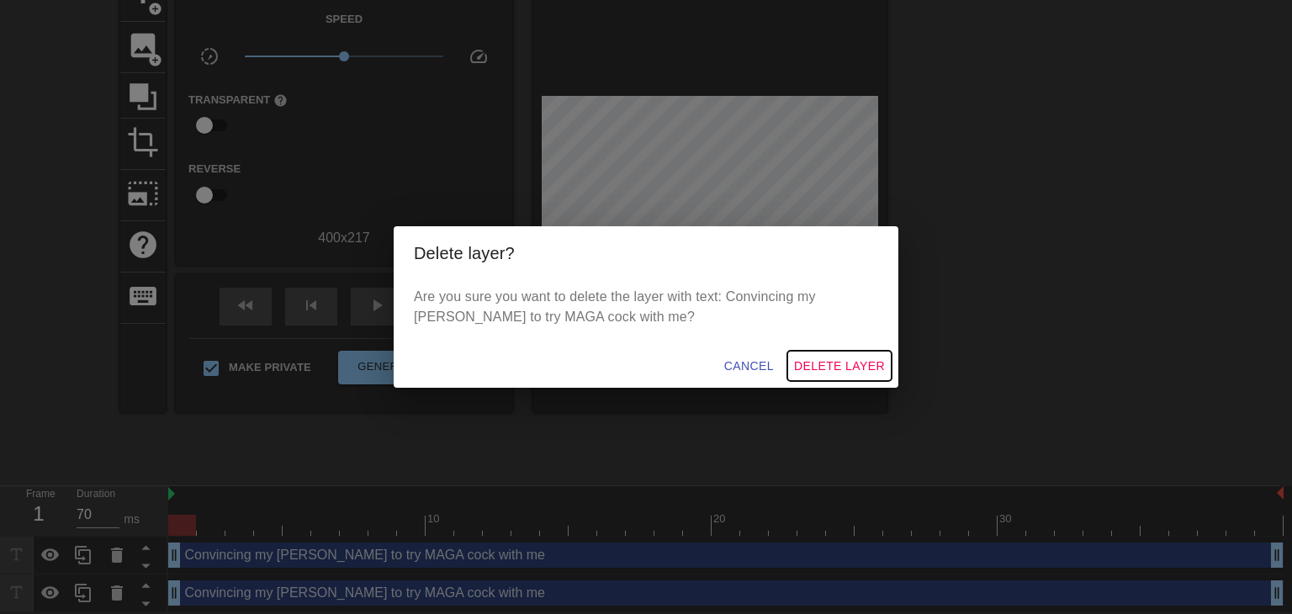
click at [858, 362] on span "Delete Layer" at bounding box center [839, 366] width 91 height 21
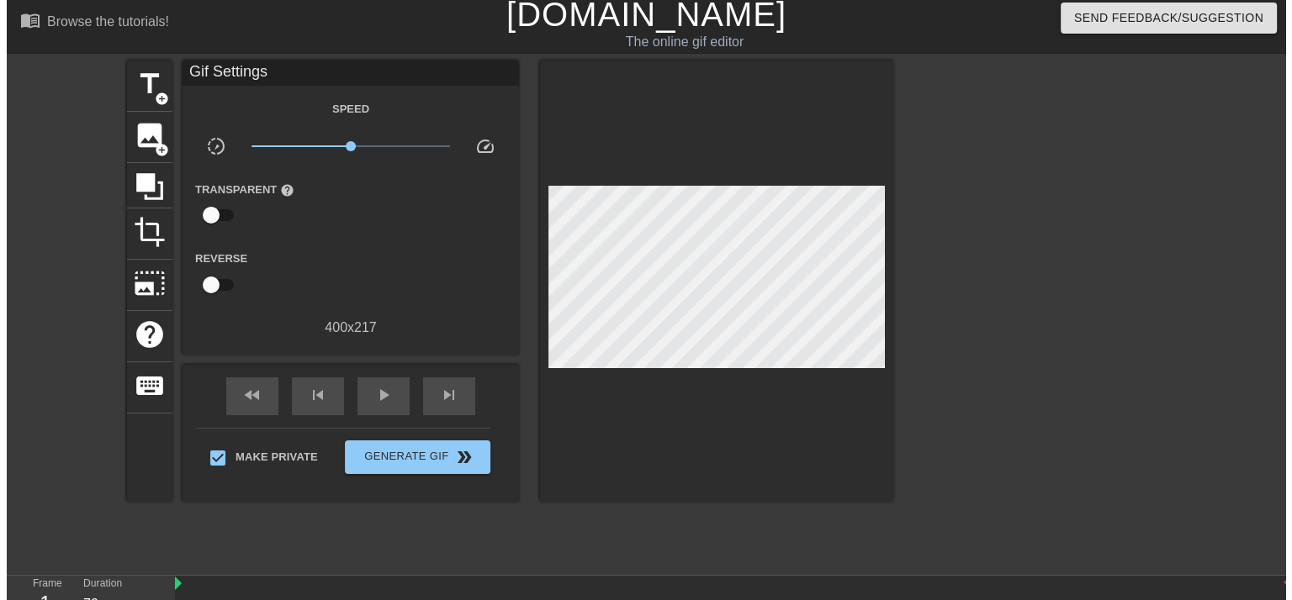
scroll to position [0, 0]
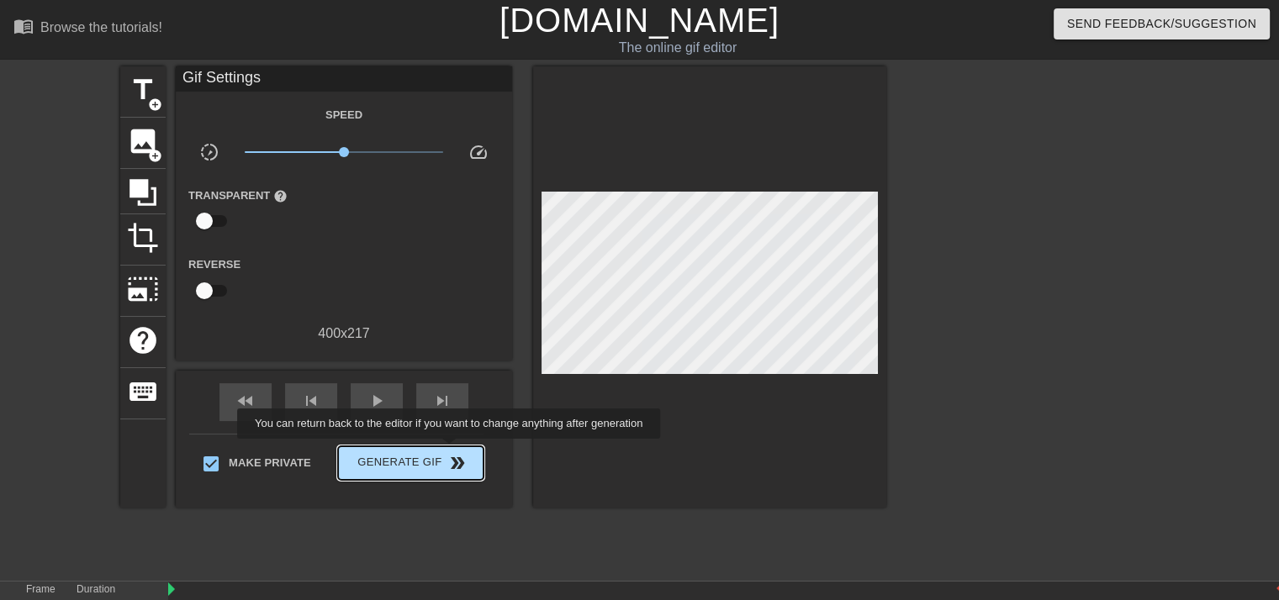
click at [447, 456] on span "double_arrow" at bounding box center [457, 463] width 20 height 20
